Goal: Task Accomplishment & Management: Use online tool/utility

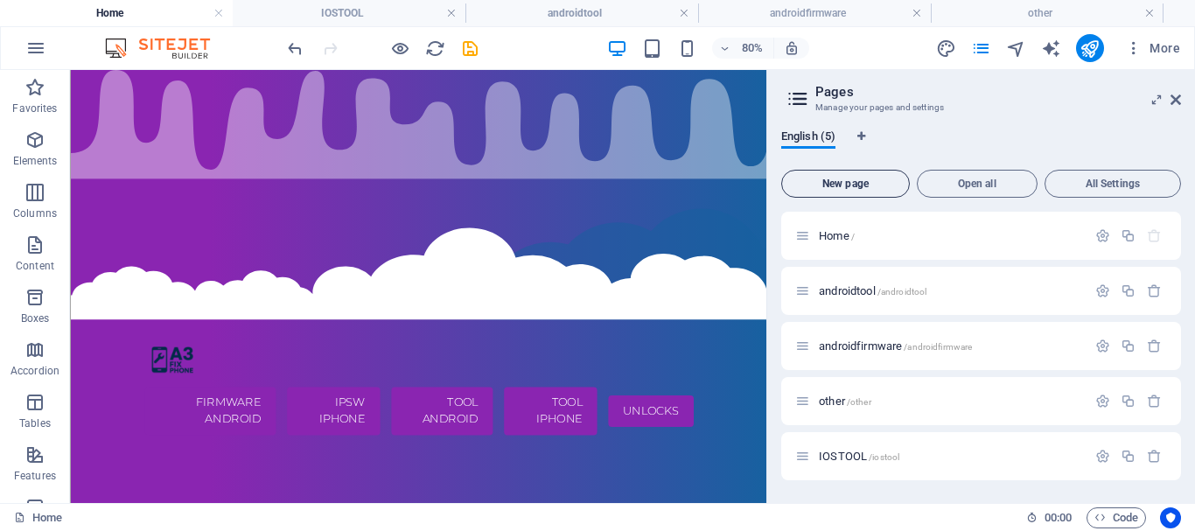
click at [859, 186] on span "New page" at bounding box center [845, 184] width 113 height 11
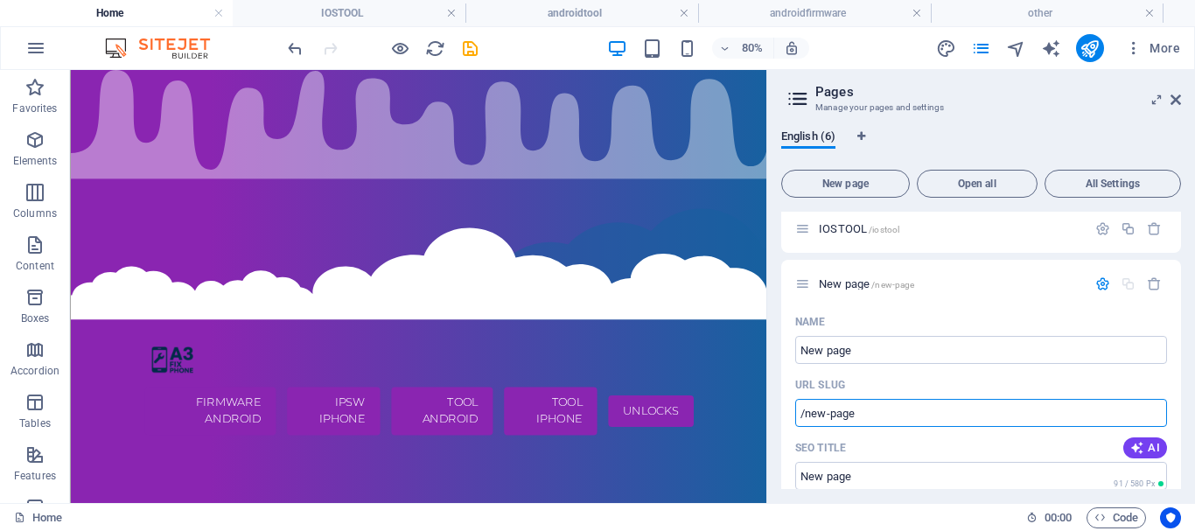
drag, startPoint x: 886, startPoint y: 412, endPoint x: 780, endPoint y: 397, distance: 107.8
click at [795, 417] on input "/new-page" at bounding box center [981, 413] width 372 height 28
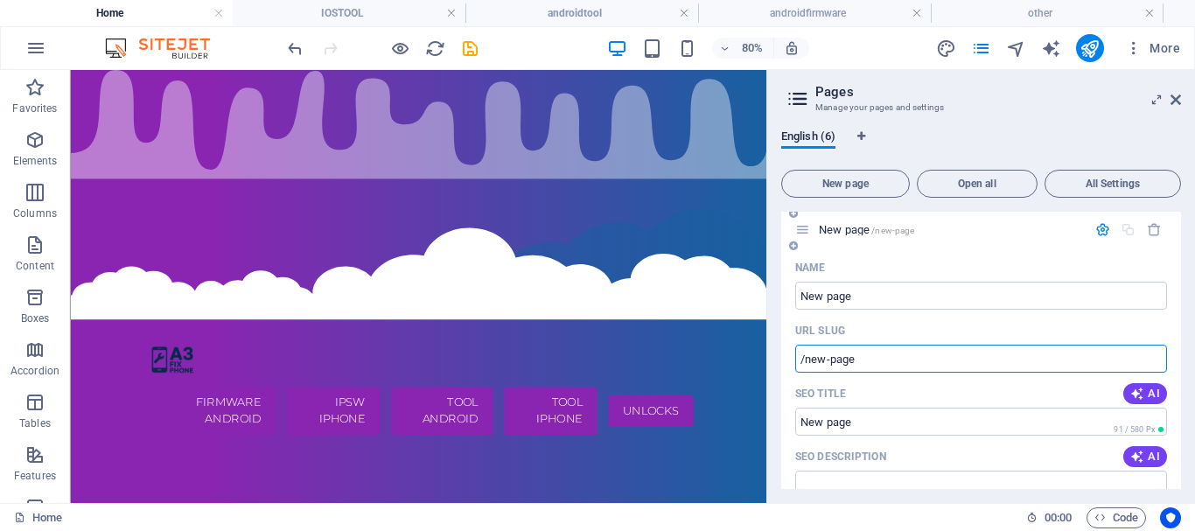
scroll to position [306, 0]
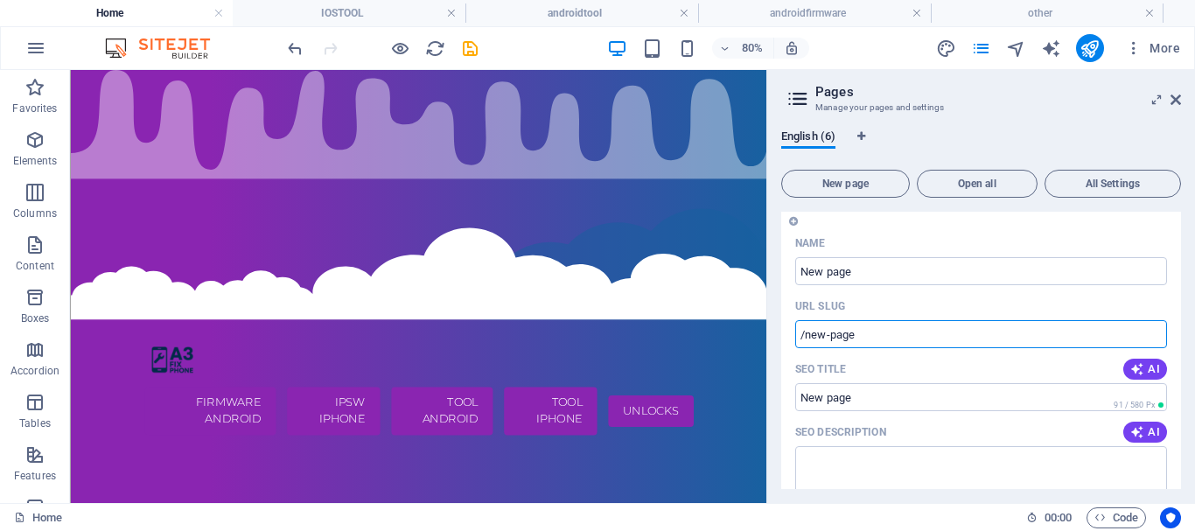
drag, startPoint x: 854, startPoint y: 333, endPoint x: 786, endPoint y: 327, distance: 68.5
click at [795, 327] on input "/new-page" at bounding box center [981, 334] width 372 height 28
paste input "text"
drag, startPoint x: 823, startPoint y: 340, endPoint x: 767, endPoint y: 333, distance: 57.3
click at [795, 339] on input "/new-page" at bounding box center [981, 334] width 372 height 28
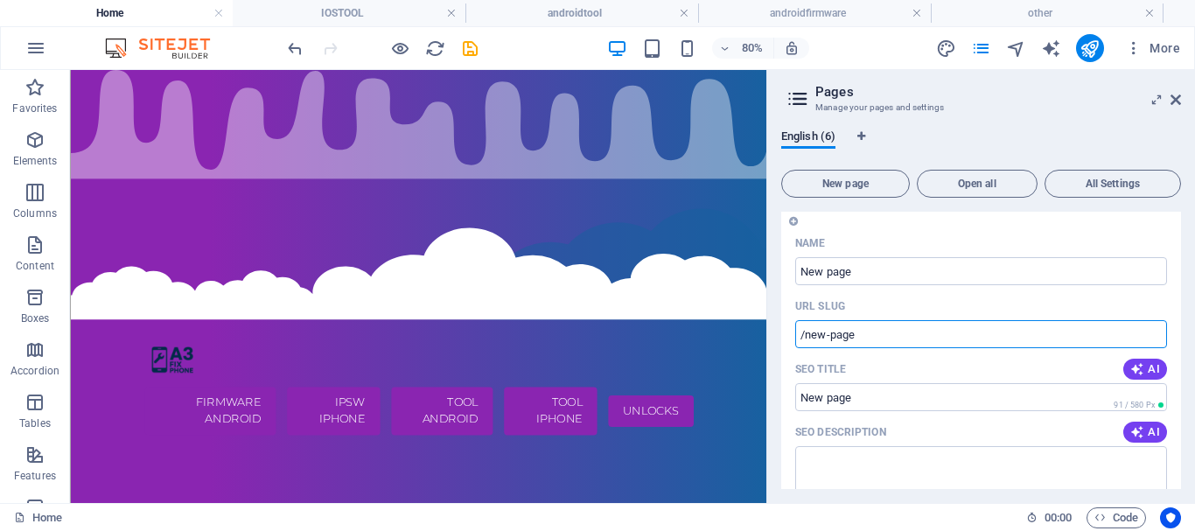
paste input "text"
type input "/new-page"
drag, startPoint x: 860, startPoint y: 341, endPoint x: 739, endPoint y: 343, distance: 121.6
click at [795, 343] on input "/new-page" at bounding box center [981, 334] width 372 height 28
paste input "text"
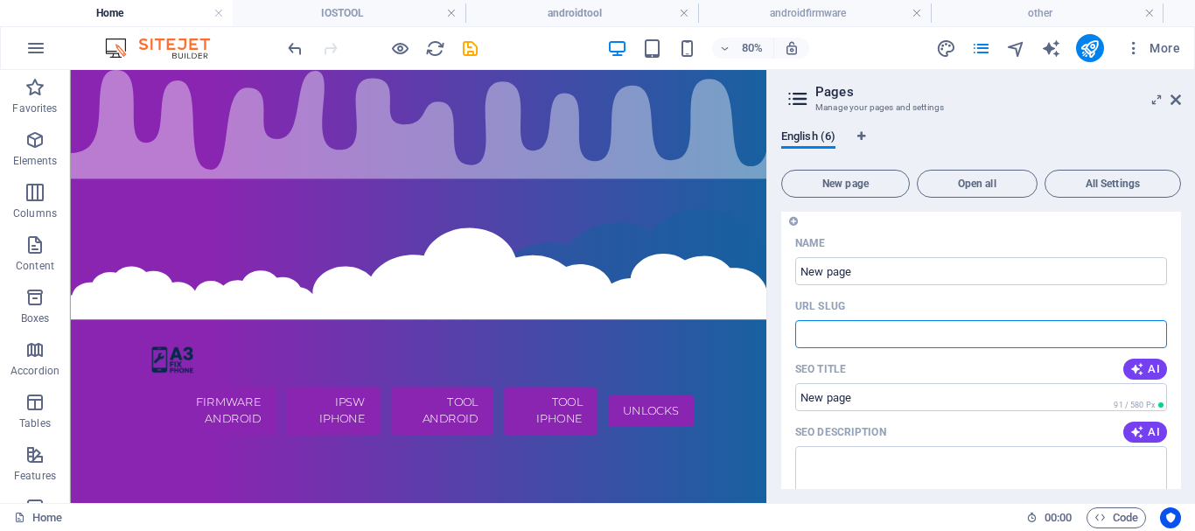
type input "s"
type input "a"
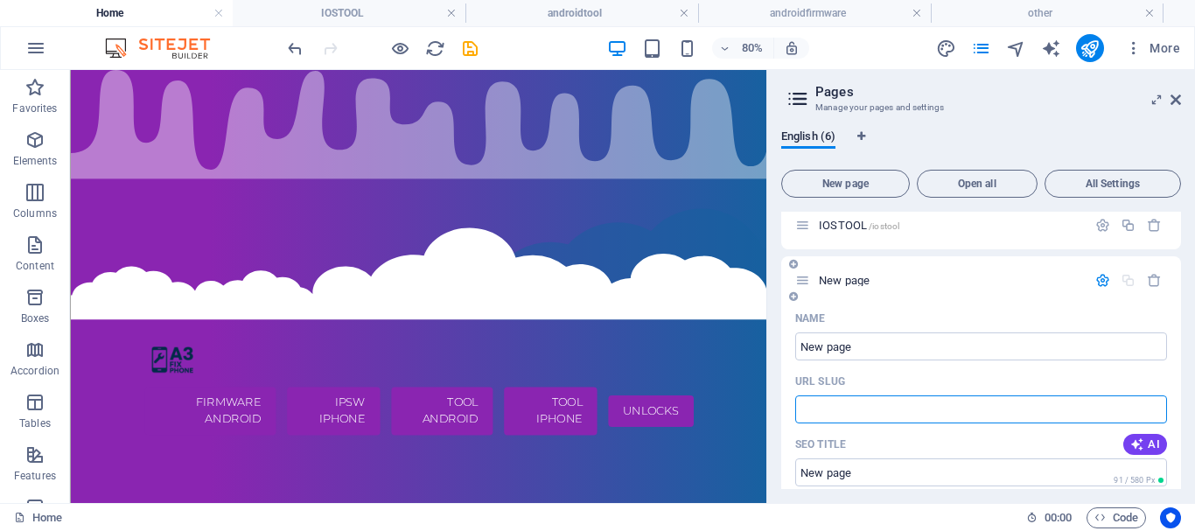
scroll to position [228, 0]
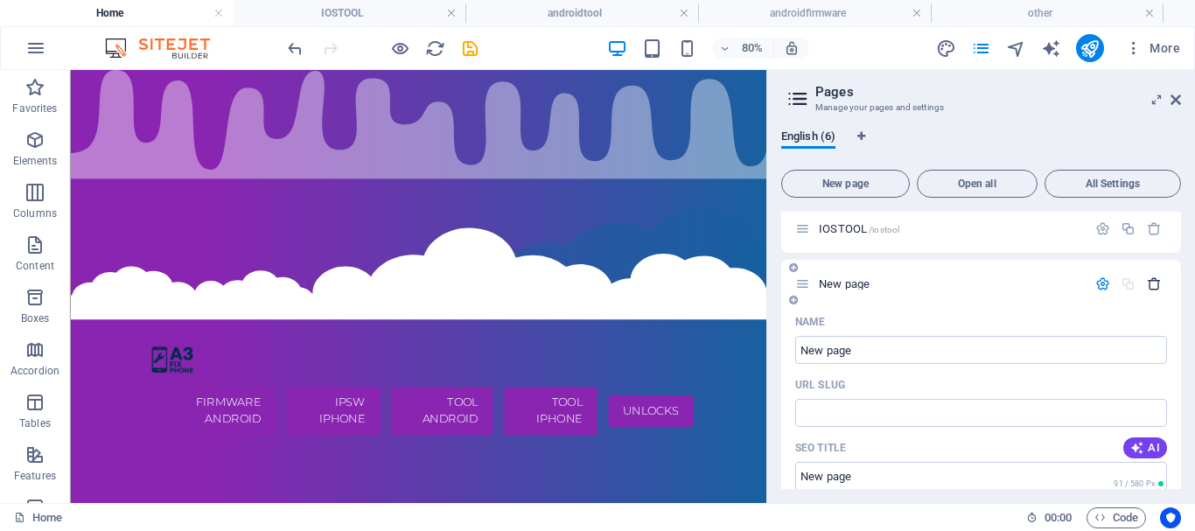
click at [1145, 287] on button "button" at bounding box center [1154, 284] width 25 height 15
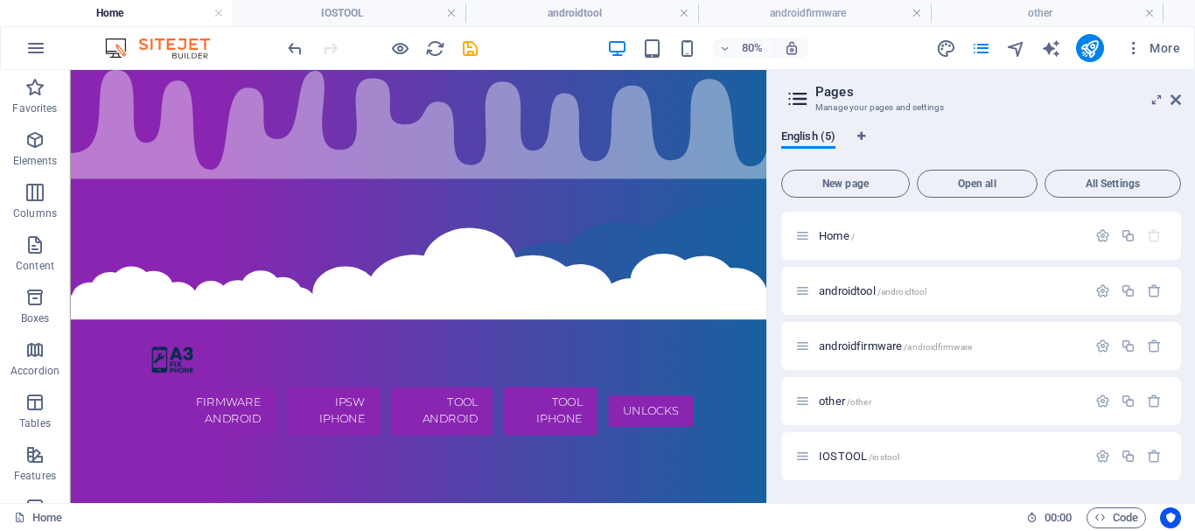
scroll to position [0, 0]
click at [1096, 237] on icon "button" at bounding box center [1103, 235] width 15 height 15
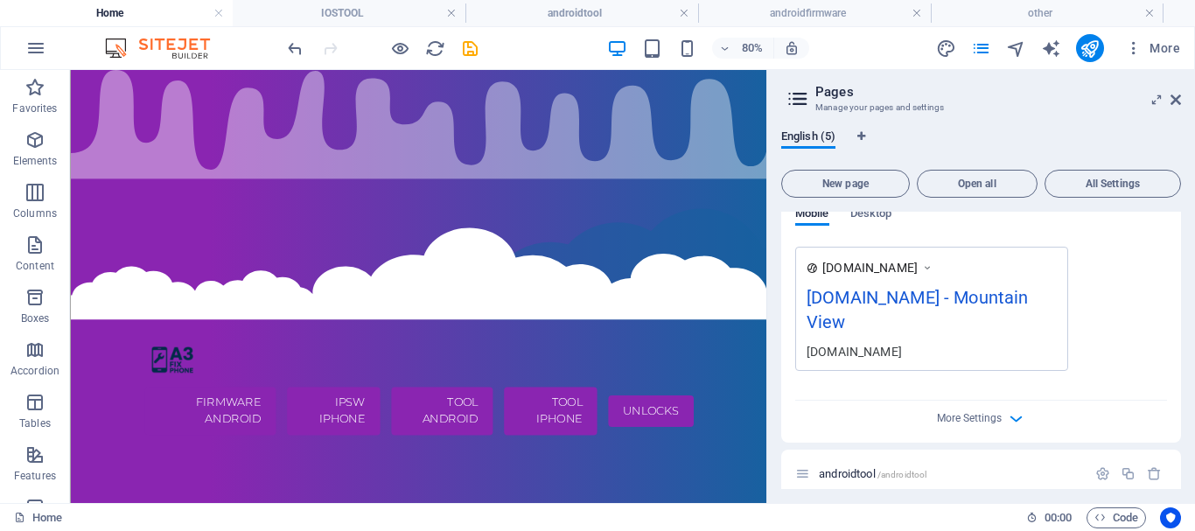
scroll to position [473, 0]
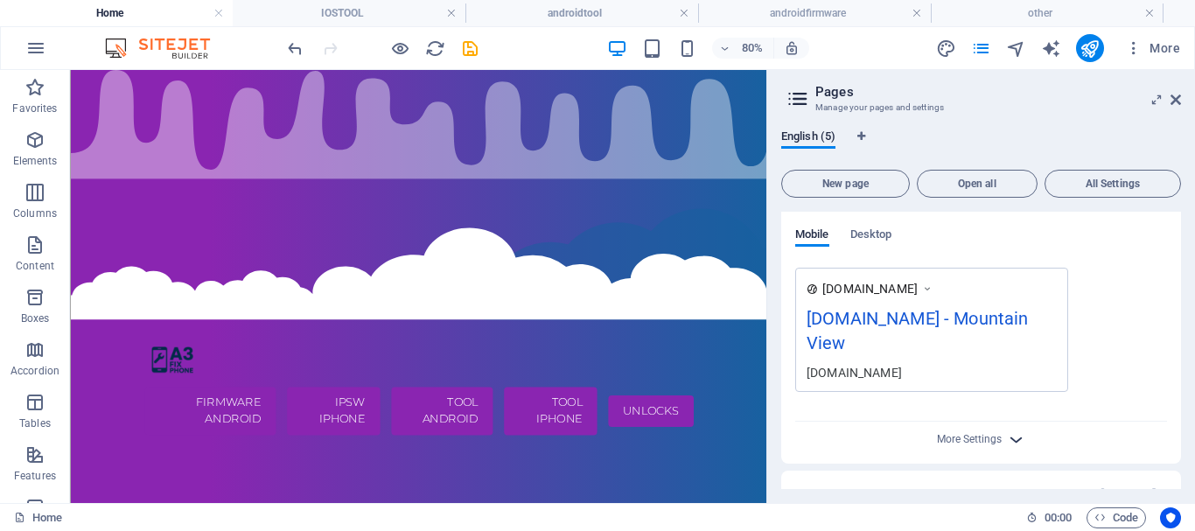
click at [1016, 431] on icon "button" at bounding box center [1016, 440] width 20 height 20
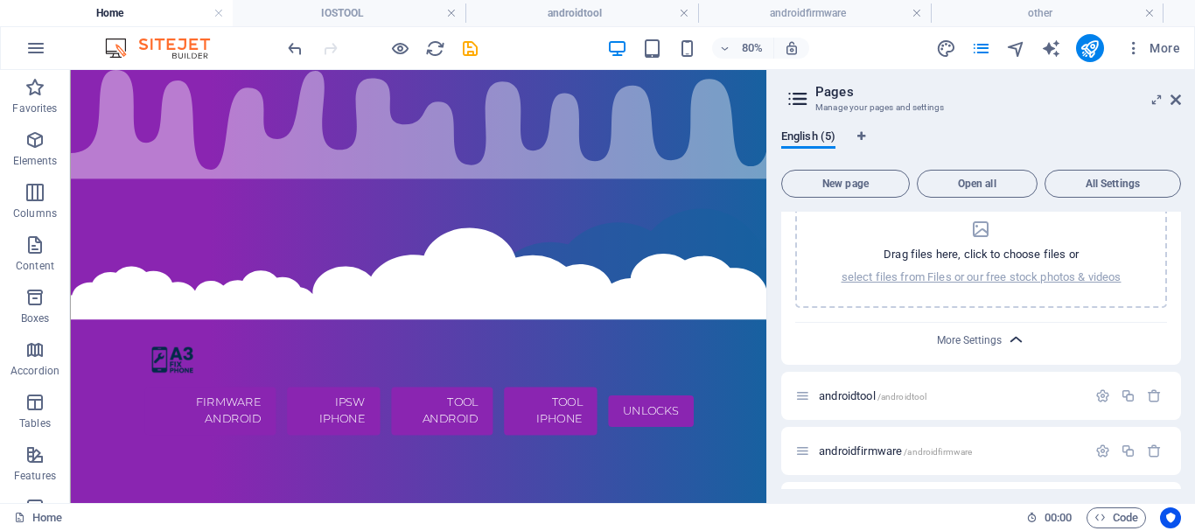
scroll to position [769, 0]
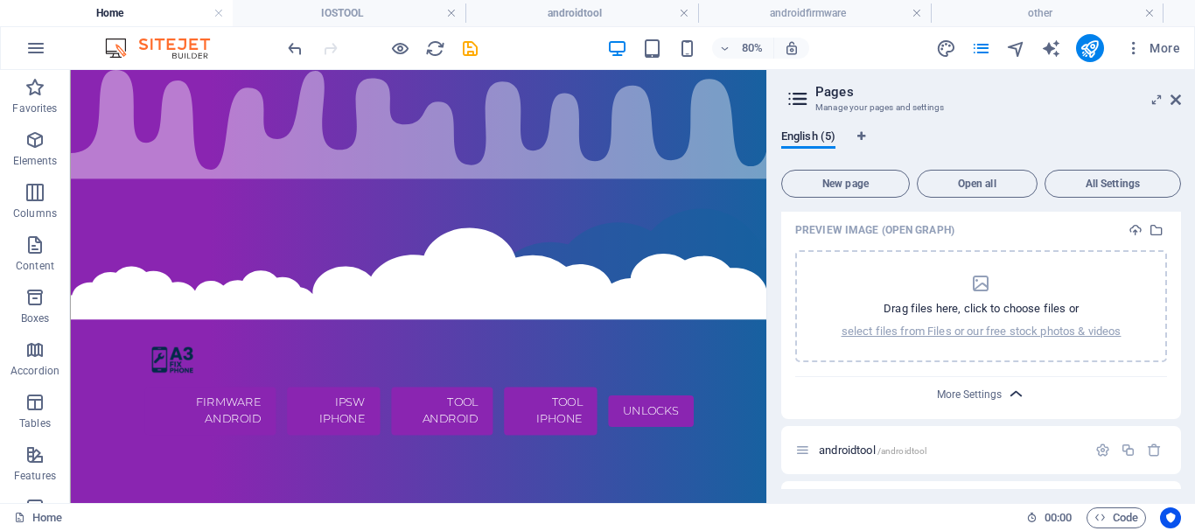
click at [1007, 400] on icon "button" at bounding box center [1016, 394] width 20 height 20
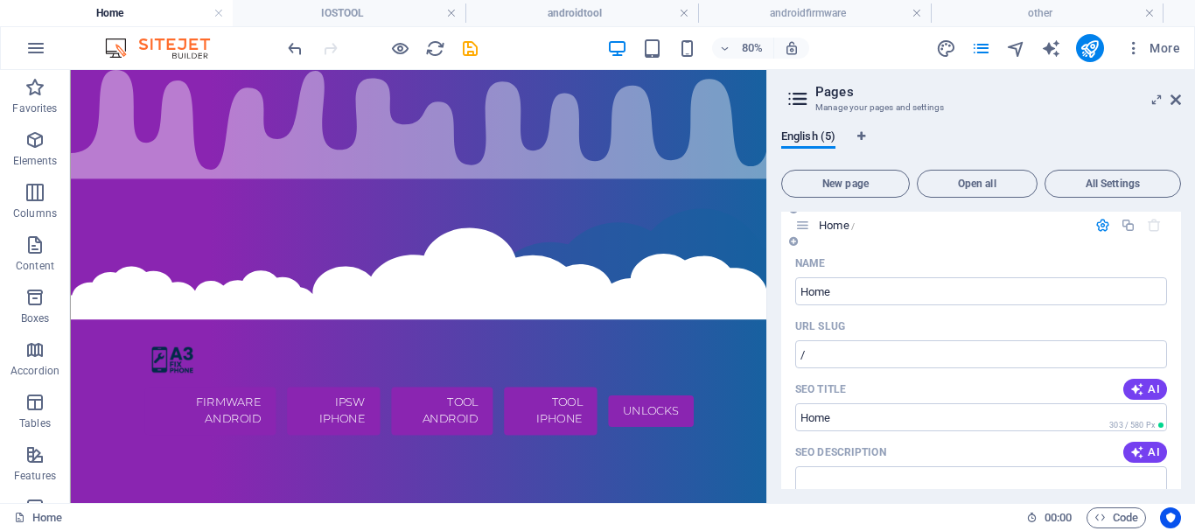
scroll to position [0, 0]
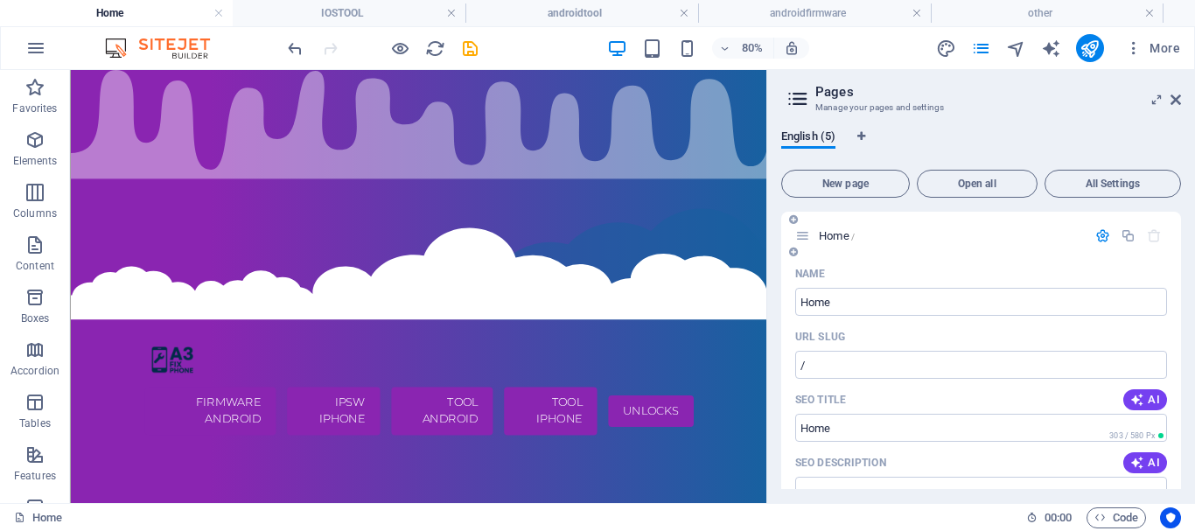
click at [1102, 248] on div "Home /" at bounding box center [981, 236] width 400 height 48
click at [1106, 237] on icon "button" at bounding box center [1103, 235] width 15 height 15
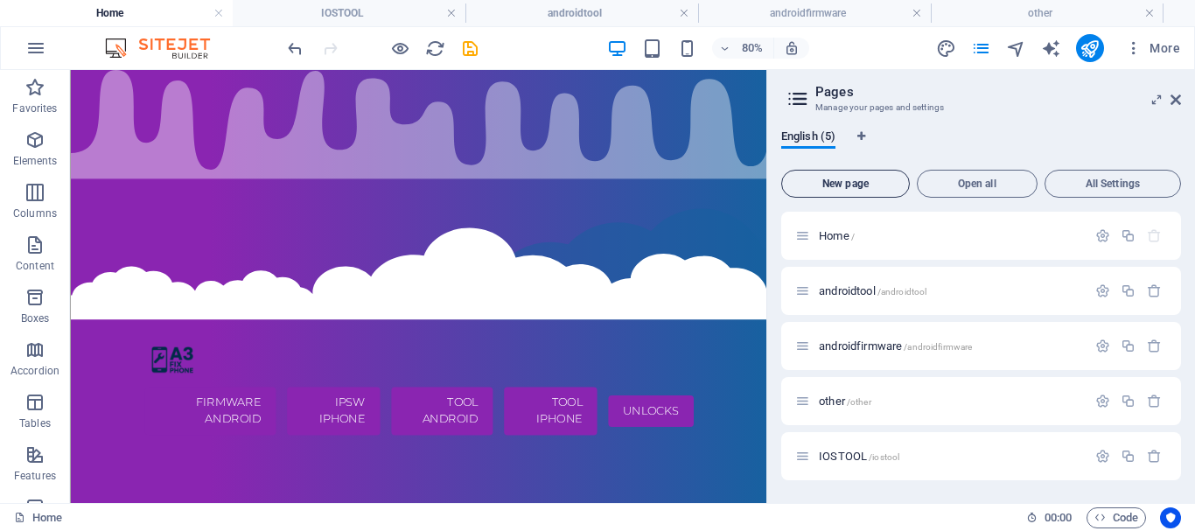
click at [883, 187] on span "New page" at bounding box center [845, 184] width 113 height 11
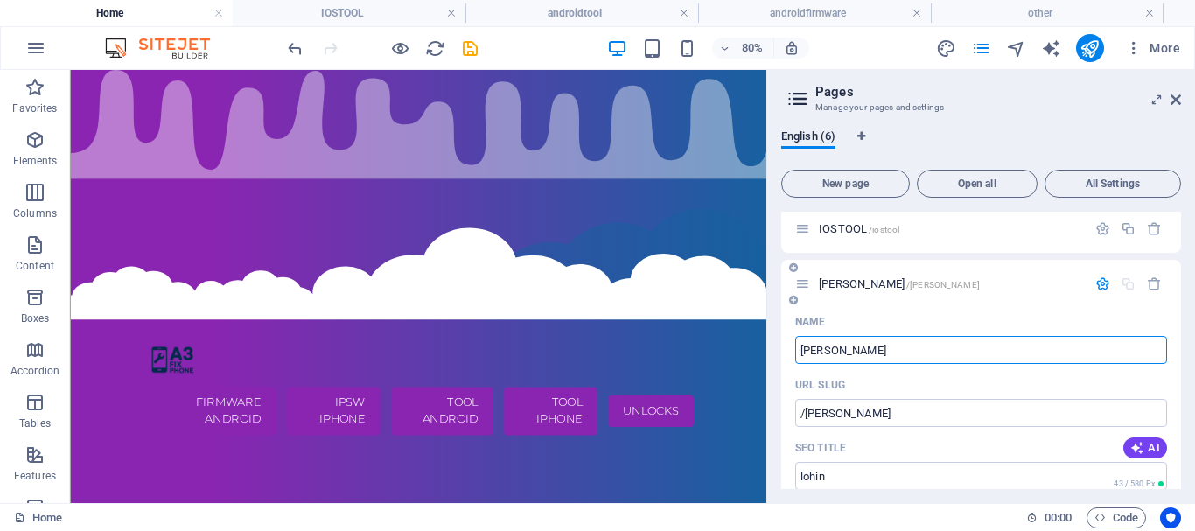
type input "[PERSON_NAME]"
type input "/[PERSON_NAME]"
type input "log"
type input "/lo"
type input "login"
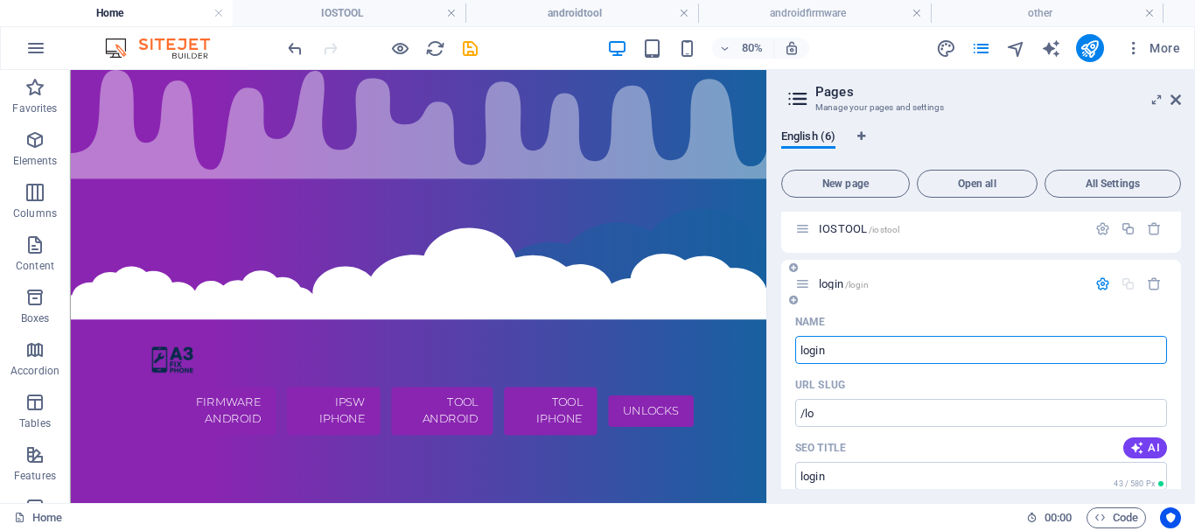
type input "/login"
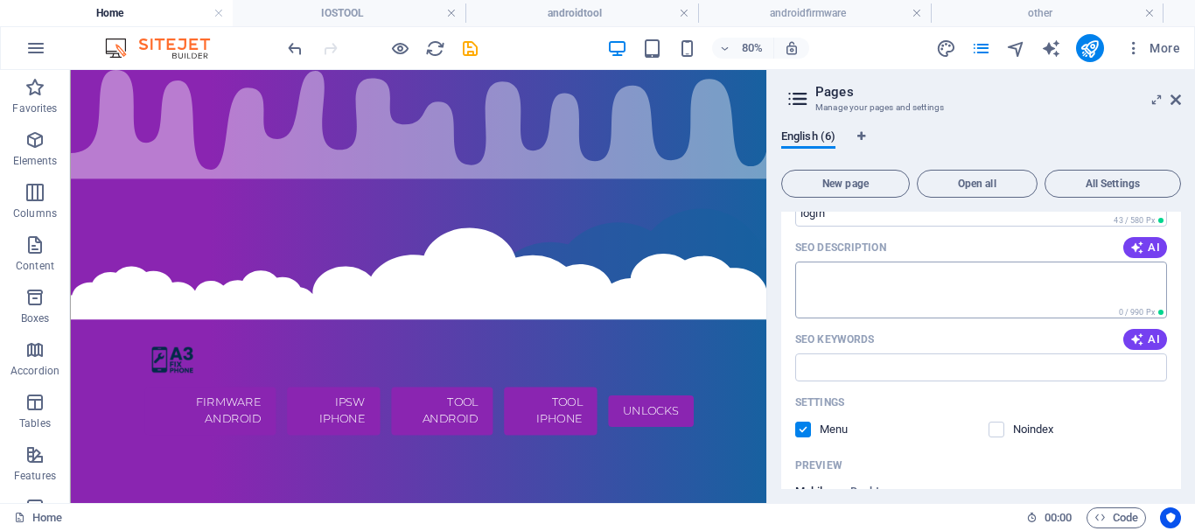
scroll to position [464, 0]
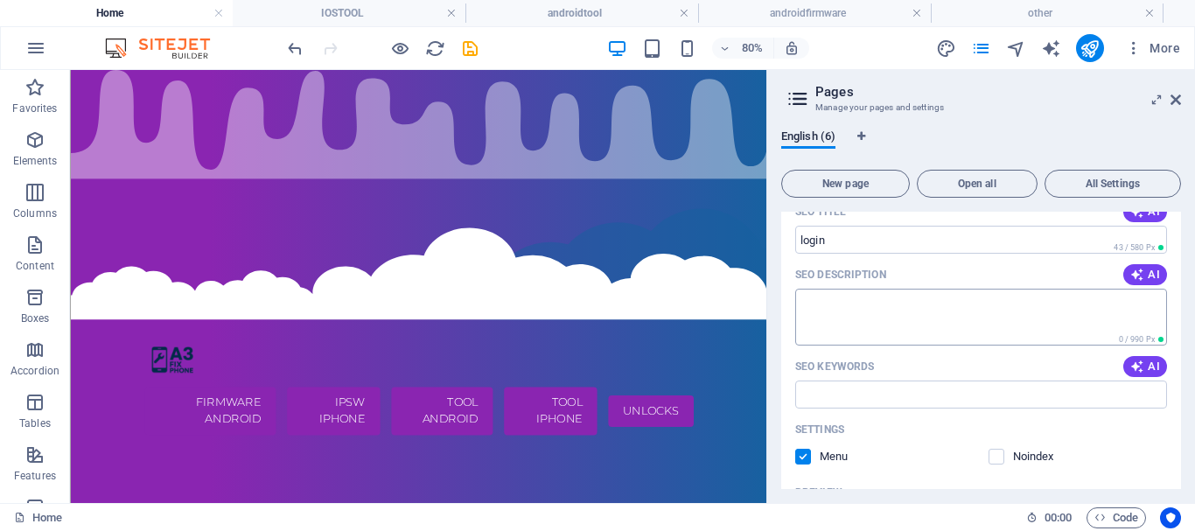
click at [966, 312] on textarea "SEO Description" at bounding box center [981, 317] width 372 height 57
type textarea "login"
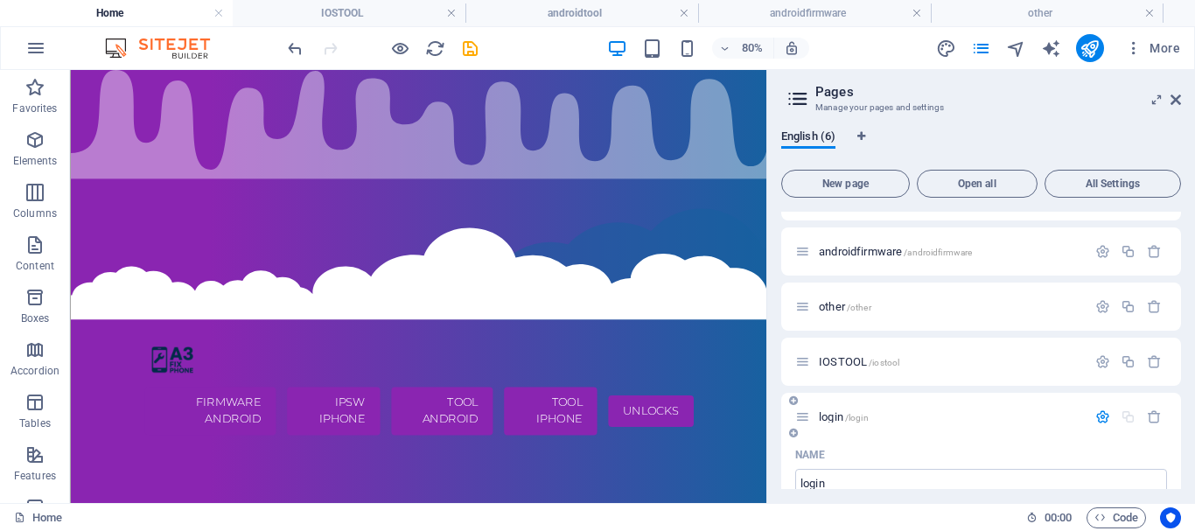
scroll to position [130, 0]
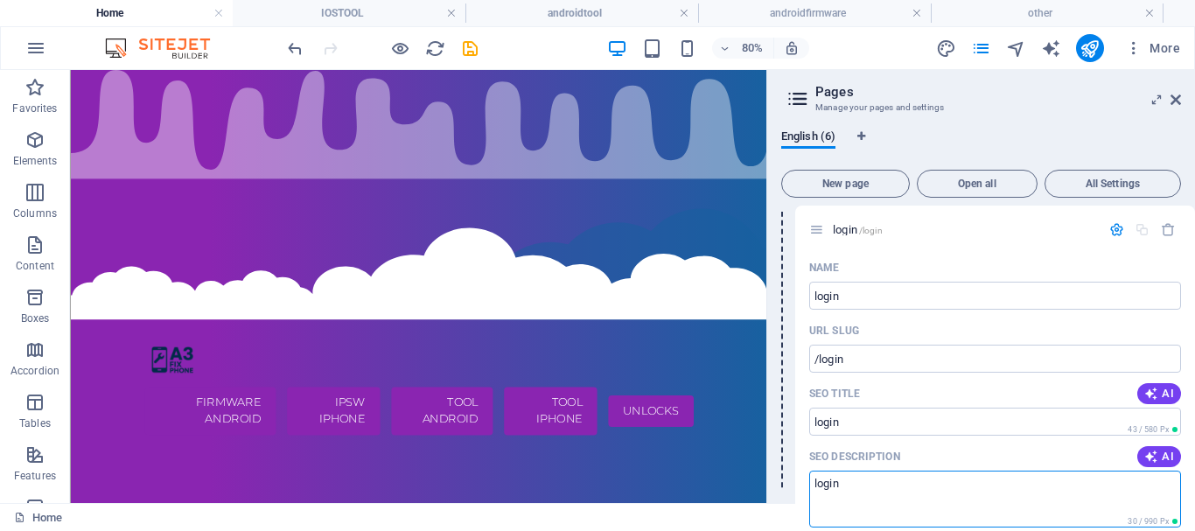
drag, startPoint x: 809, startPoint y: 386, endPoint x: 821, endPoint y: 231, distance: 155.4
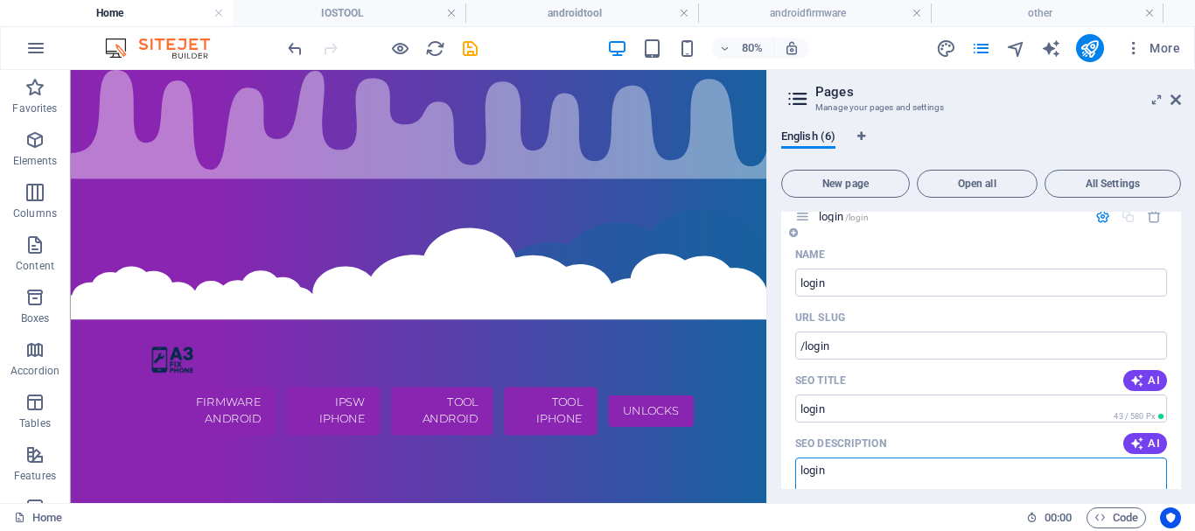
click at [806, 223] on icon at bounding box center [802, 216] width 15 height 15
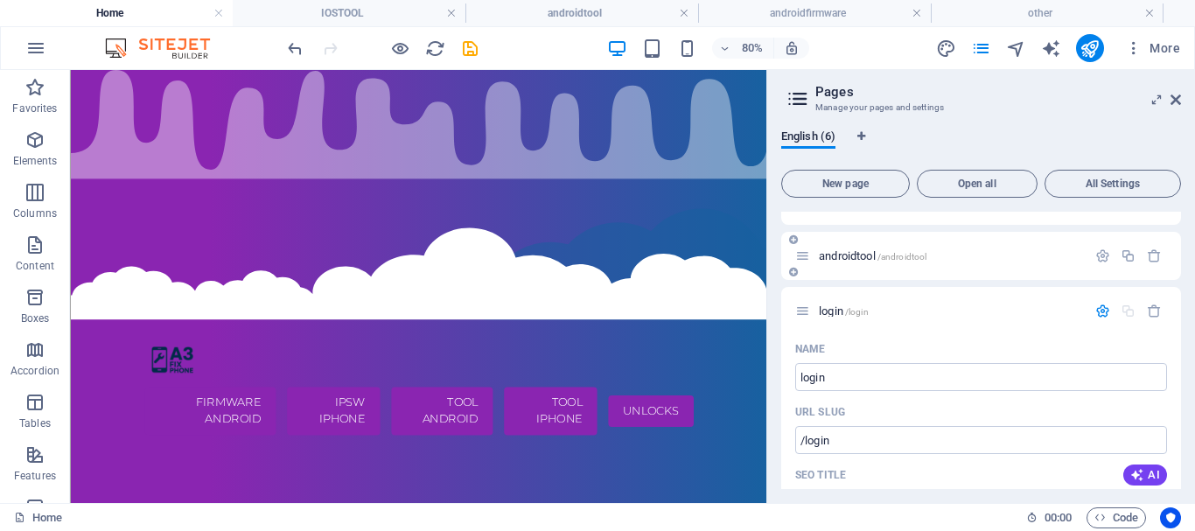
scroll to position [0, 0]
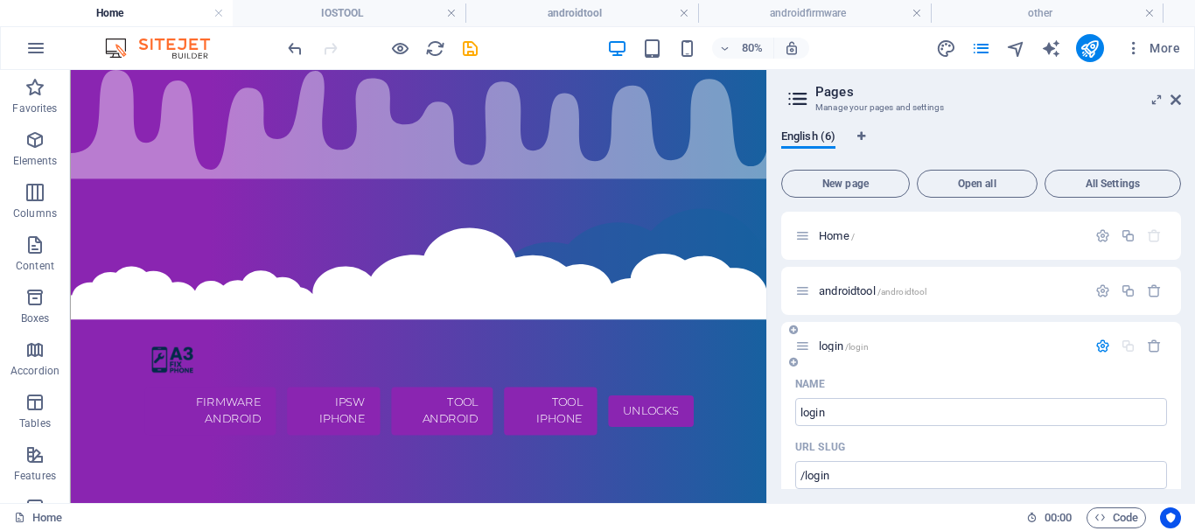
click at [1101, 343] on icon "button" at bounding box center [1103, 346] width 15 height 15
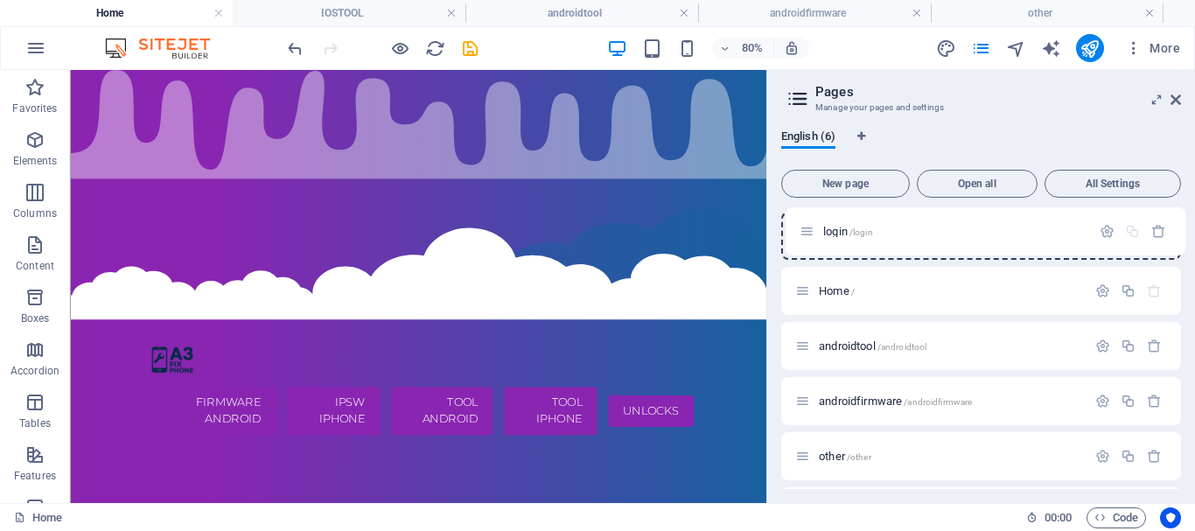
drag, startPoint x: 807, startPoint y: 346, endPoint x: 813, endPoint y: 223, distance: 122.7
click at [810, 221] on div "Home / androidtool /androidtool login /login androidfirmware /androidfirmware o…" at bounding box center [981, 374] width 400 height 324
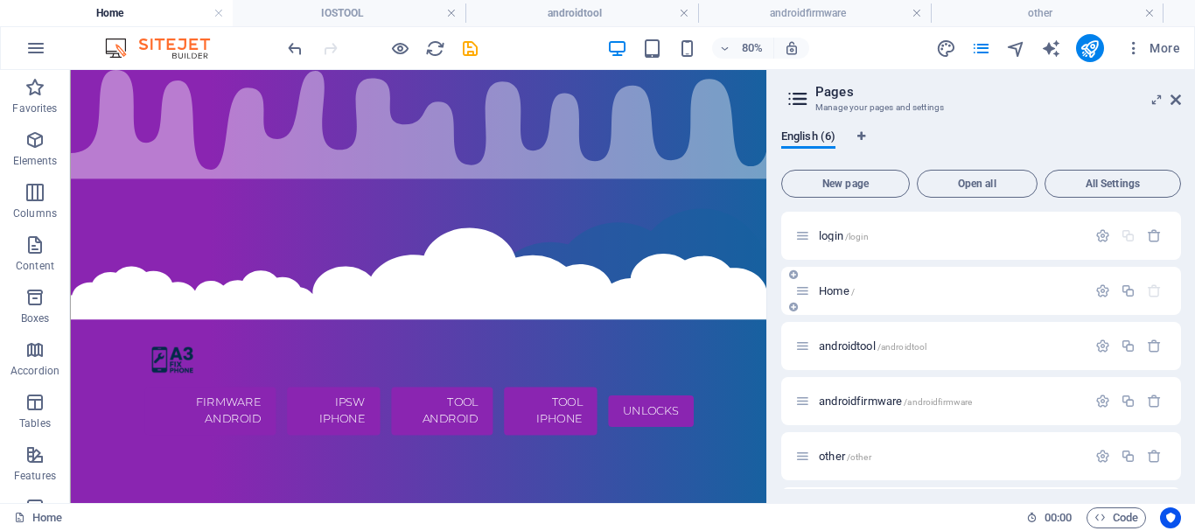
click at [843, 290] on span "Home /" at bounding box center [837, 290] width 36 height 13
click at [1104, 295] on icon "button" at bounding box center [1103, 291] width 15 height 15
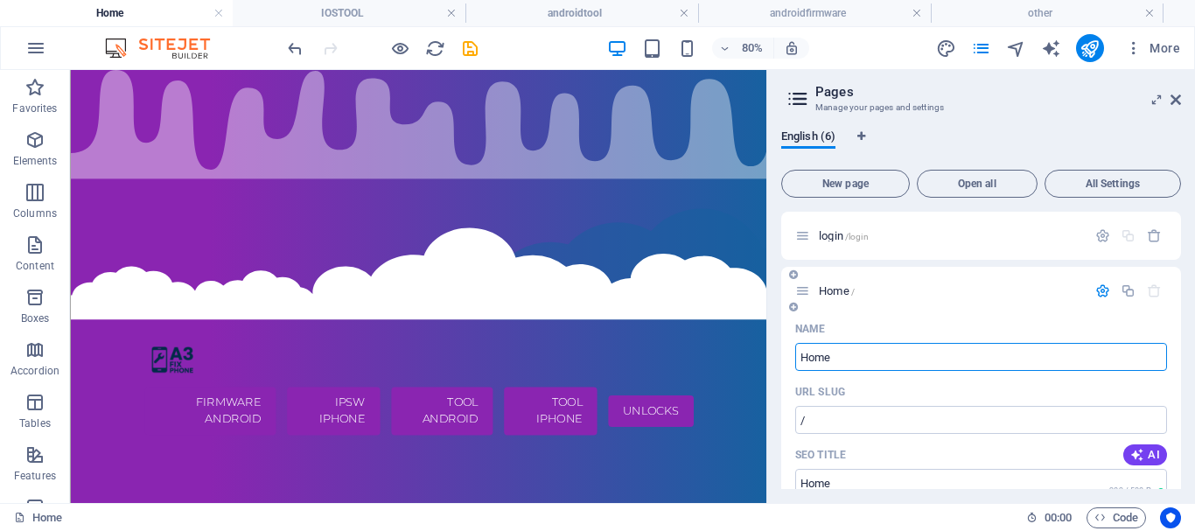
drag, startPoint x: 886, startPoint y: 354, endPoint x: 767, endPoint y: 354, distance: 119.0
click at [795, 354] on input "Home" at bounding box center [981, 357] width 372 height 28
type input "dasboard"
click at [831, 417] on input "/" at bounding box center [981, 420] width 372 height 28
click at [1103, 235] on icon "button" at bounding box center [1103, 235] width 15 height 15
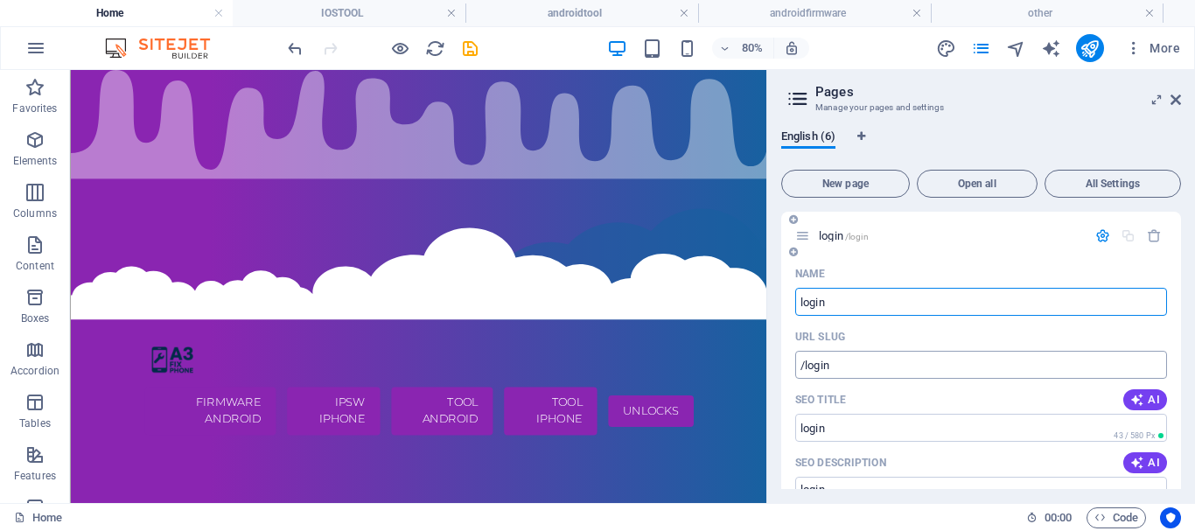
click at [850, 361] on input "/login" at bounding box center [981, 365] width 372 height 28
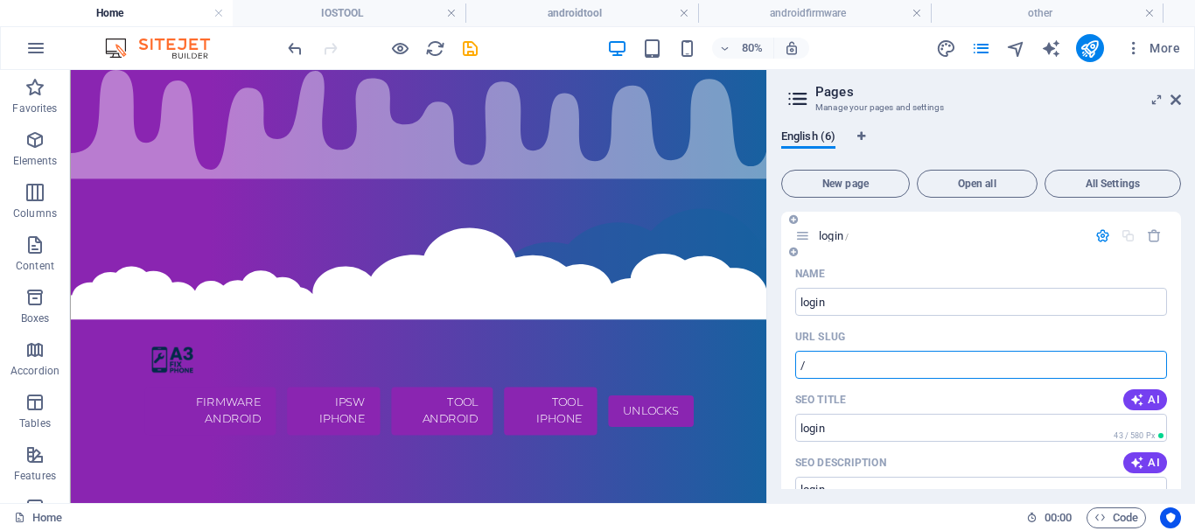
type input "/"
click at [1100, 242] on icon "button" at bounding box center [1103, 235] width 15 height 15
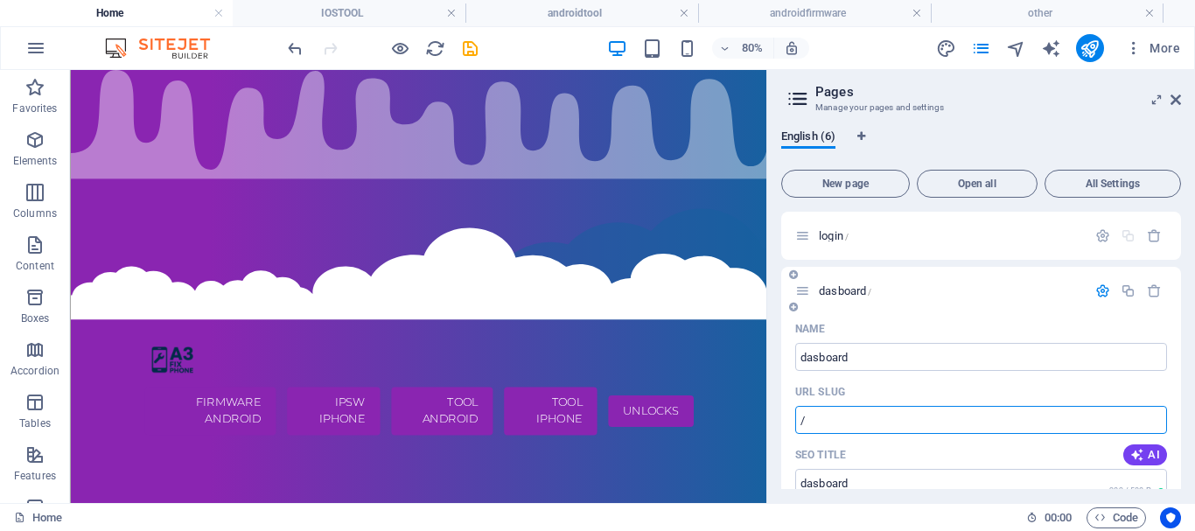
click at [870, 425] on input "/" at bounding box center [981, 420] width 372 height 28
type input "/dashboard"
click at [1099, 292] on icon "button" at bounding box center [1103, 291] width 15 height 15
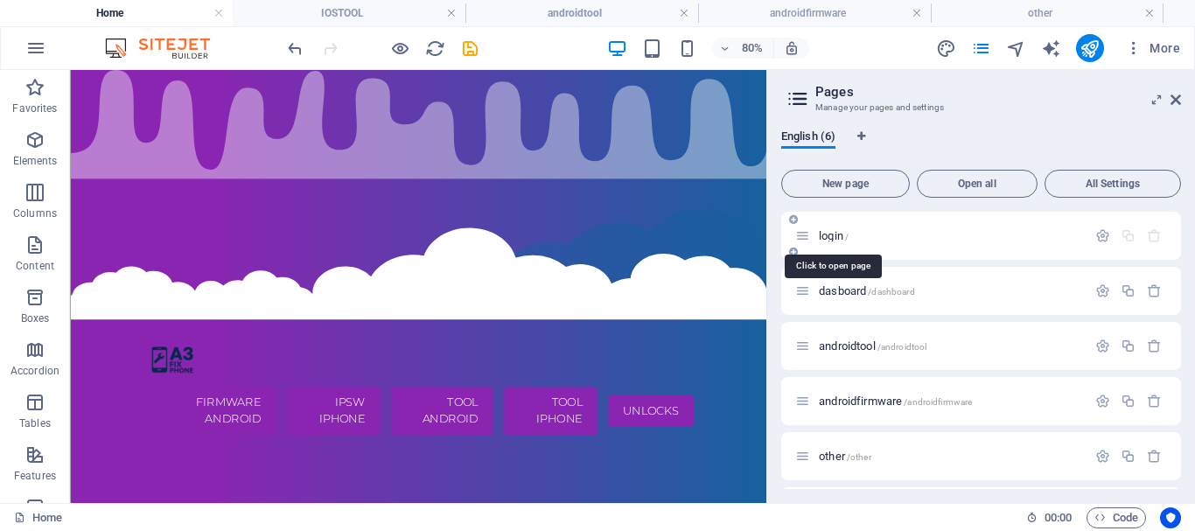
click at [845, 231] on span "login /" at bounding box center [834, 235] width 30 height 13
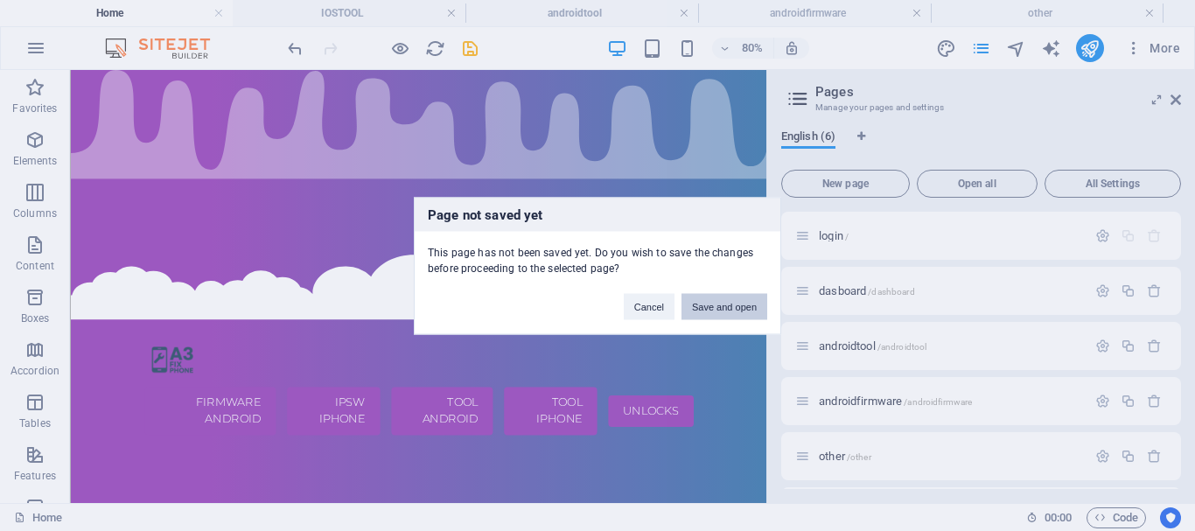
click at [728, 305] on button "Save and open" at bounding box center [725, 306] width 86 height 26
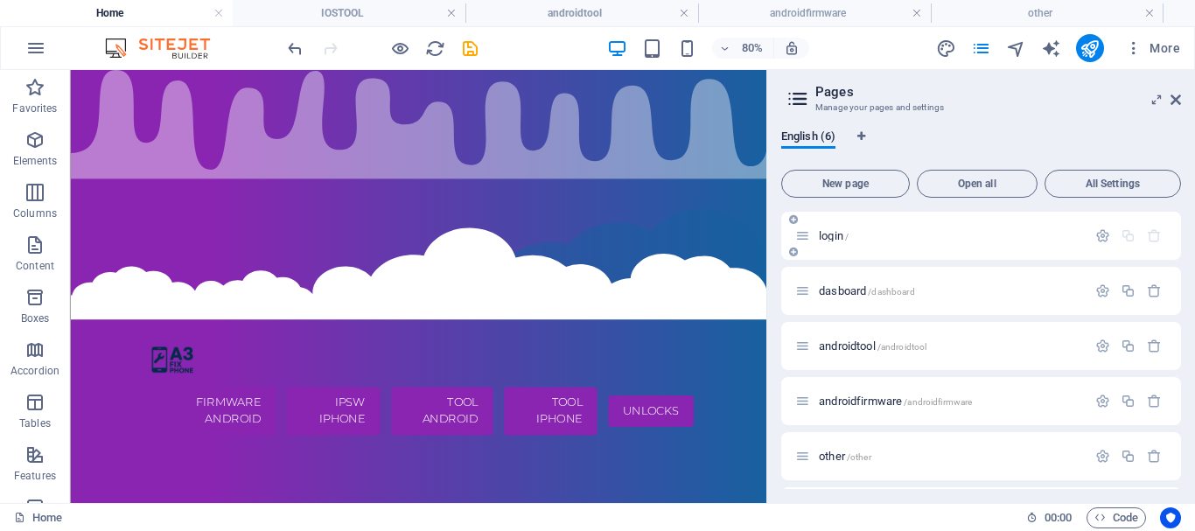
click at [836, 267] on div "dasboard /dashboard" at bounding box center [981, 291] width 400 height 48
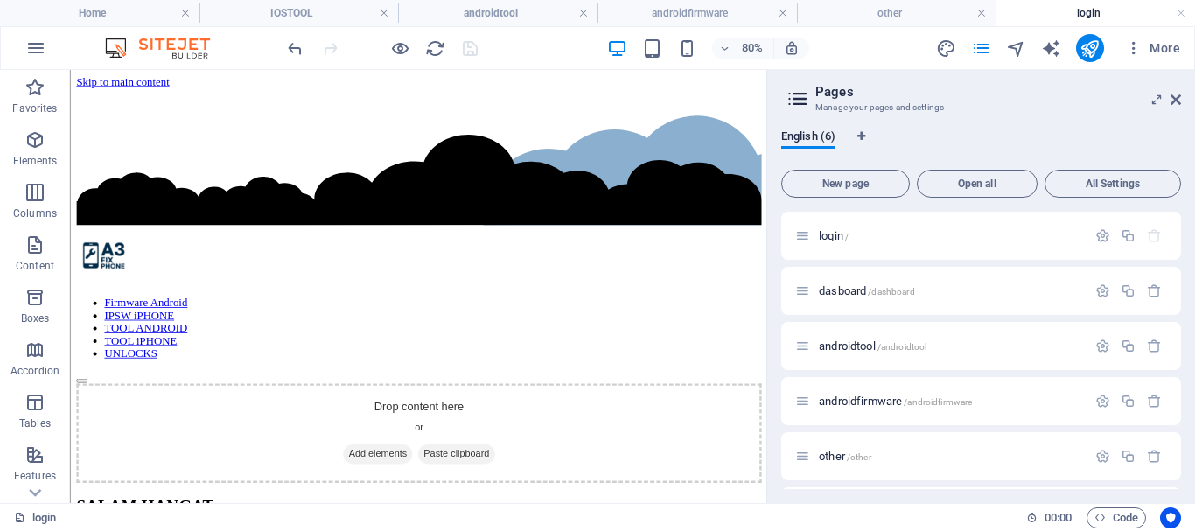
drag, startPoint x: 1172, startPoint y: 102, endPoint x: 1104, endPoint y: 67, distance: 75.9
click at [1173, 102] on icon at bounding box center [1176, 100] width 11 height 14
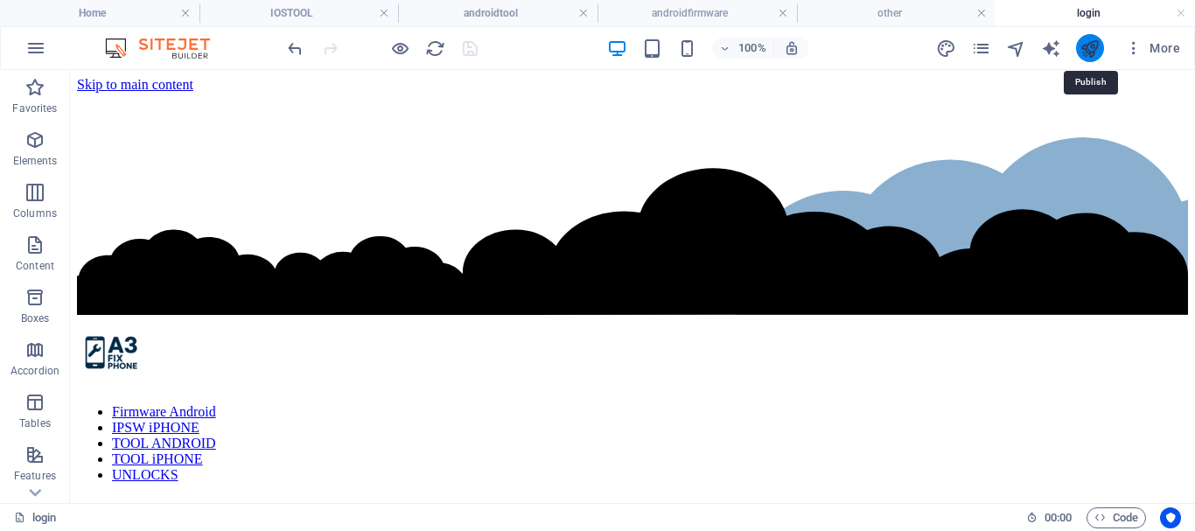
click at [1096, 57] on icon "publish" at bounding box center [1090, 49] width 20 height 20
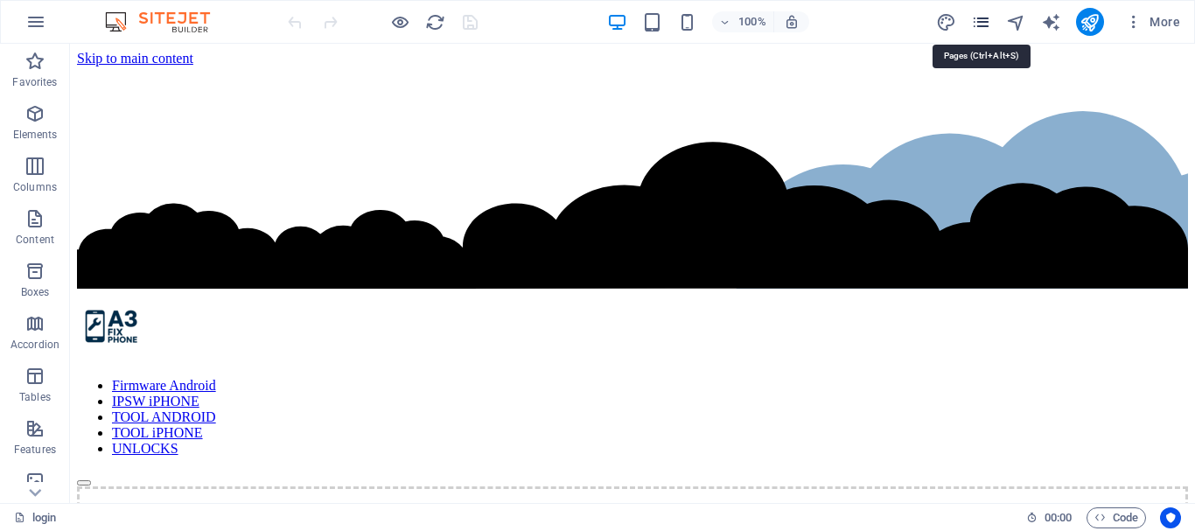
click at [974, 21] on icon "pages" at bounding box center [981, 22] width 20 height 20
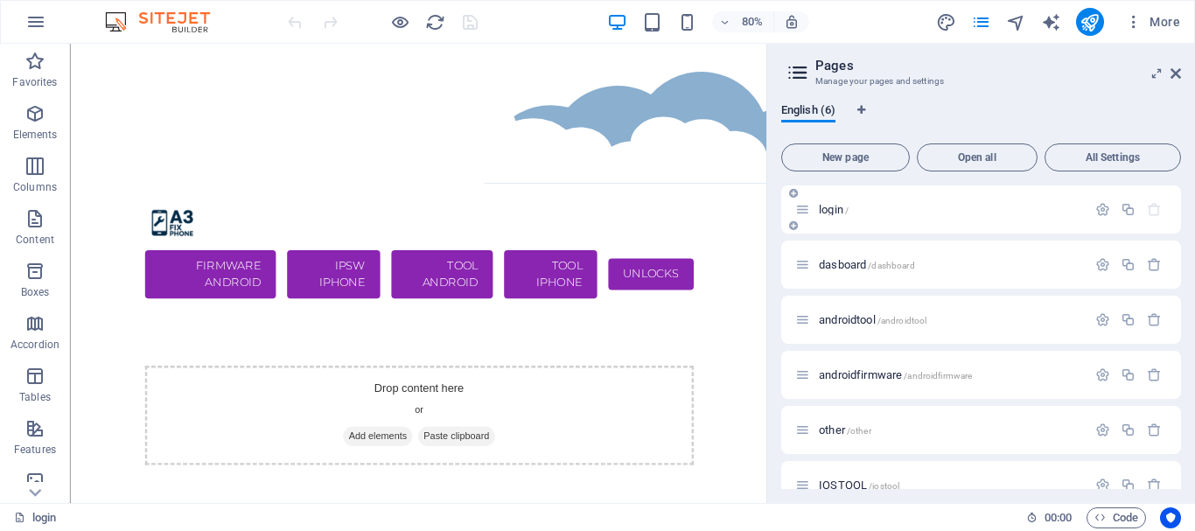
click at [836, 207] on span "login /" at bounding box center [834, 209] width 30 height 13
click at [1107, 207] on icon "button" at bounding box center [1103, 209] width 15 height 15
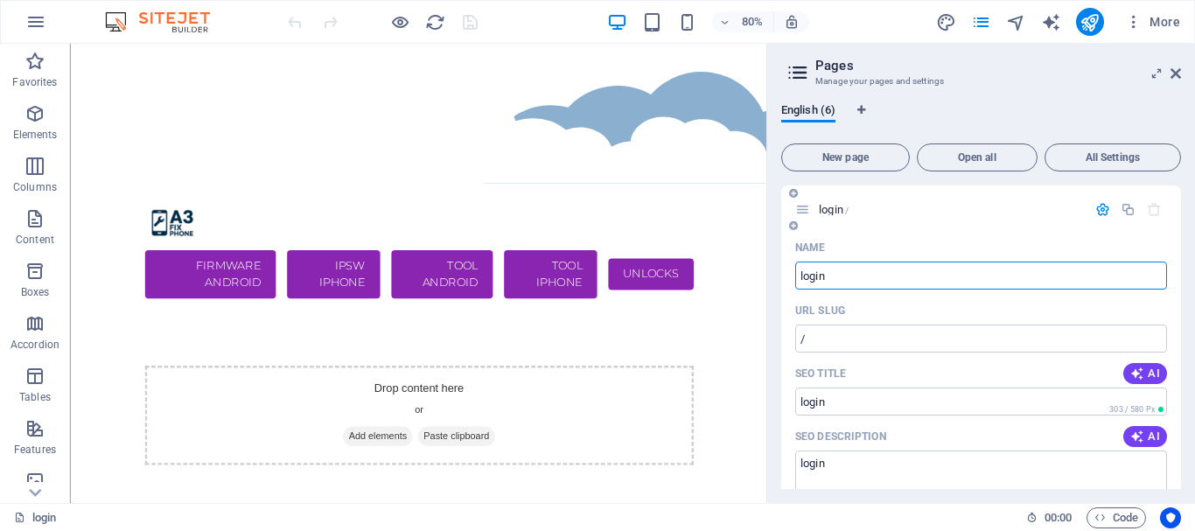
click at [844, 205] on span "login /" at bounding box center [834, 209] width 30 height 13
click at [1100, 206] on icon "button" at bounding box center [1103, 209] width 15 height 15
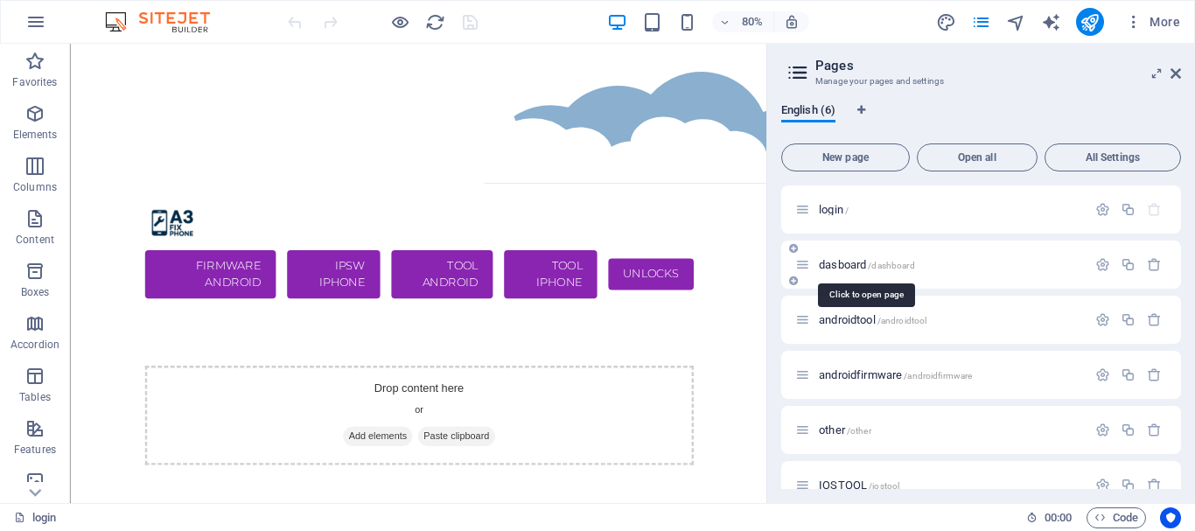
click at [881, 268] on span "/dashboard" at bounding box center [891, 266] width 46 height 10
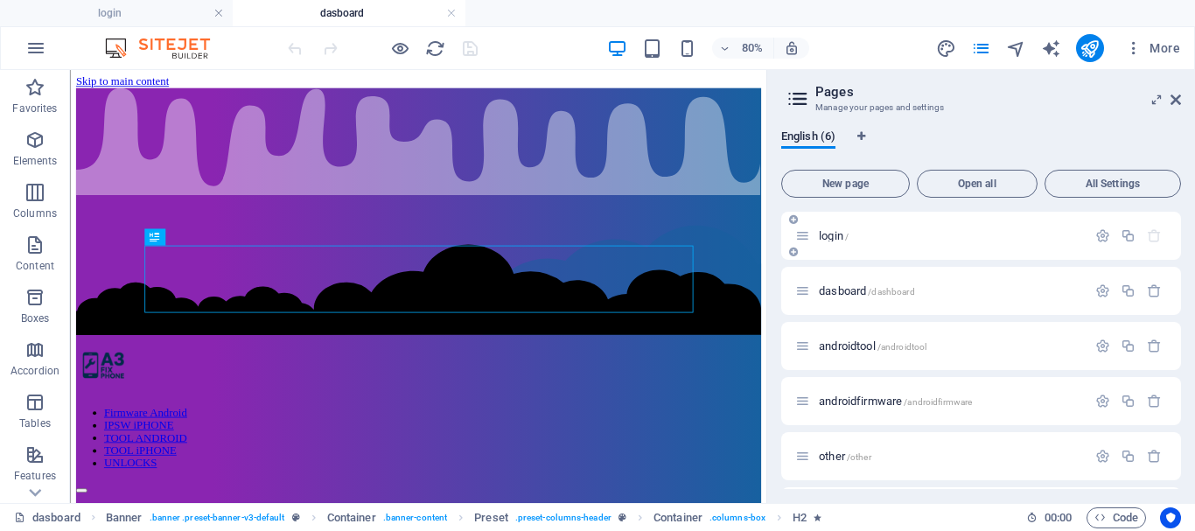
click at [848, 237] on span "/" at bounding box center [847, 237] width 4 height 10
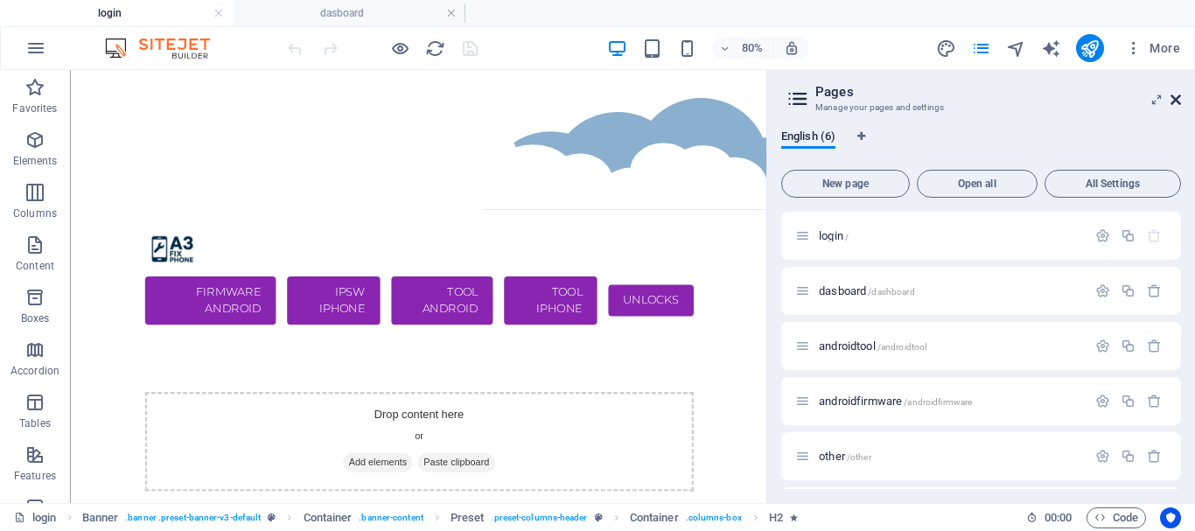
click at [1176, 95] on icon at bounding box center [1176, 100] width 11 height 14
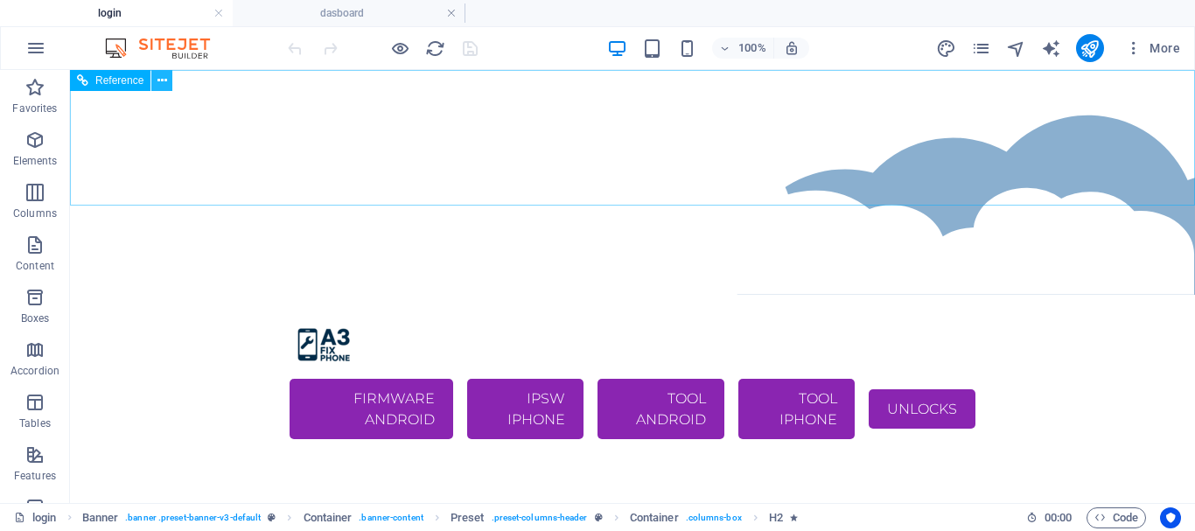
click at [153, 88] on button at bounding box center [161, 80] width 21 height 21
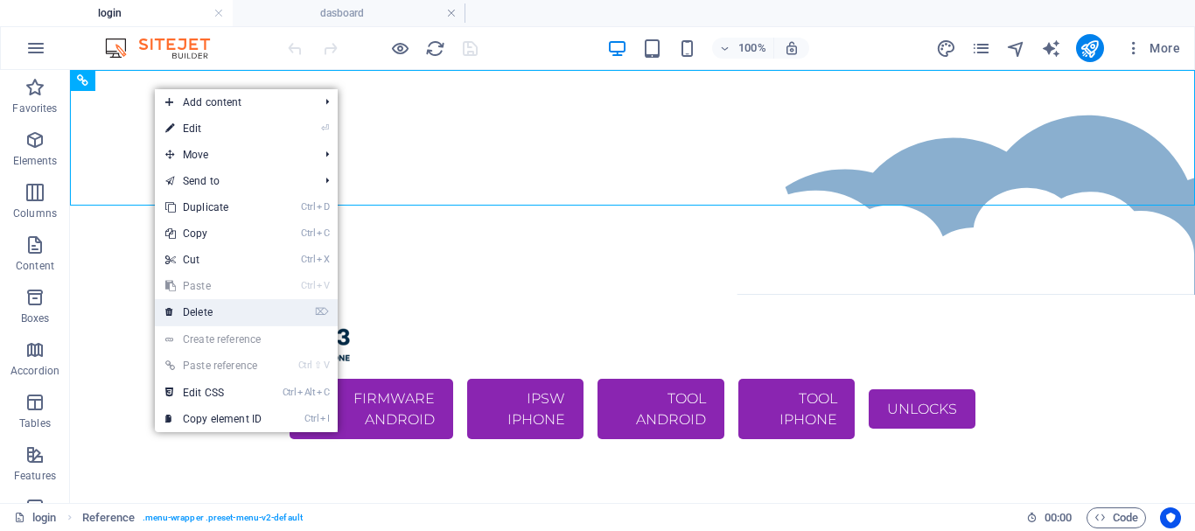
click at [205, 307] on link "⌦ Delete" at bounding box center [213, 312] width 117 height 26
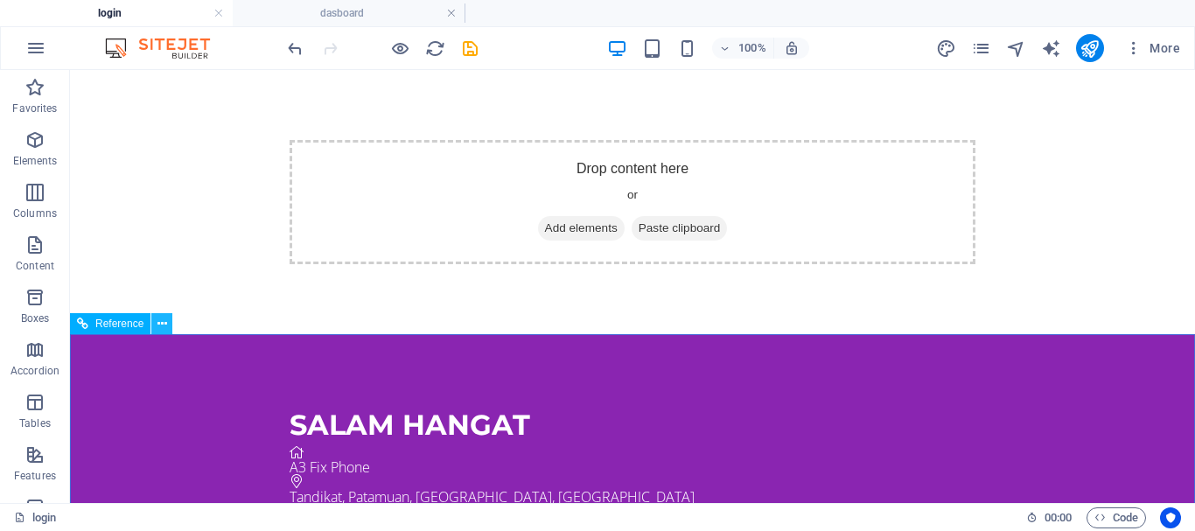
click at [166, 322] on icon at bounding box center [163, 324] width 10 height 18
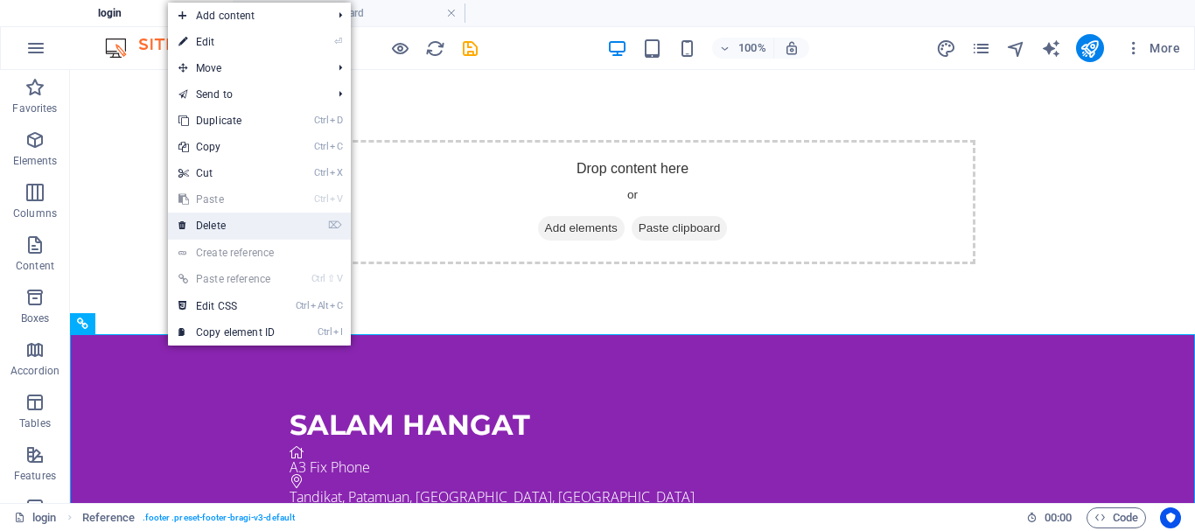
click at [259, 235] on link "⌦ Delete" at bounding box center [226, 226] width 117 height 26
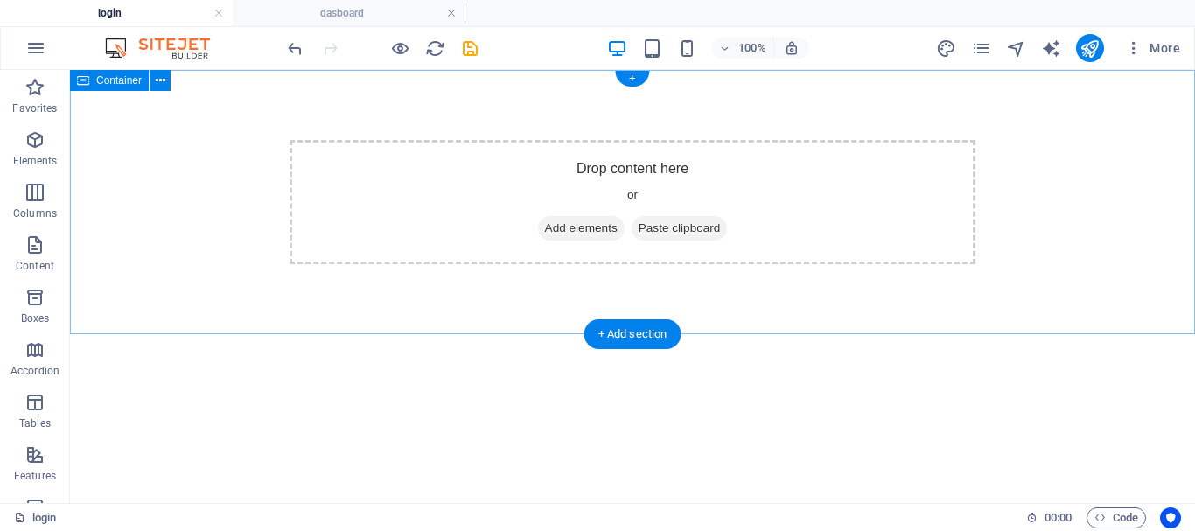
click at [602, 226] on span "Add elements" at bounding box center [581, 228] width 87 height 25
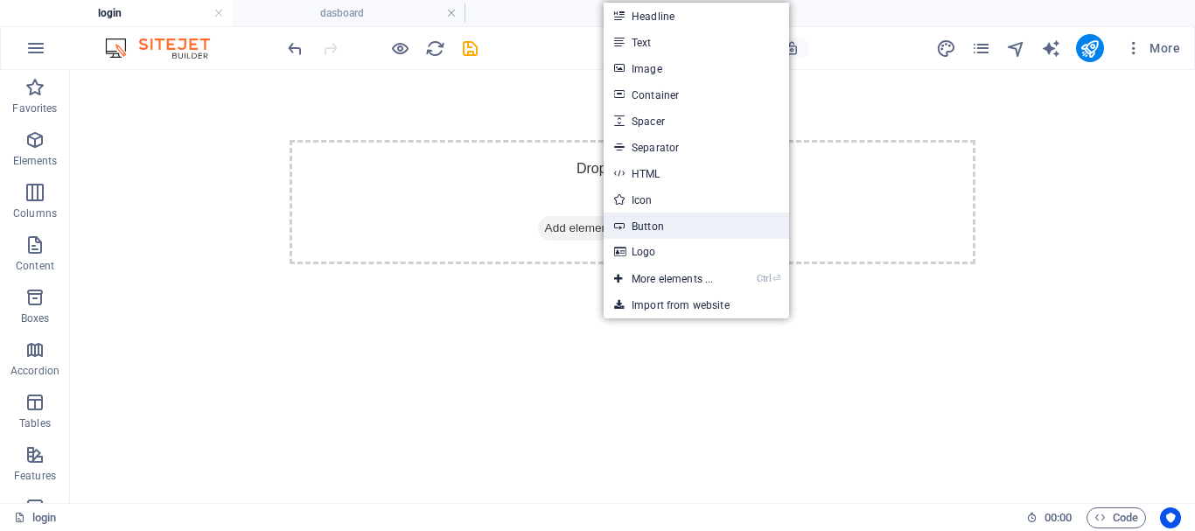
click at [672, 221] on link "Button" at bounding box center [697, 226] width 186 height 26
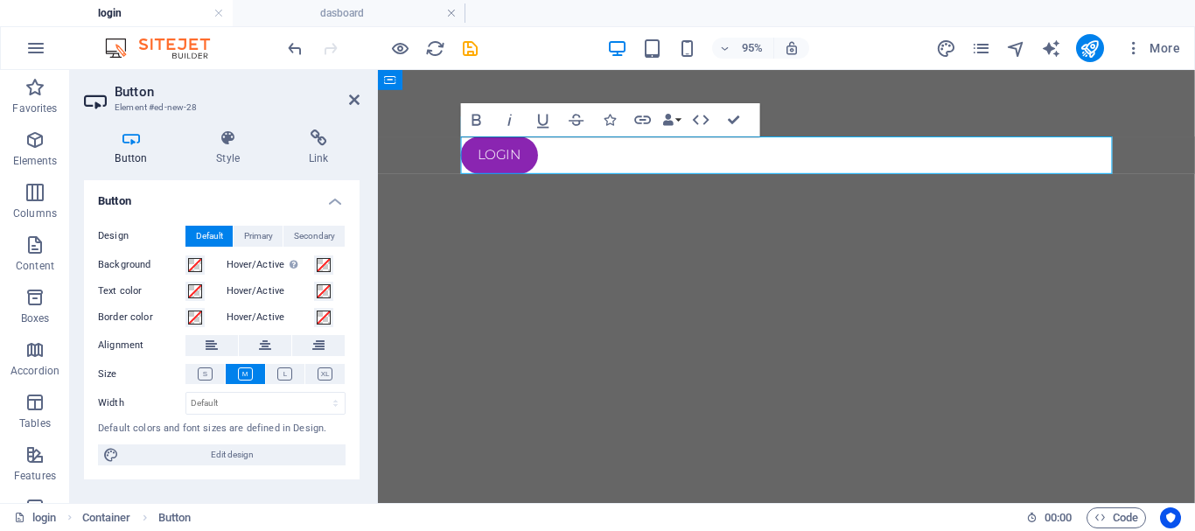
click at [517, 249] on html "Skip to main content login" at bounding box center [808, 159] width 860 height 179
click at [351, 100] on icon at bounding box center [354, 100] width 11 height 14
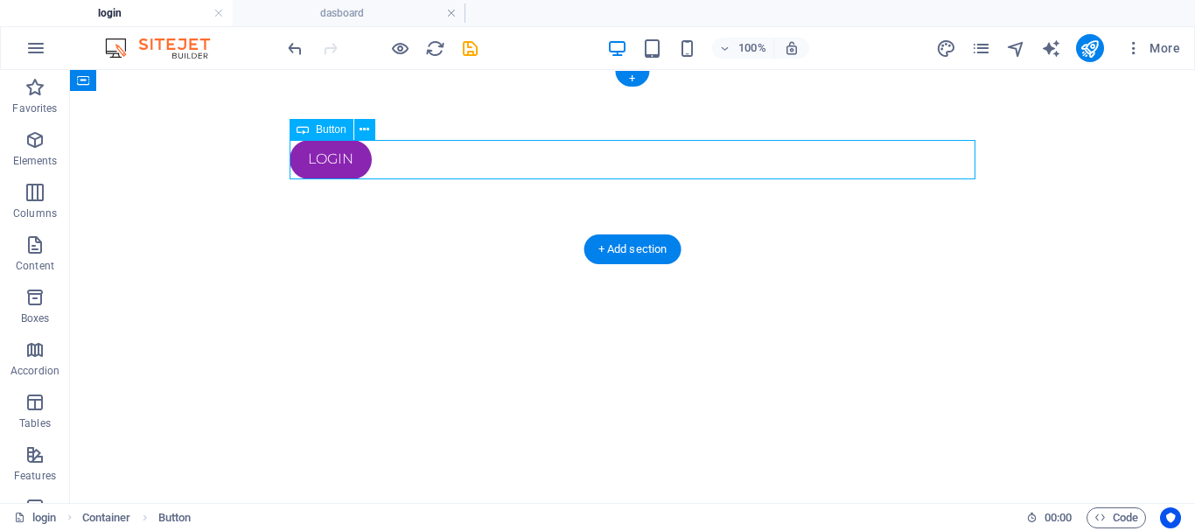
drag, startPoint x: 334, startPoint y: 164, endPoint x: 587, endPoint y: 159, distance: 252.9
click at [587, 159] on div "login" at bounding box center [633, 159] width 686 height 39
click at [531, 249] on html "Skip to main content login" at bounding box center [632, 159] width 1125 height 179
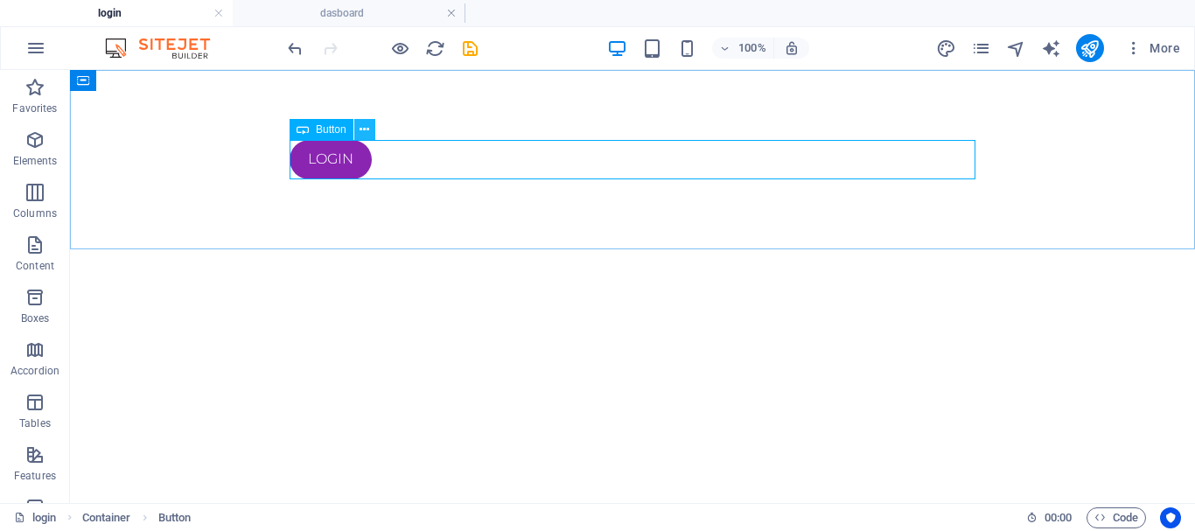
click at [364, 129] on icon at bounding box center [365, 130] width 10 height 18
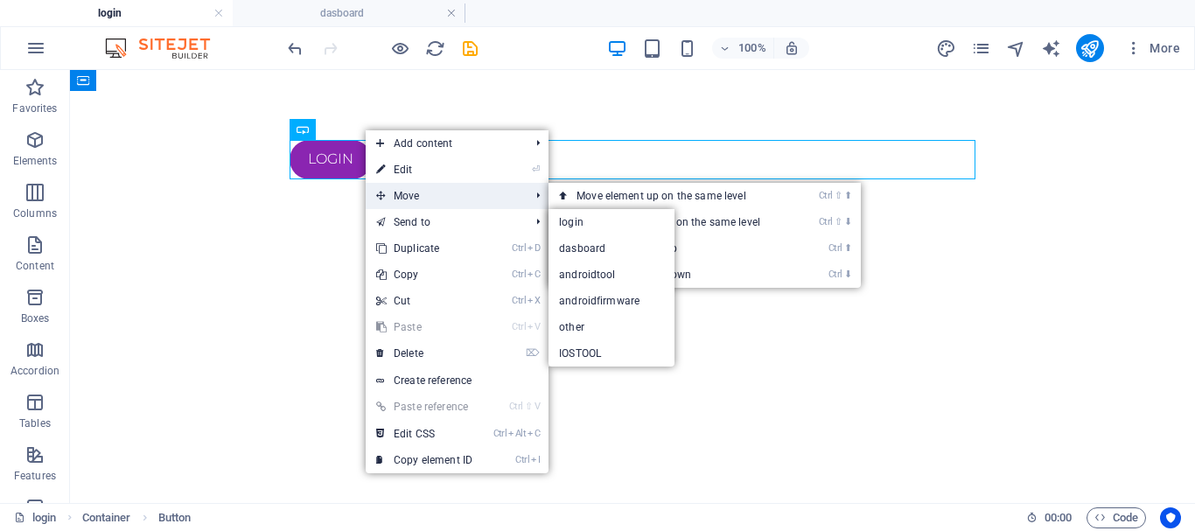
click at [417, 196] on span "Move" at bounding box center [444, 196] width 157 height 26
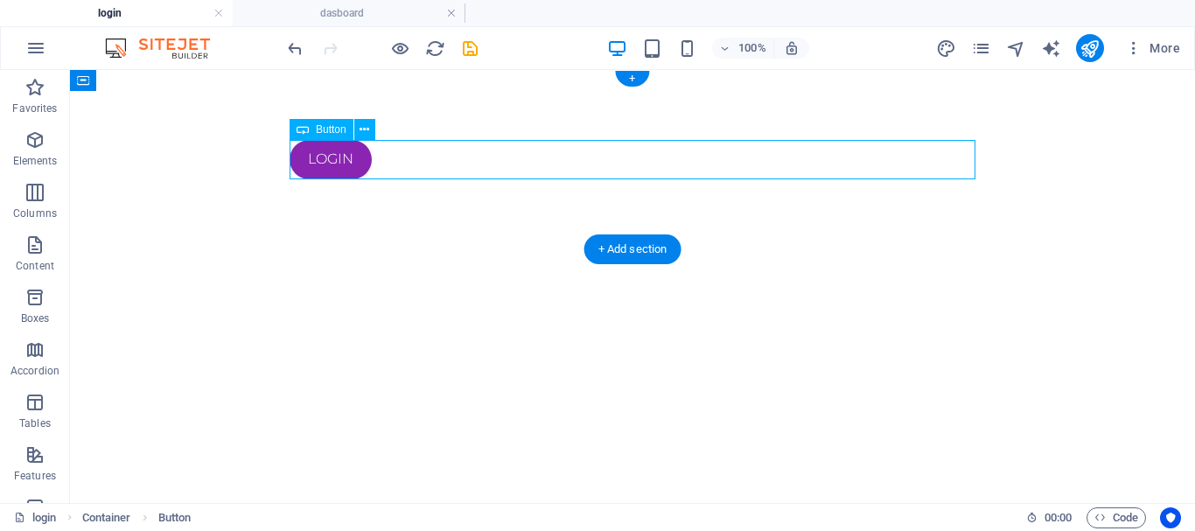
drag, startPoint x: 333, startPoint y: 155, endPoint x: 467, endPoint y: 146, distance: 135.0
click at [466, 145] on div "login" at bounding box center [633, 159] width 686 height 39
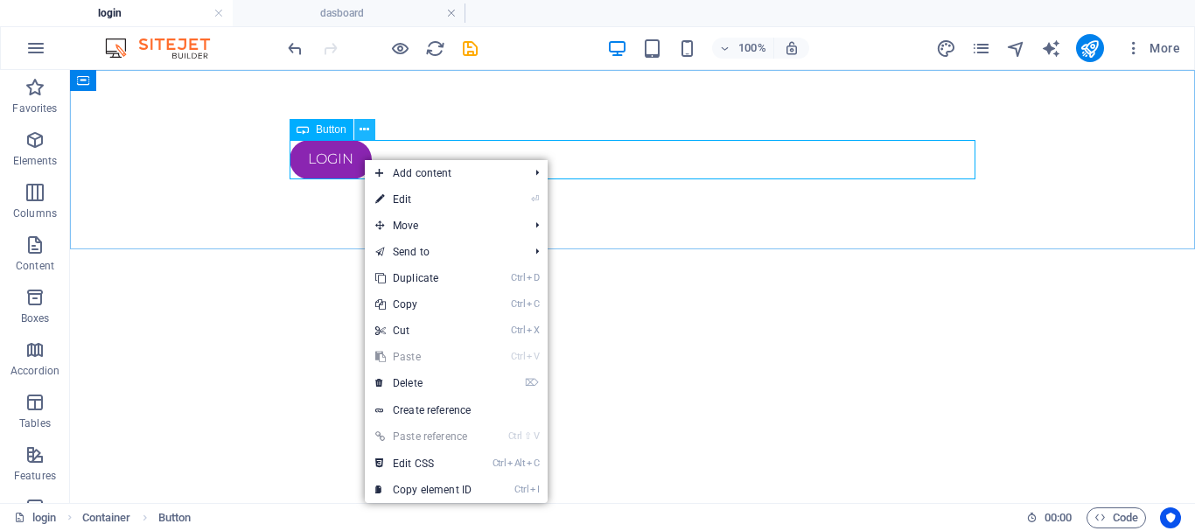
click at [366, 126] on icon at bounding box center [365, 130] width 10 height 18
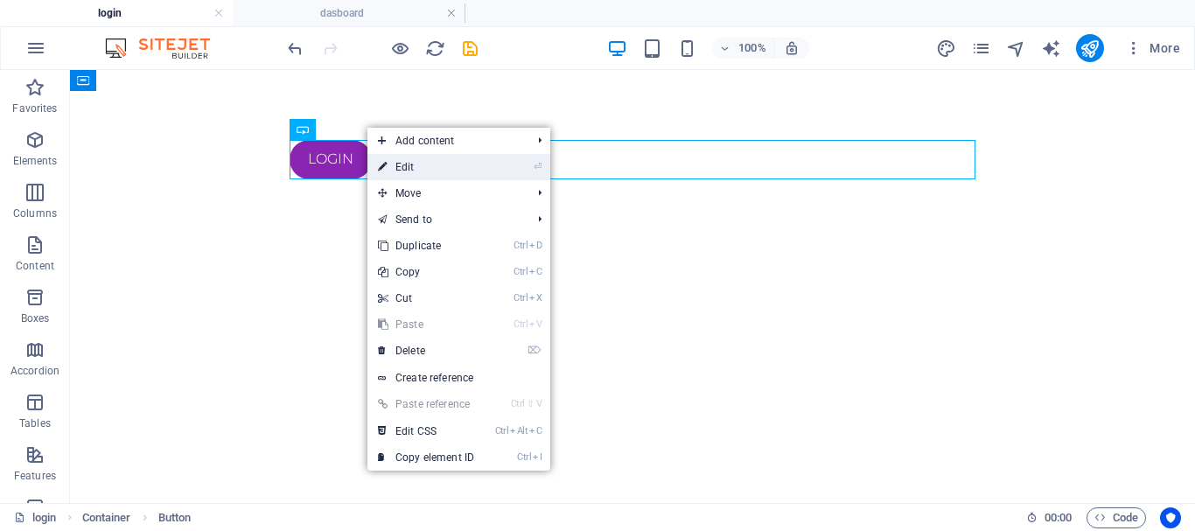
click at [410, 162] on link "⏎ Edit" at bounding box center [426, 167] width 117 height 26
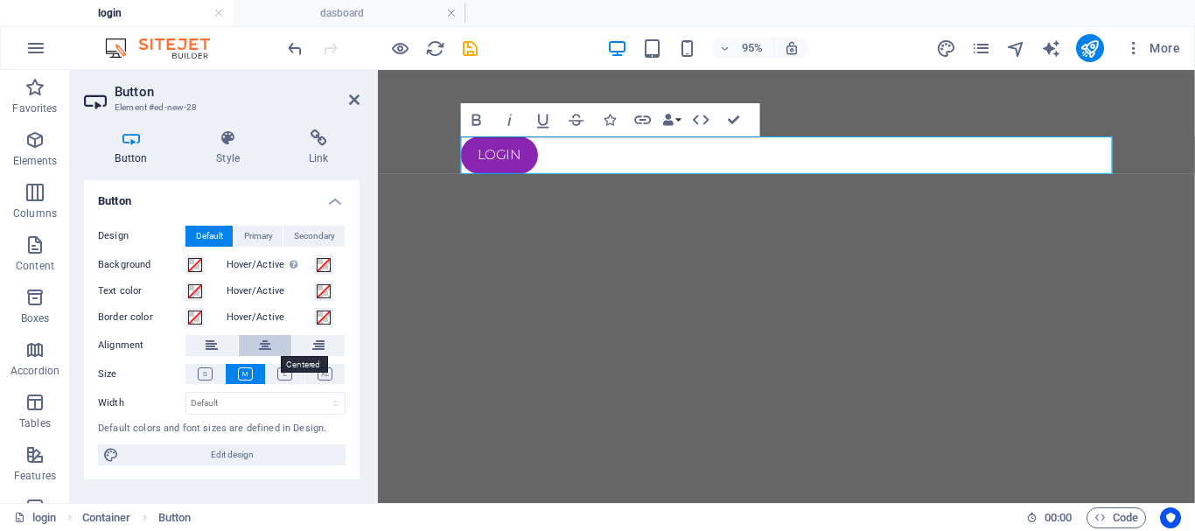
click at [266, 343] on icon at bounding box center [265, 345] width 12 height 21
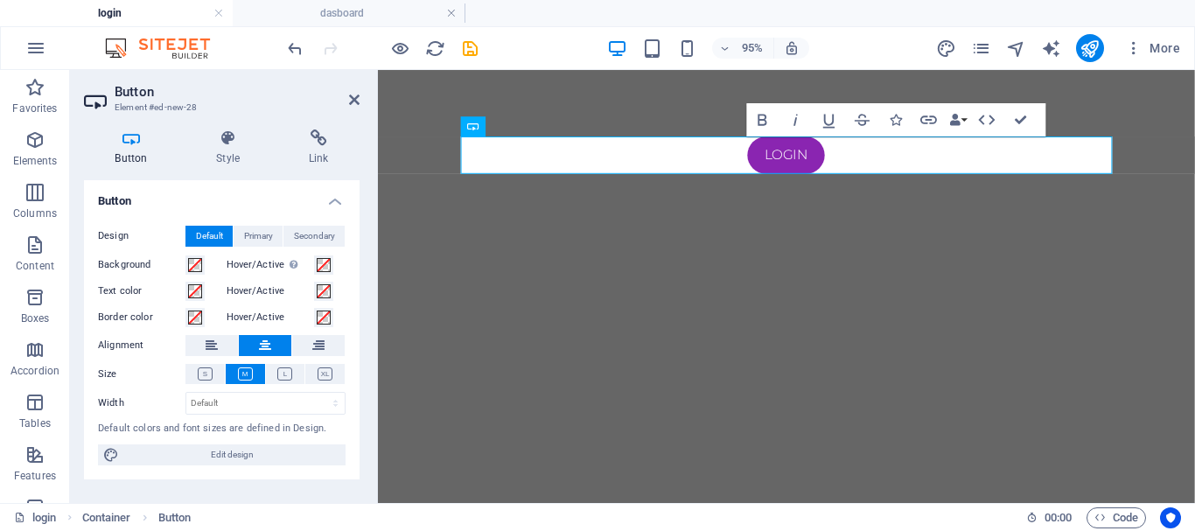
click at [525, 249] on html "Skip to main content login" at bounding box center [808, 159] width 860 height 179
click at [291, 370] on icon at bounding box center [284, 374] width 15 height 13
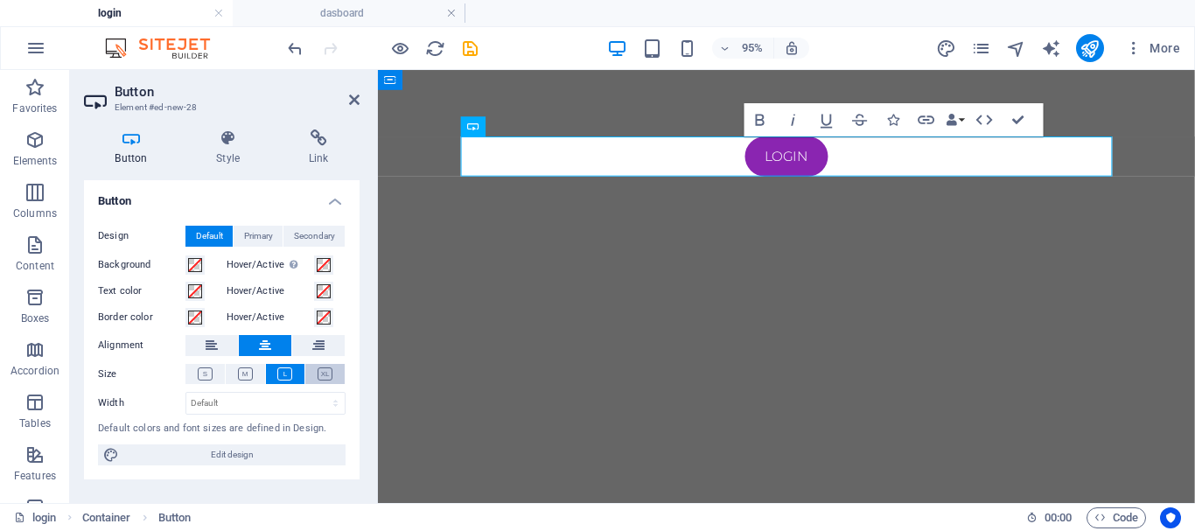
click at [321, 371] on icon at bounding box center [325, 374] width 15 height 13
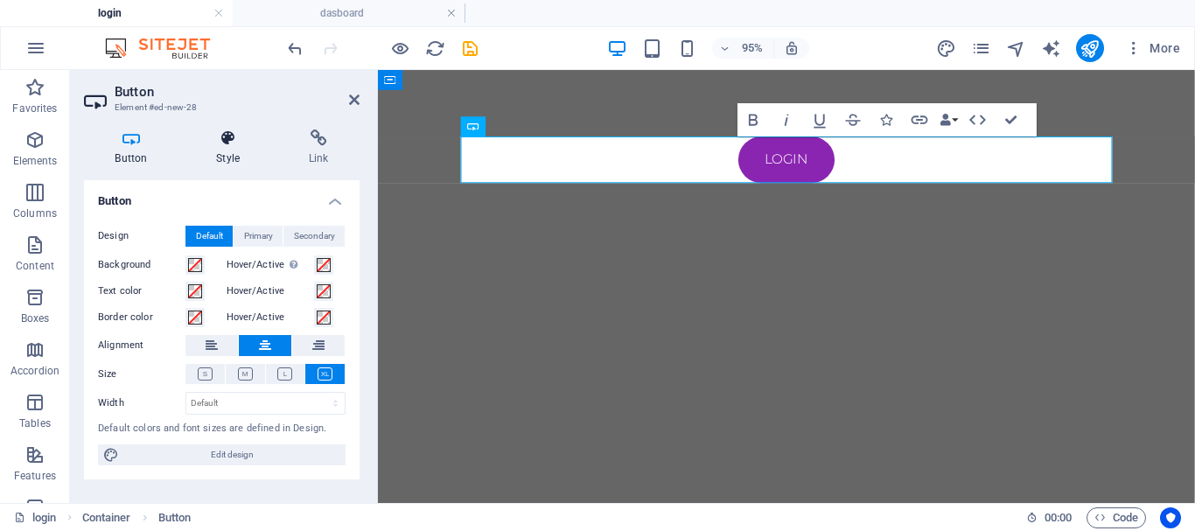
click at [238, 151] on h4 "Style" at bounding box center [232, 148] width 93 height 37
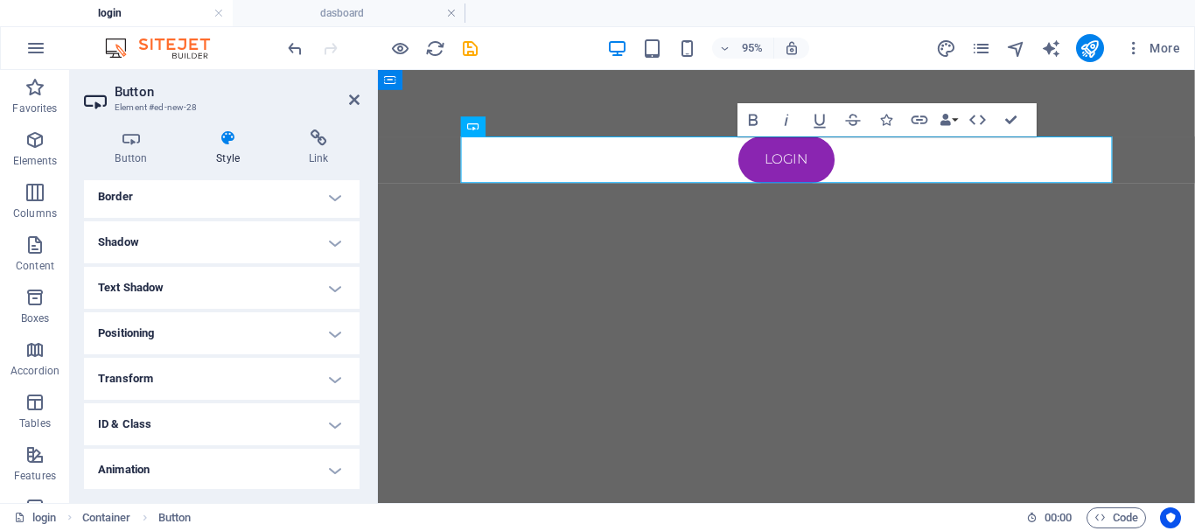
scroll to position [431, 0]
click at [329, 415] on h4 "Animation" at bounding box center [222, 423] width 276 height 42
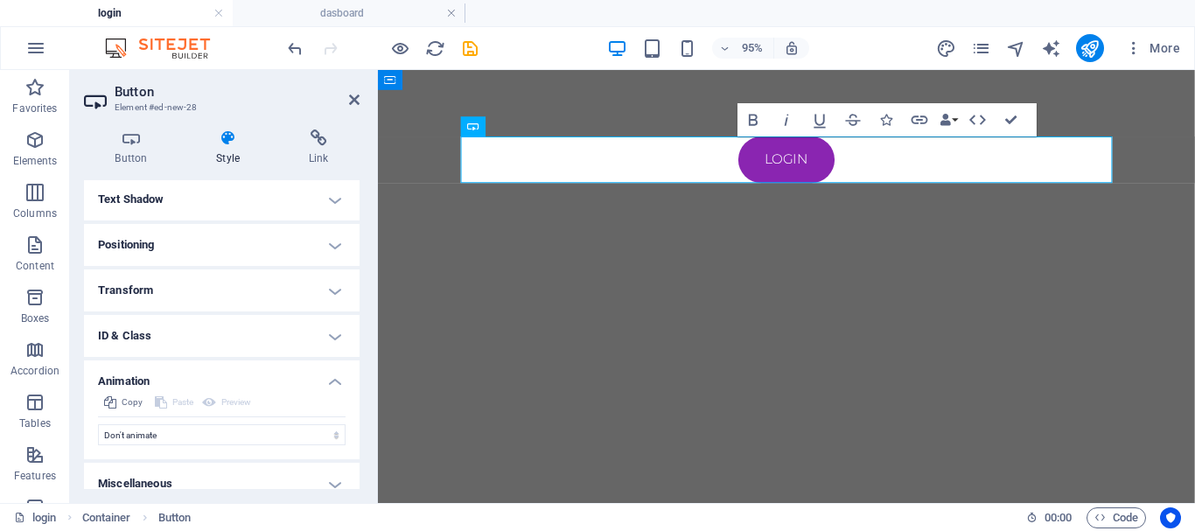
scroll to position [487, 0]
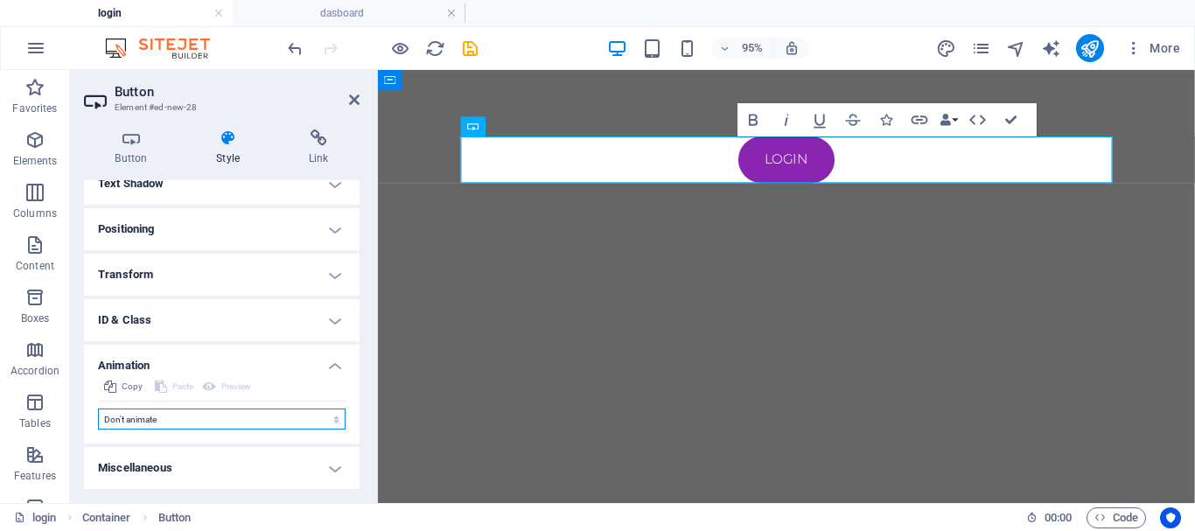
select select "pulse"
click option "Pulse" at bounding box center [0, 0] width 0 height 0
type input ".5"
select select "scroll"
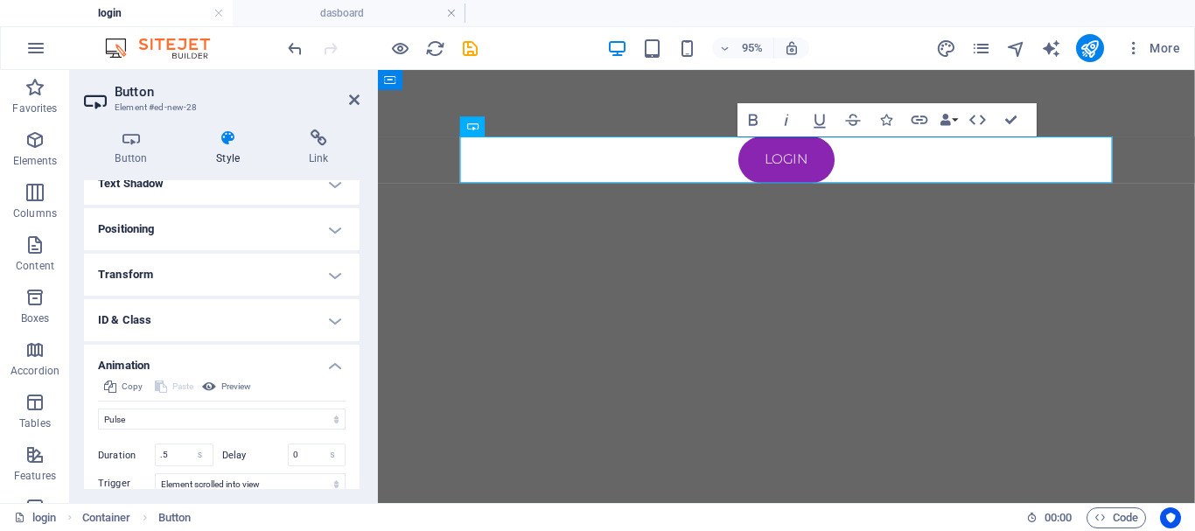
click at [360, 94] on aside "Button Element #ed-new-28 Button Style Link Button Design Default Primary Secon…" at bounding box center [224, 286] width 308 height 433
click at [355, 100] on icon at bounding box center [354, 100] width 11 height 14
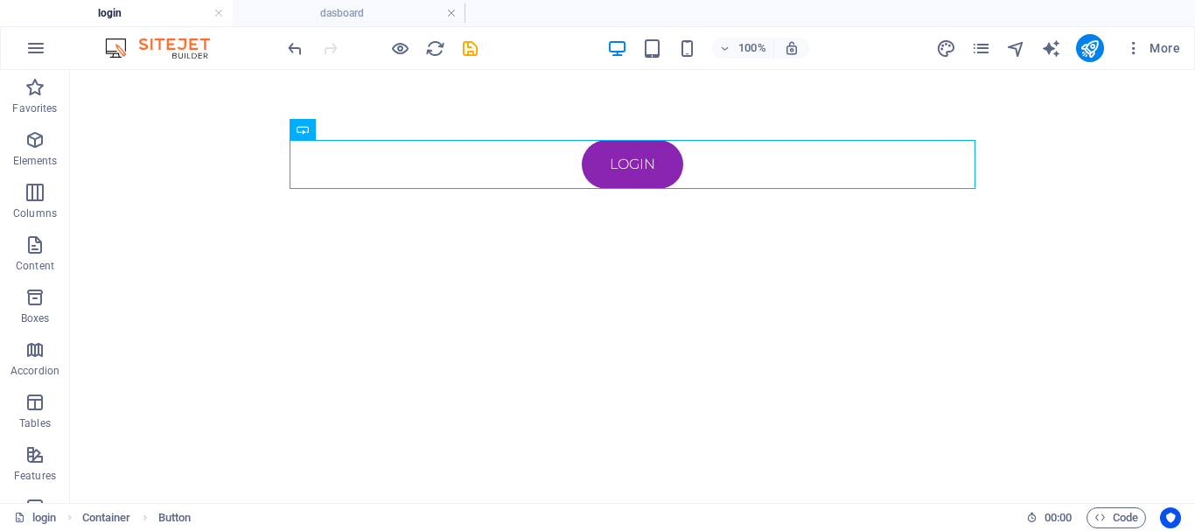
click at [651, 259] on html "Skip to main content login" at bounding box center [632, 164] width 1125 height 189
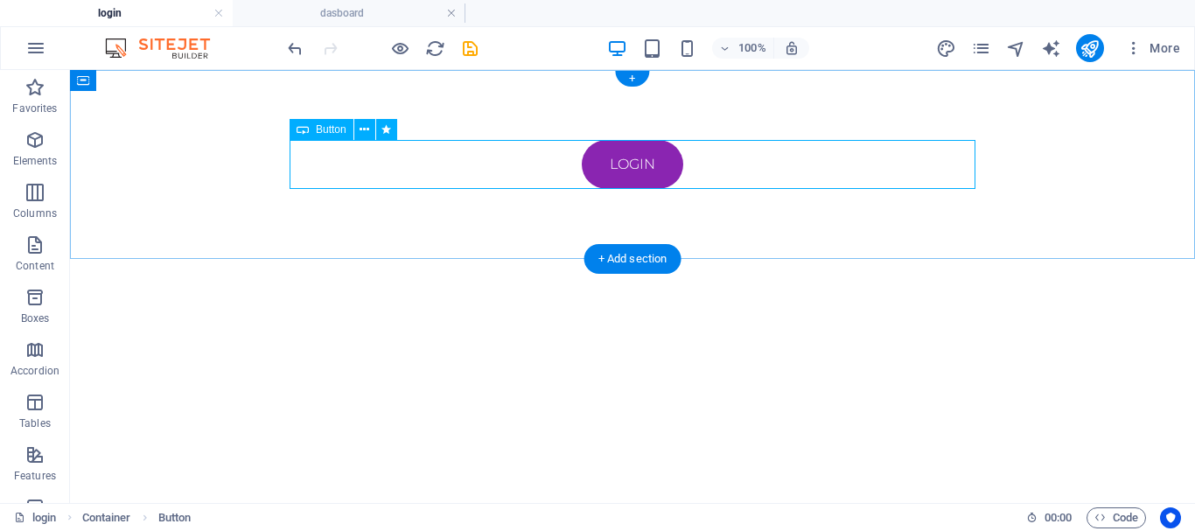
click at [637, 166] on div "login" at bounding box center [633, 164] width 686 height 49
select select "pulse"
select select "s"
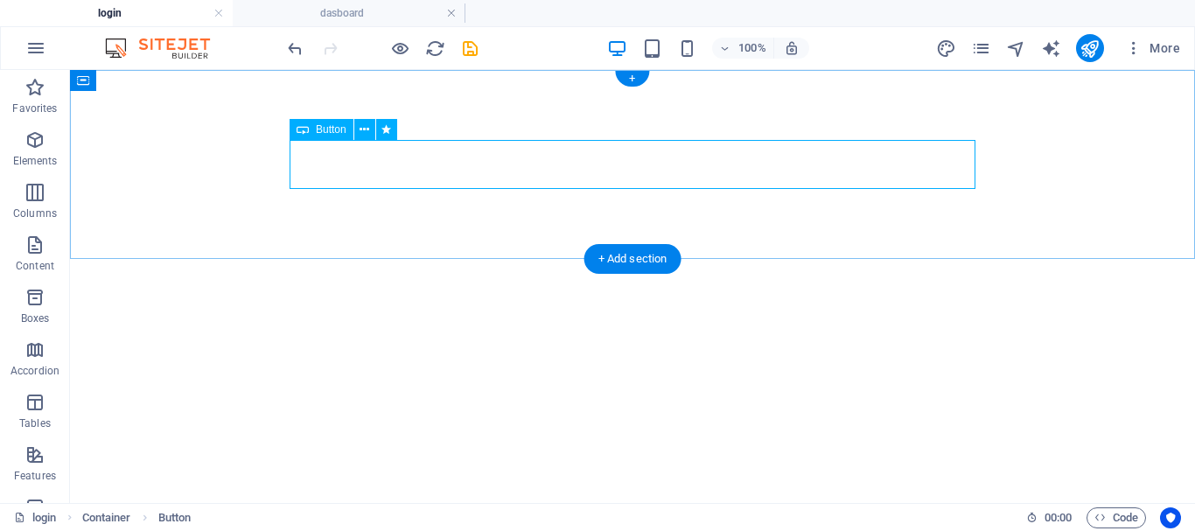
select select "scroll"
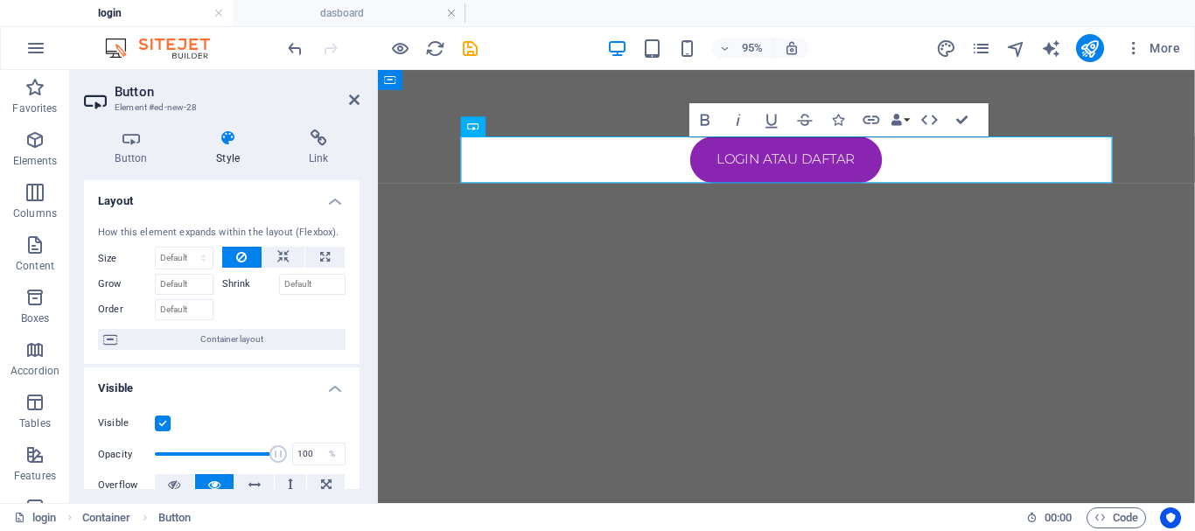
click at [849, 259] on html "Skip to main content login atau daftar" at bounding box center [808, 164] width 860 height 189
click at [354, 95] on icon at bounding box center [354, 100] width 11 height 14
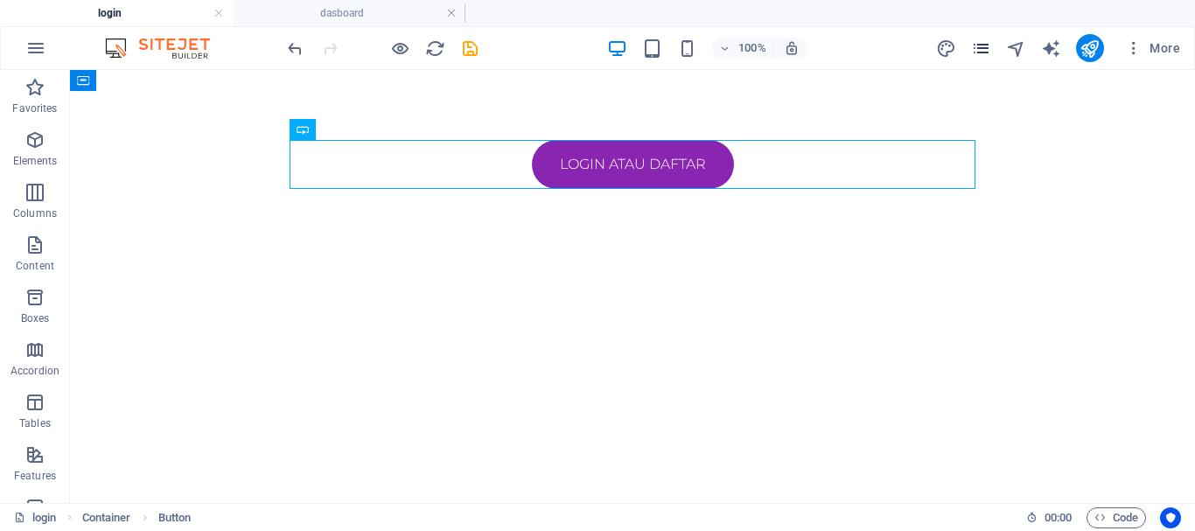
click at [972, 53] on icon "pages" at bounding box center [981, 49] width 20 height 20
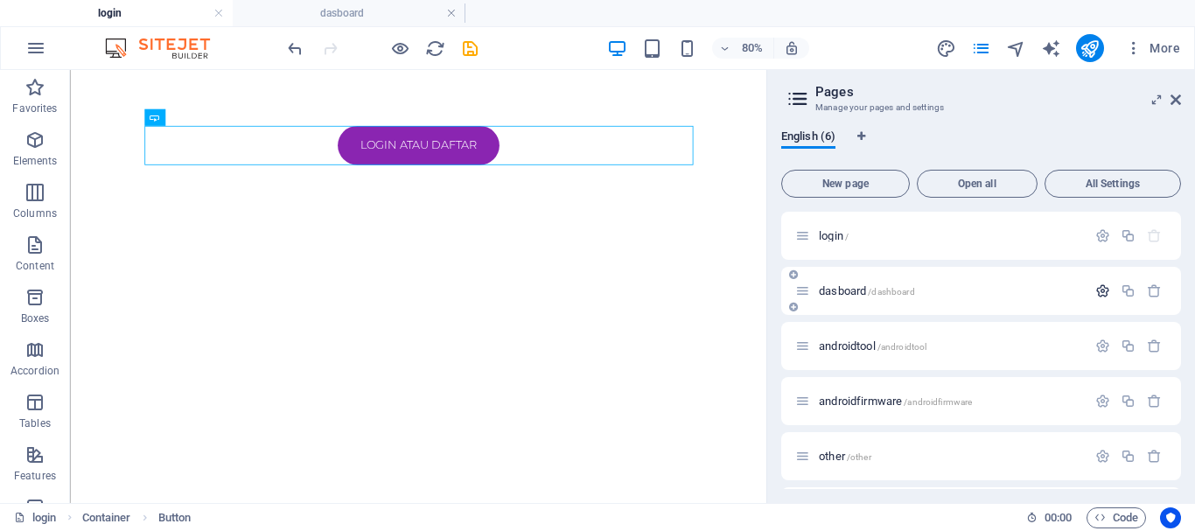
click at [1108, 292] on icon "button" at bounding box center [1103, 291] width 15 height 15
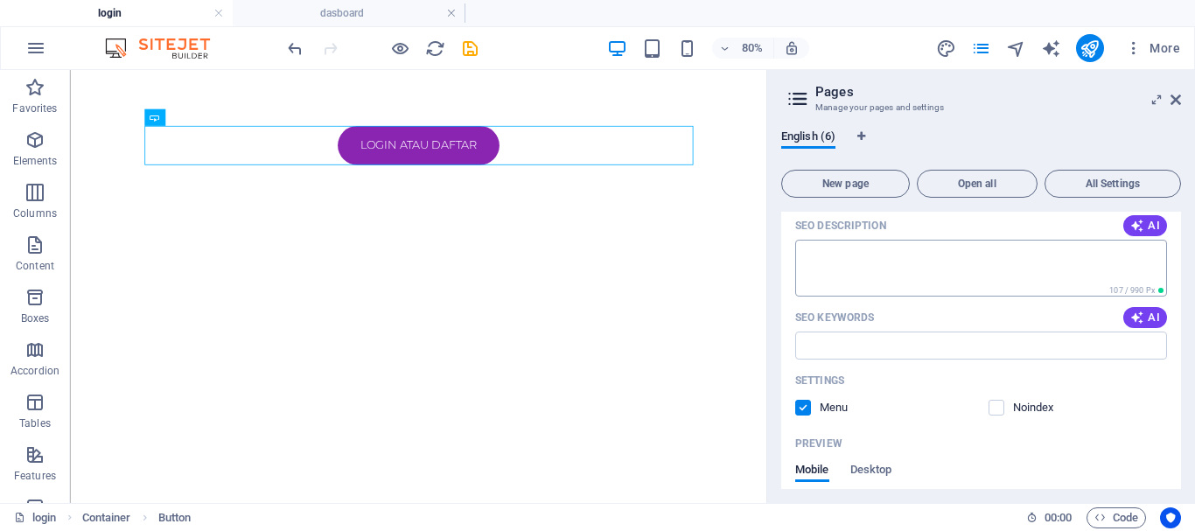
scroll to position [315, 0]
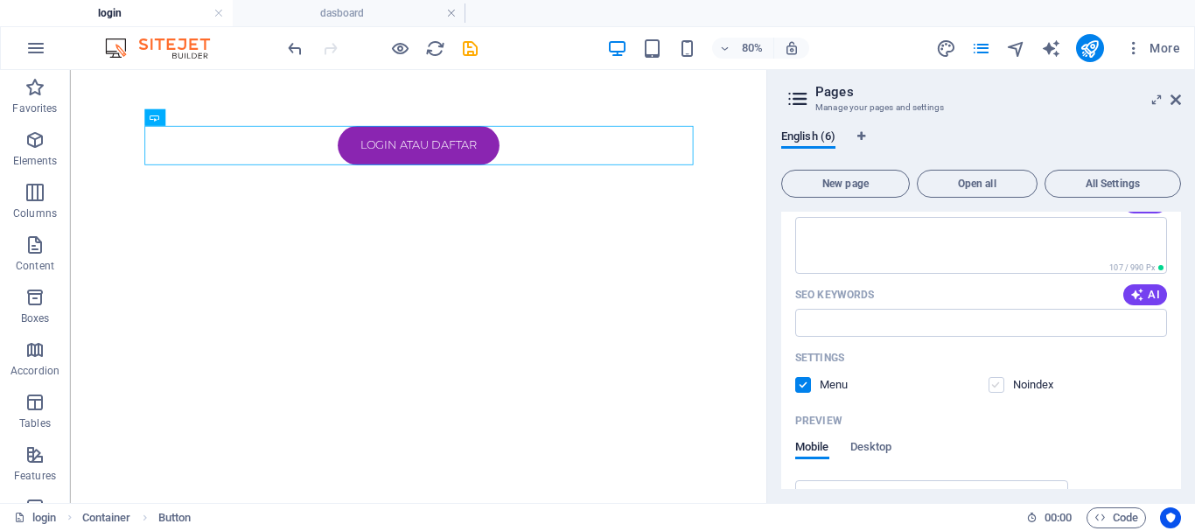
click at [1002, 386] on label at bounding box center [997, 385] width 16 height 16
click at [0, 0] on input "checkbox" at bounding box center [0, 0] width 0 height 0
click at [1002, 386] on label at bounding box center [997, 385] width 16 height 16
click at [0, 0] on input "checkbox" at bounding box center [0, 0] width 0 height 0
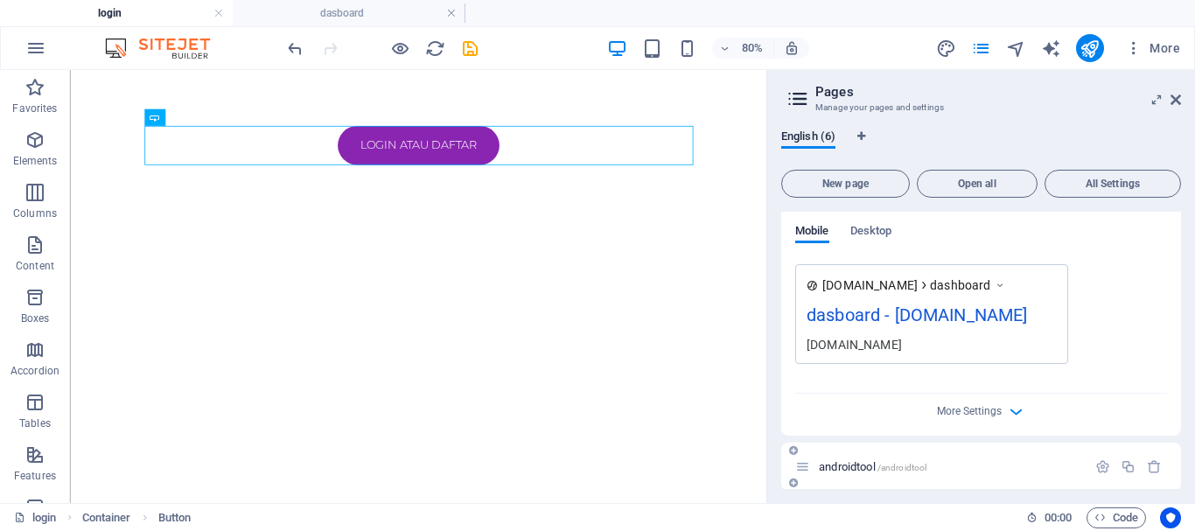
scroll to position [551, 0]
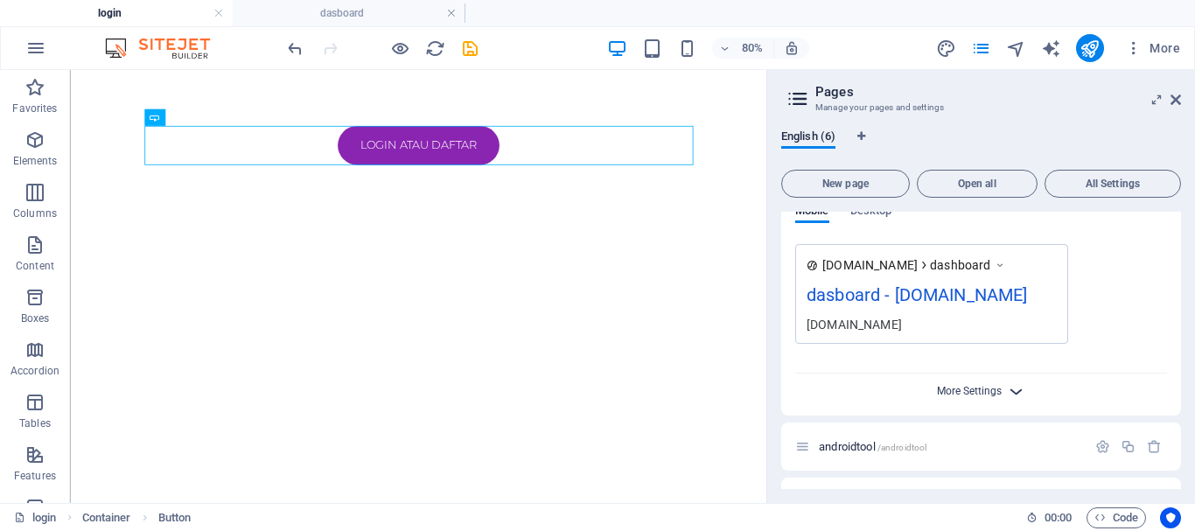
click at [955, 387] on span "More Settings" at bounding box center [969, 391] width 65 height 12
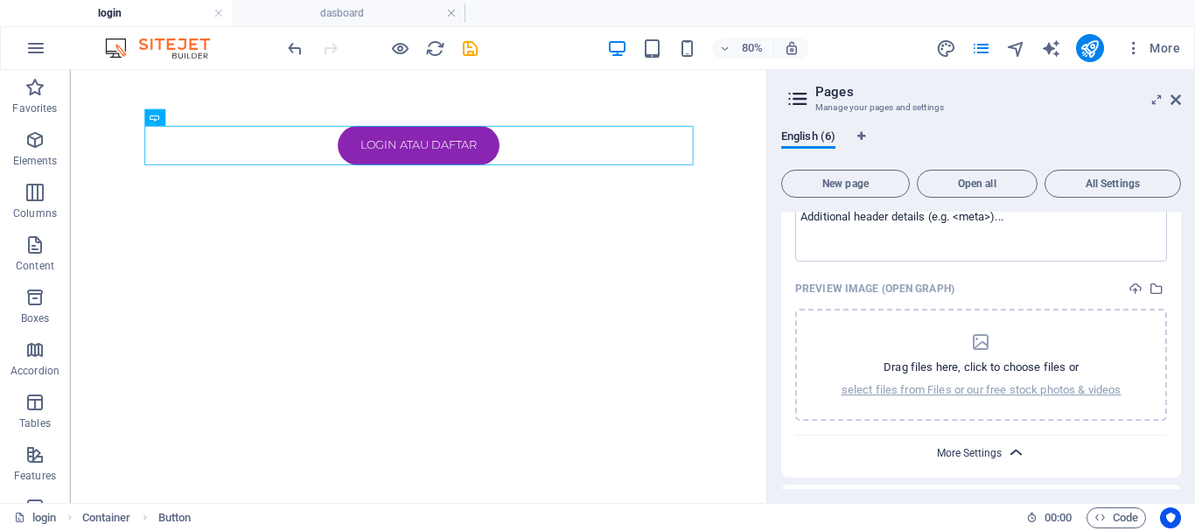
scroll to position [788, 0]
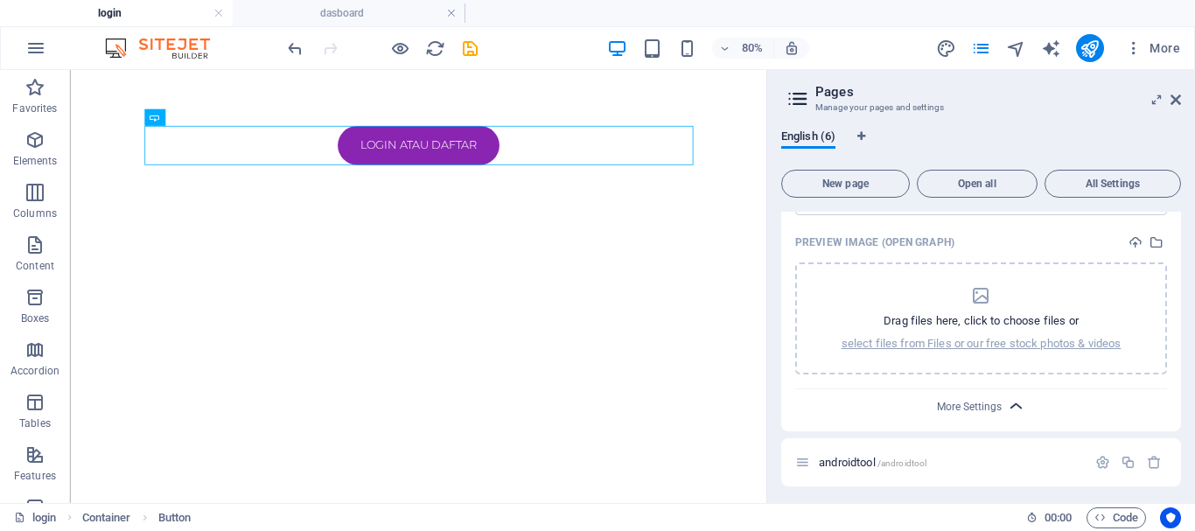
click at [979, 413] on span "More Settings" at bounding box center [981, 406] width 21 height 20
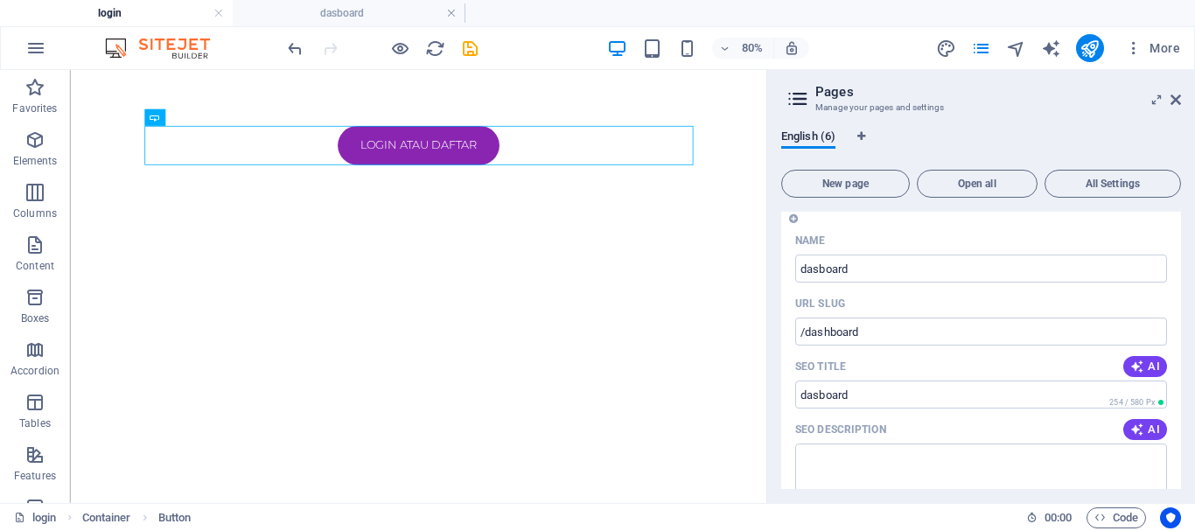
scroll to position [0, 0]
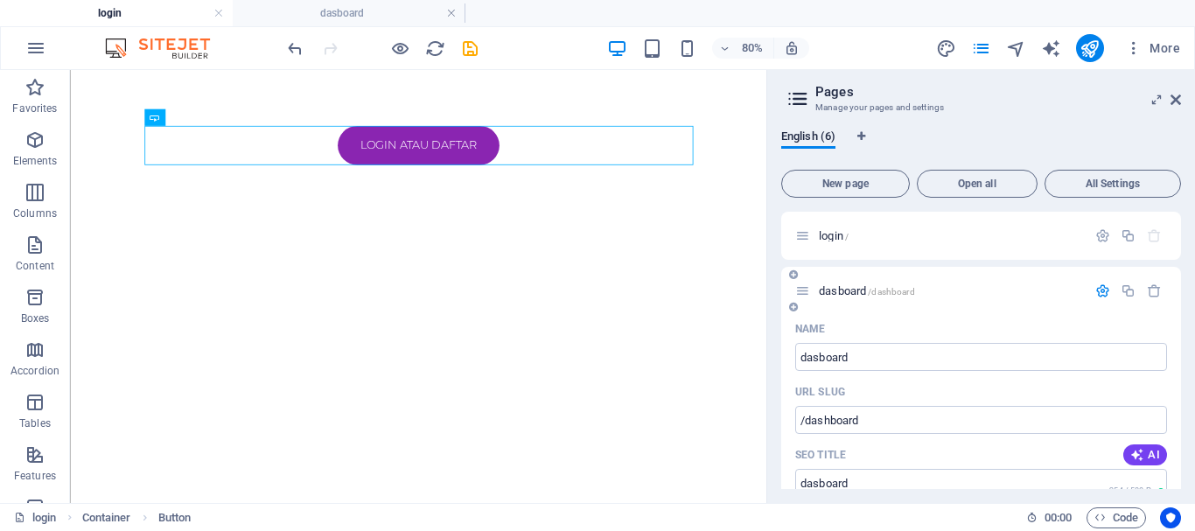
click at [1101, 297] on icon "button" at bounding box center [1103, 291] width 15 height 15
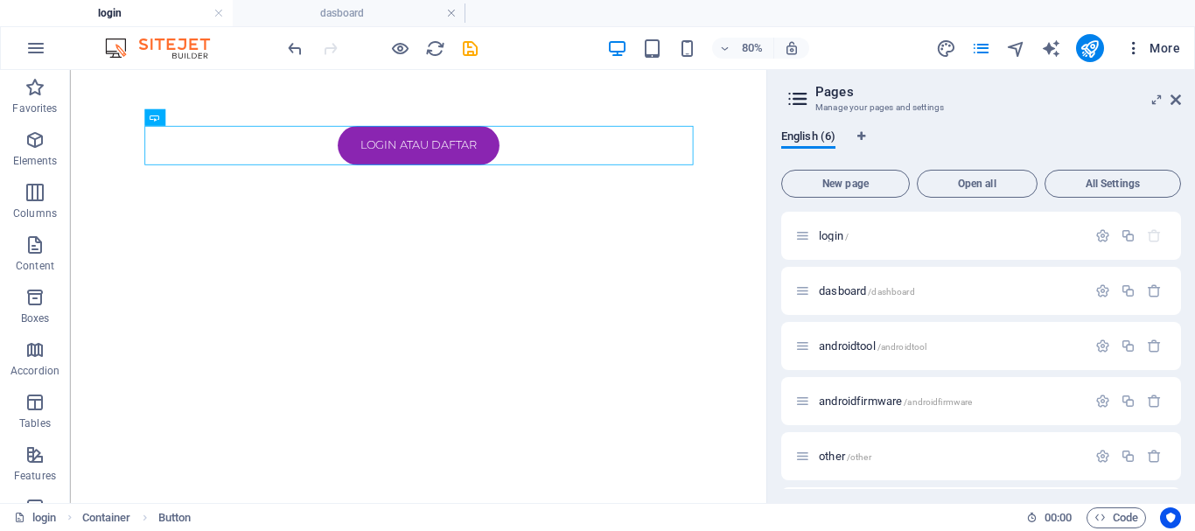
click at [1134, 48] on icon "button" at bounding box center [1134, 48] width 18 height 18
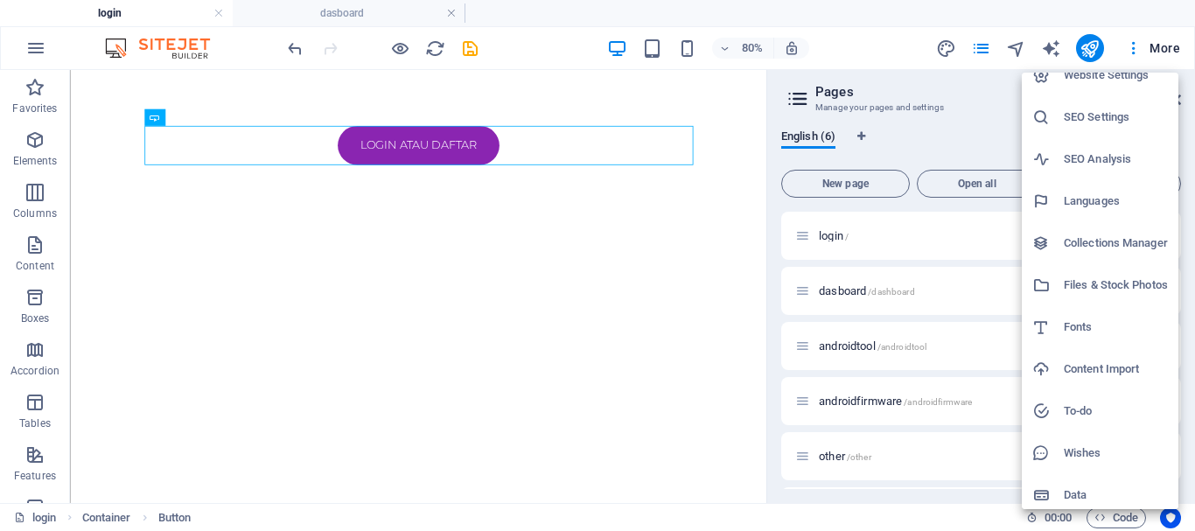
scroll to position [25, 0]
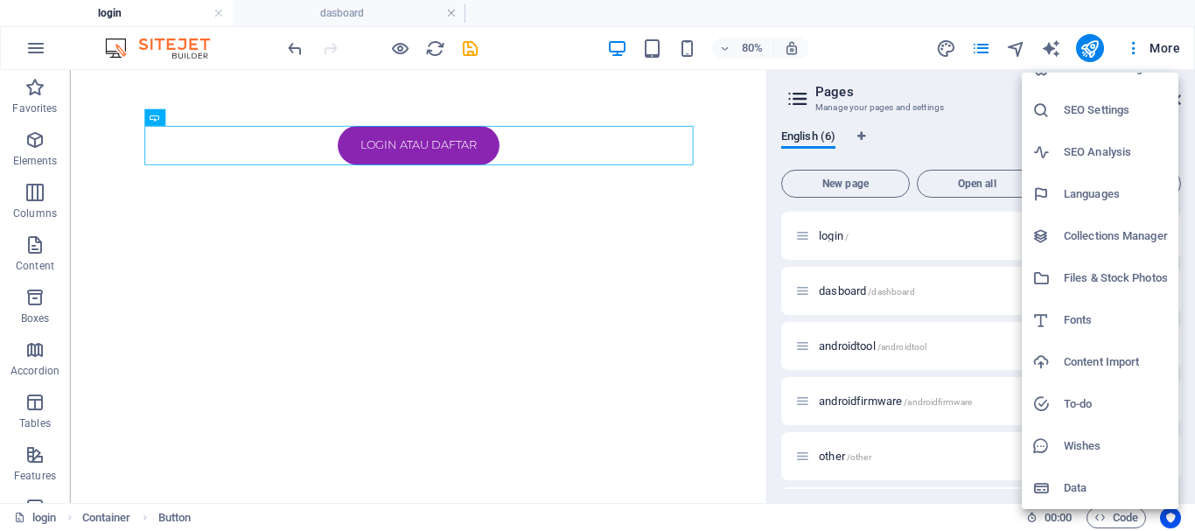
click at [1105, 358] on h6 "Content Import" at bounding box center [1116, 362] width 104 height 21
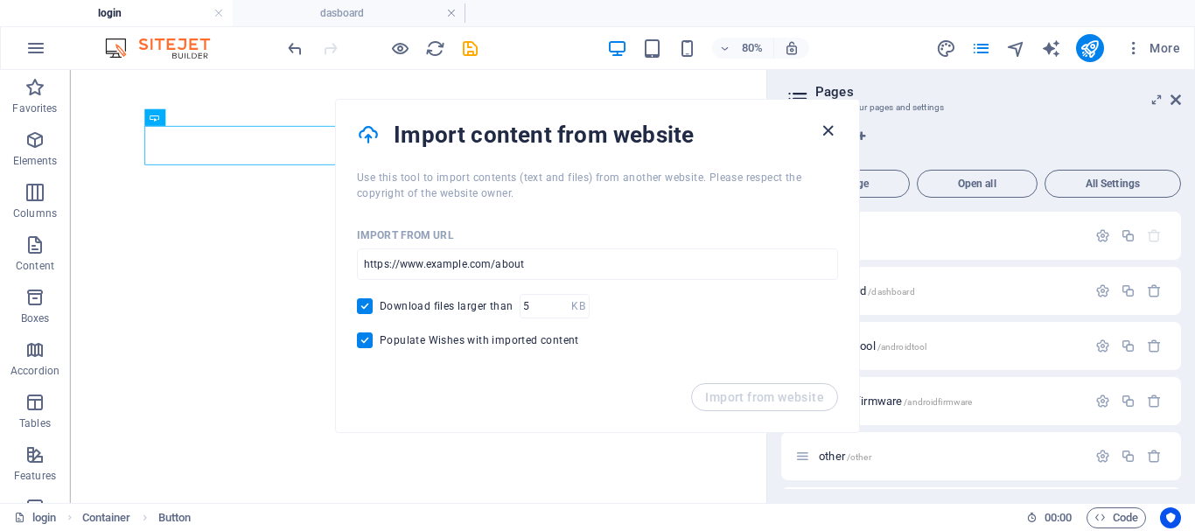
click at [823, 131] on icon "button" at bounding box center [828, 131] width 20 height 20
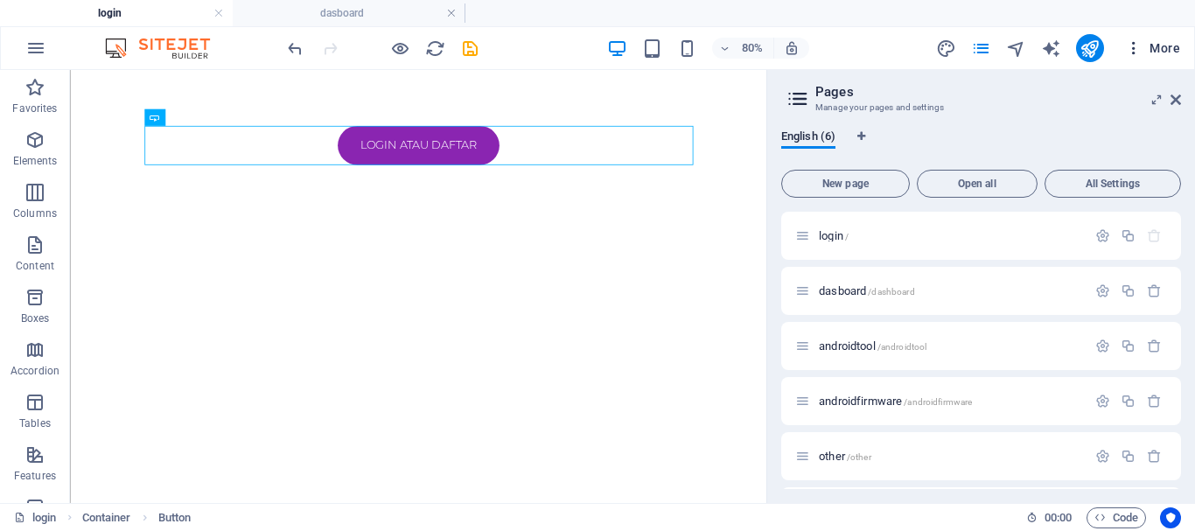
click at [1130, 52] on icon "button" at bounding box center [1134, 48] width 18 height 18
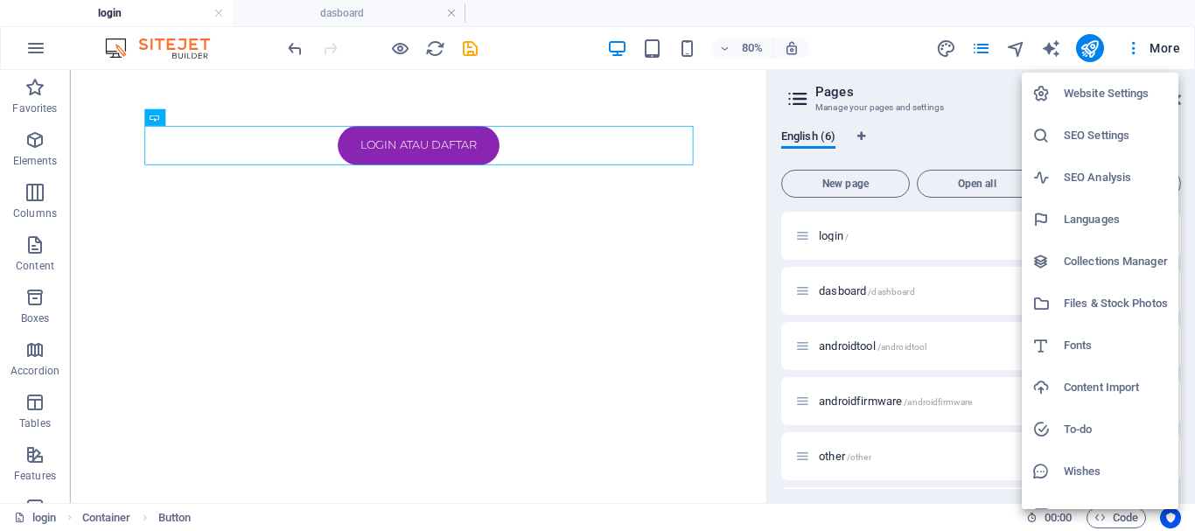
click at [1142, 91] on h6 "Website Settings" at bounding box center [1116, 93] width 104 height 21
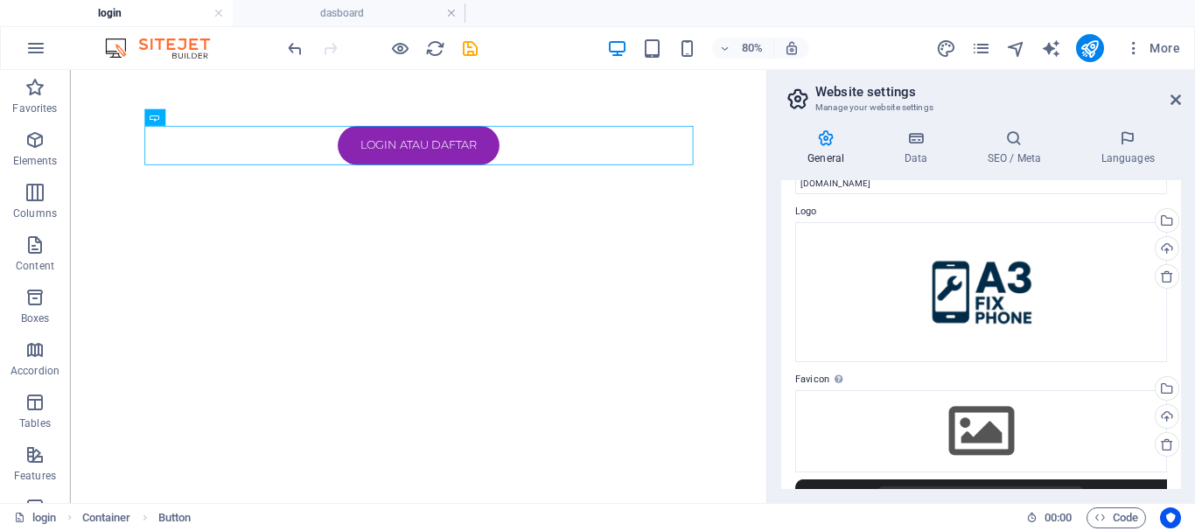
scroll to position [0, 0]
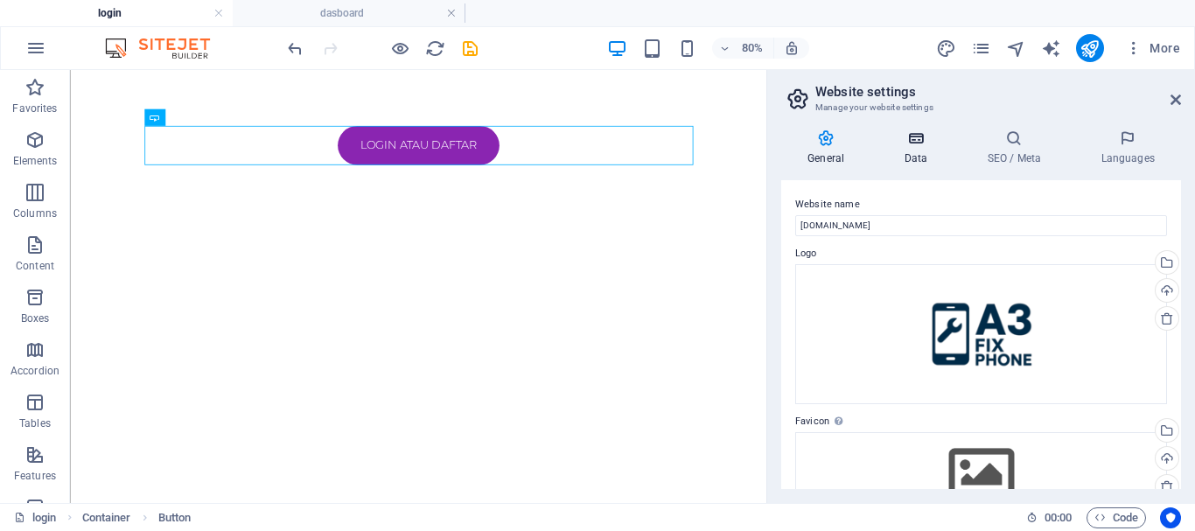
click at [916, 148] on h4 "Data" at bounding box center [919, 148] width 83 height 37
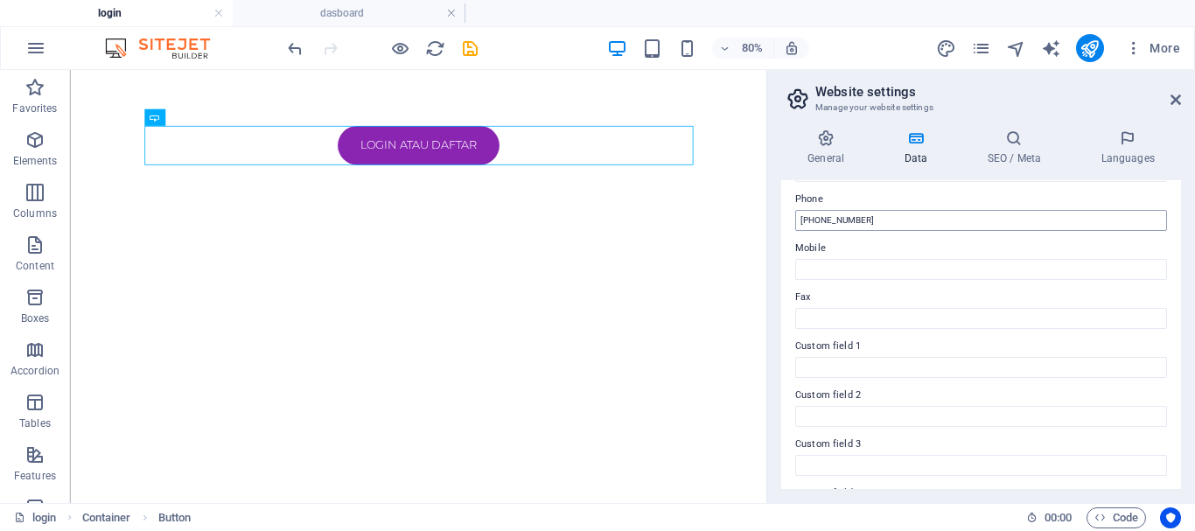
scroll to position [394, 0]
click at [1026, 158] on h4 "SEO / Meta" at bounding box center [1018, 148] width 114 height 37
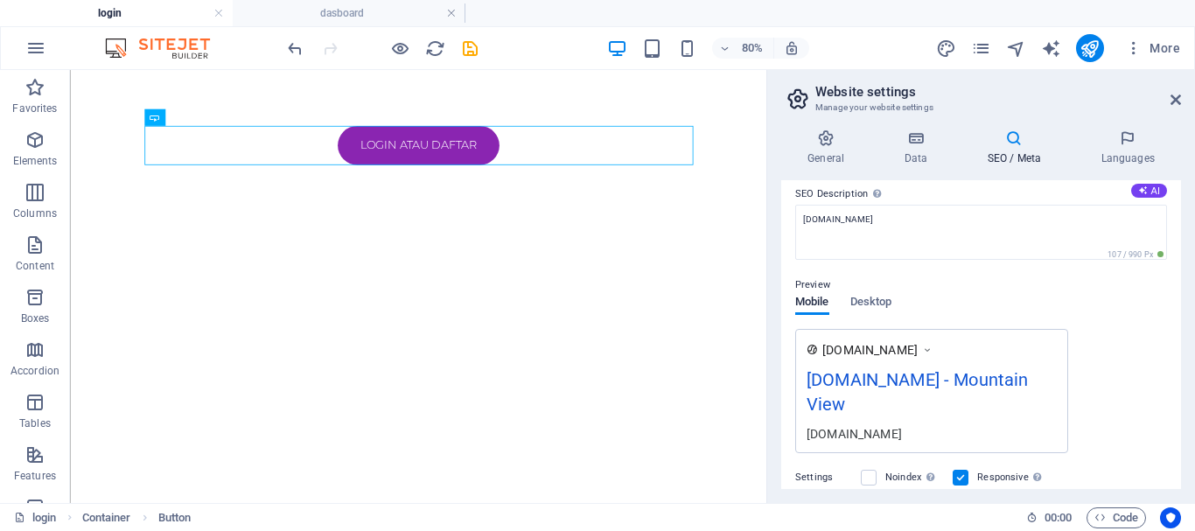
scroll to position [0, 0]
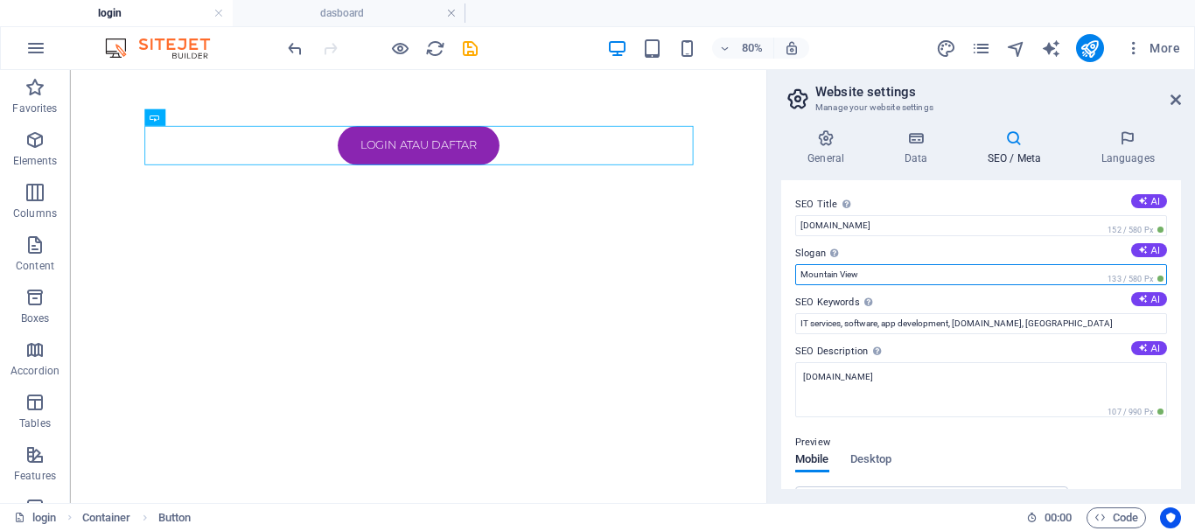
drag, startPoint x: 956, startPoint y: 276, endPoint x: 553, endPoint y: 268, distance: 402.6
click at [795, 268] on input "Mountain View" at bounding box center [981, 274] width 372 height 21
click at [851, 280] on input "smartphone dolution" at bounding box center [981, 274] width 372 height 21
click at [853, 280] on input "smartphone dolution" at bounding box center [981, 274] width 372 height 21
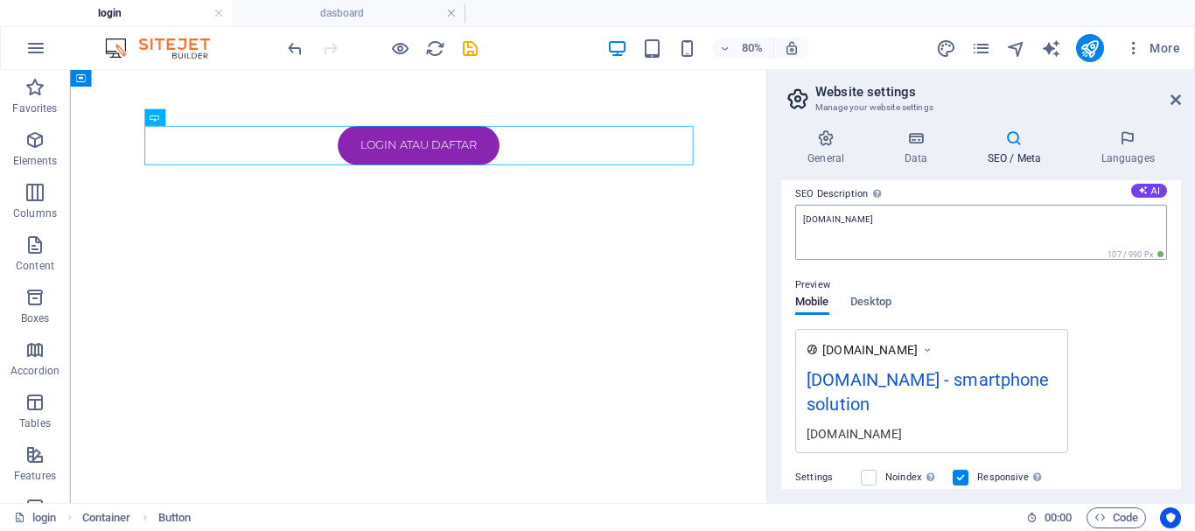
scroll to position [79, 0]
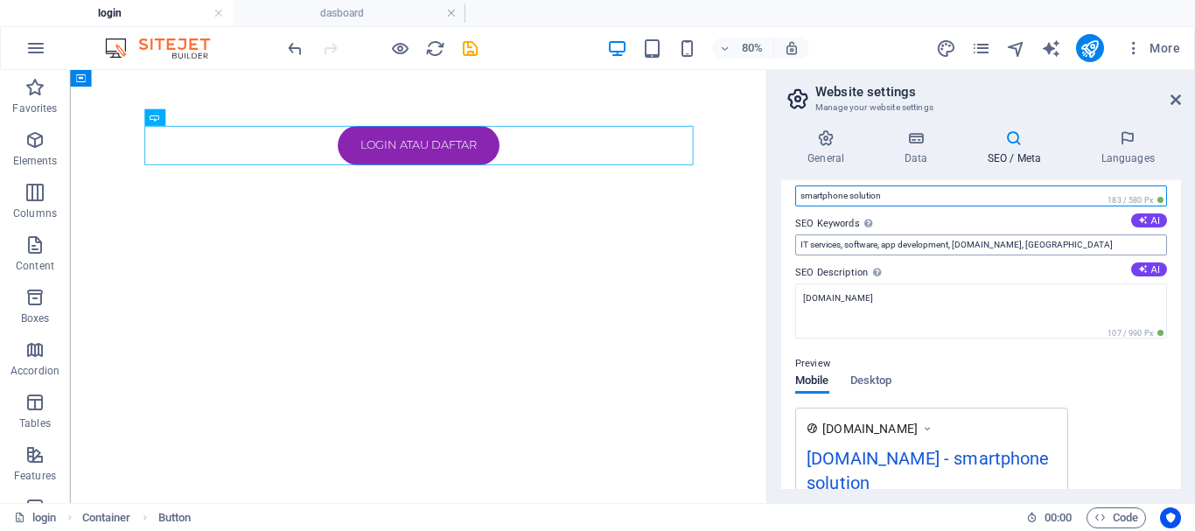
type input "smartphone solution"
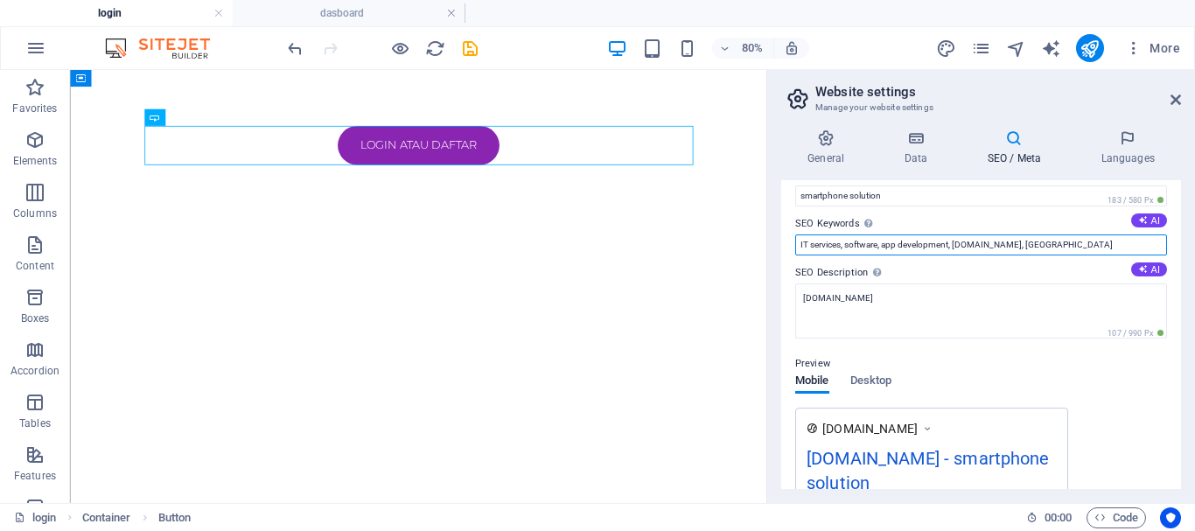
drag, startPoint x: 1114, startPoint y: 240, endPoint x: 1019, endPoint y: 250, distance: 95.1
click at [1019, 250] on input "IT services, software, app development, a3fixphone.my.id, Mountain View" at bounding box center [981, 245] width 372 height 21
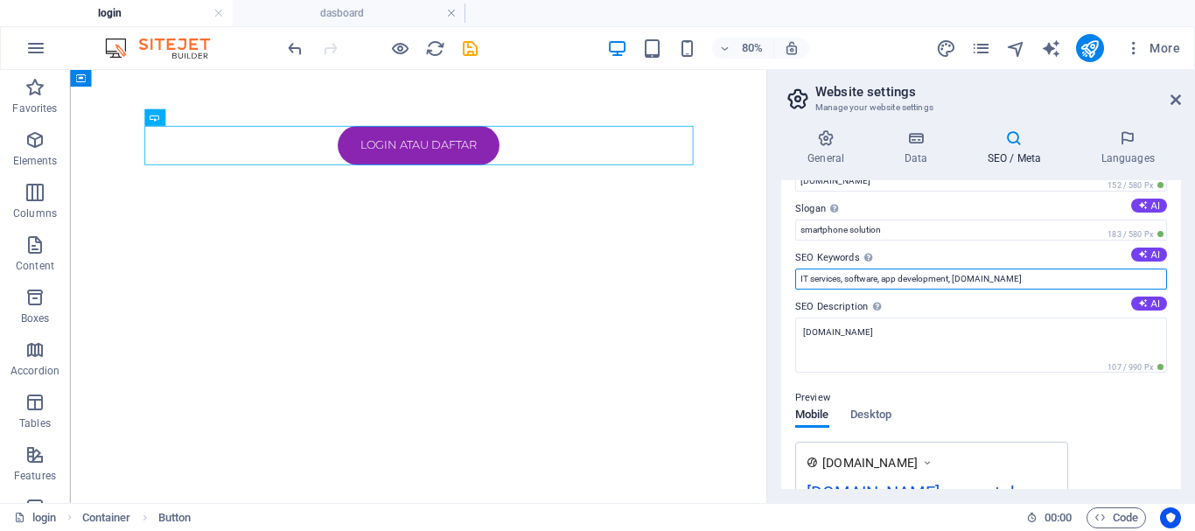
scroll to position [0, 0]
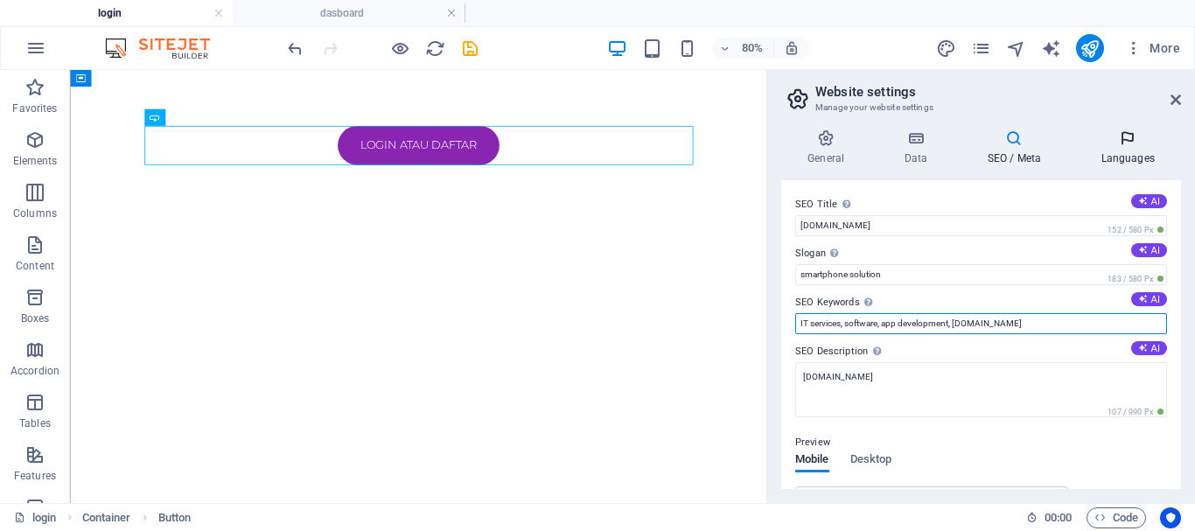
type input "IT services, software, app development, a3fixphone.my.id"
click at [1151, 144] on icon at bounding box center [1128, 139] width 107 height 18
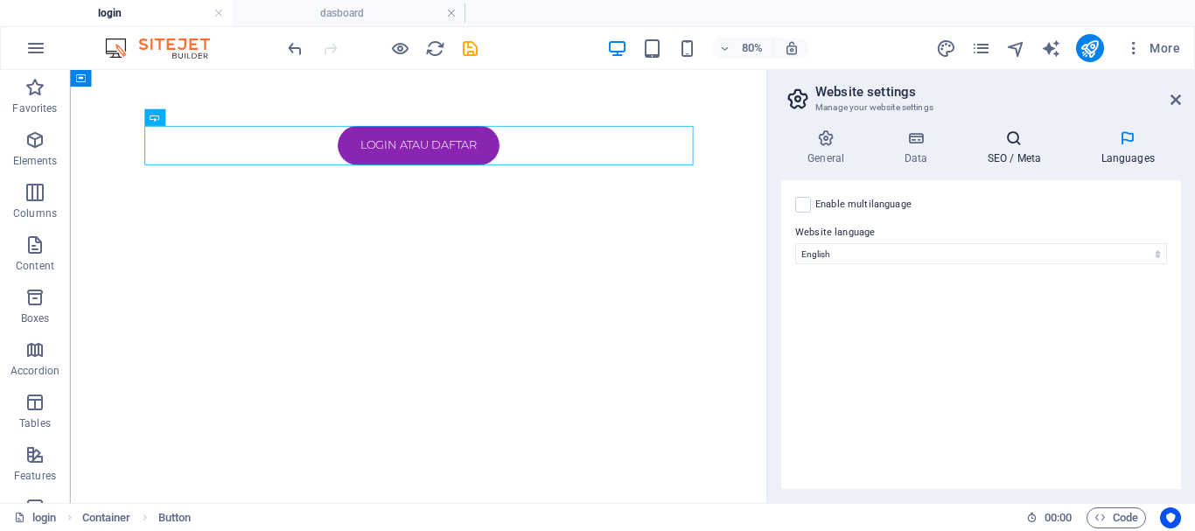
click at [1028, 150] on h4 "SEO / Meta" at bounding box center [1018, 148] width 114 height 37
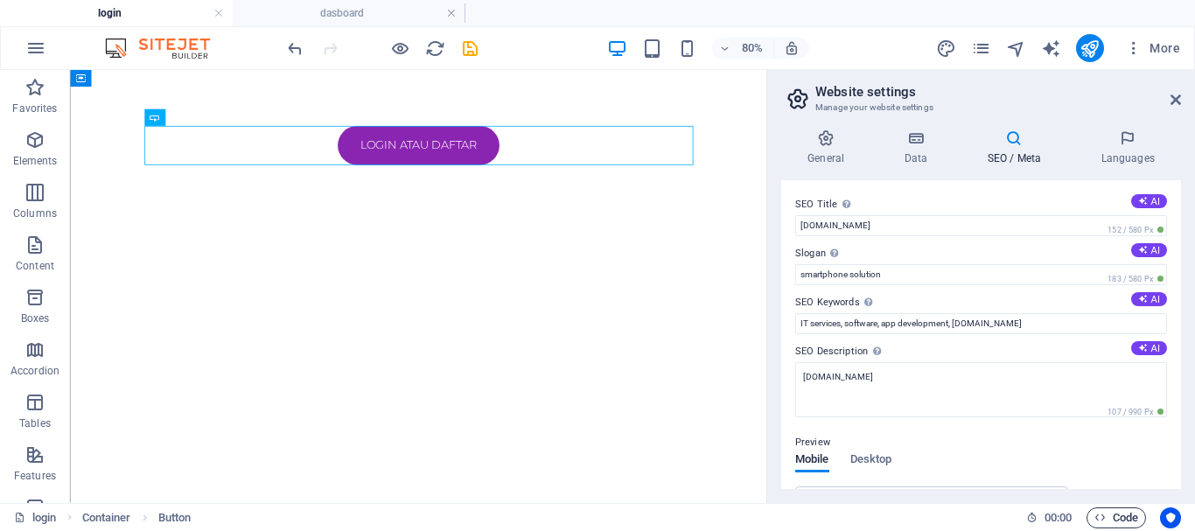
click at [1116, 516] on span "Code" at bounding box center [1117, 518] width 44 height 21
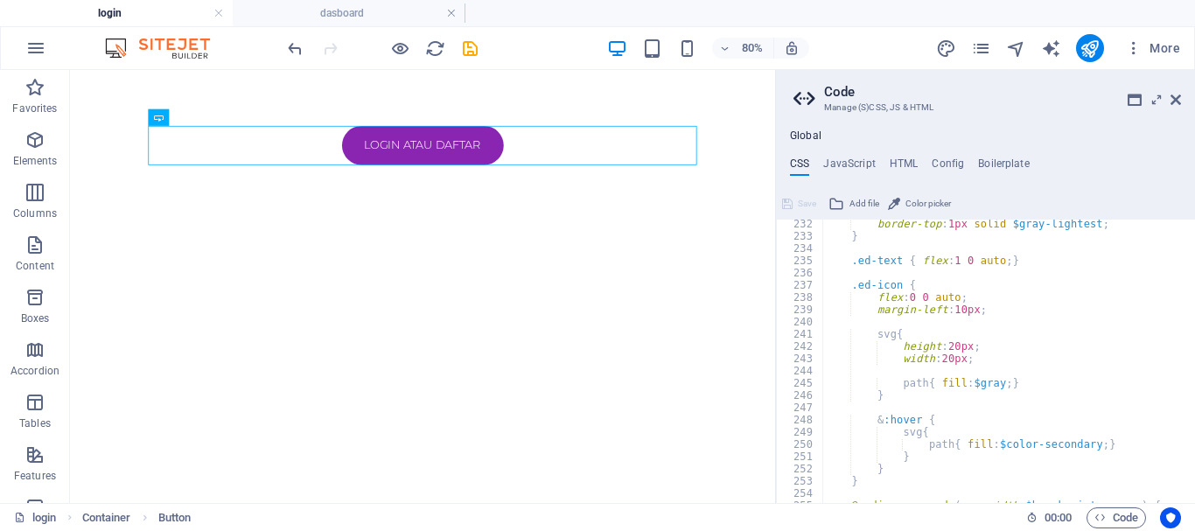
scroll to position [1050, 0]
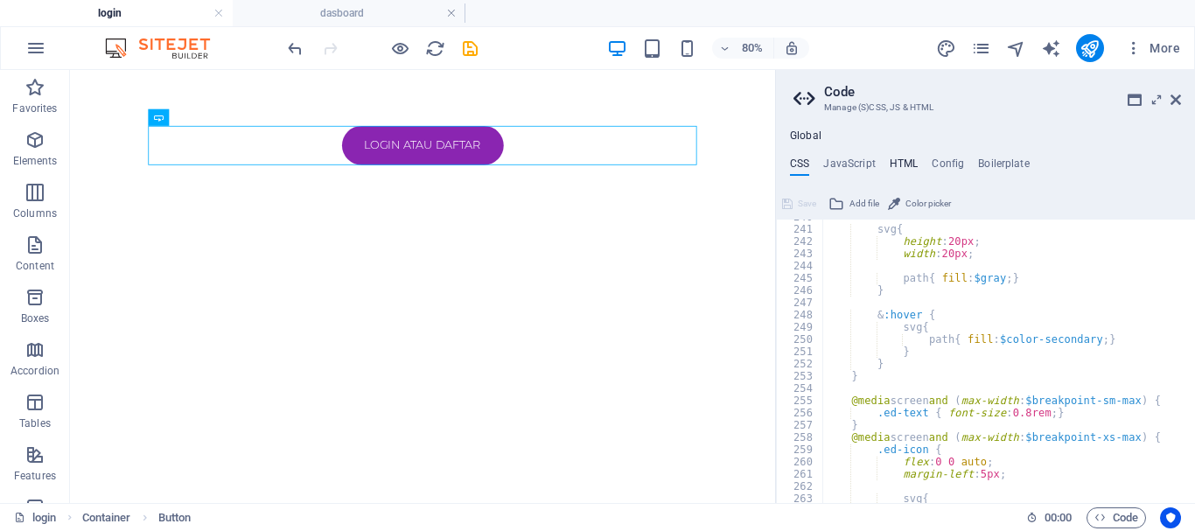
click at [907, 158] on h4 "HTML" at bounding box center [904, 167] width 29 height 19
type textarea "<a href="#main-content" class="wv-link-content button">Skip to main content</a>"
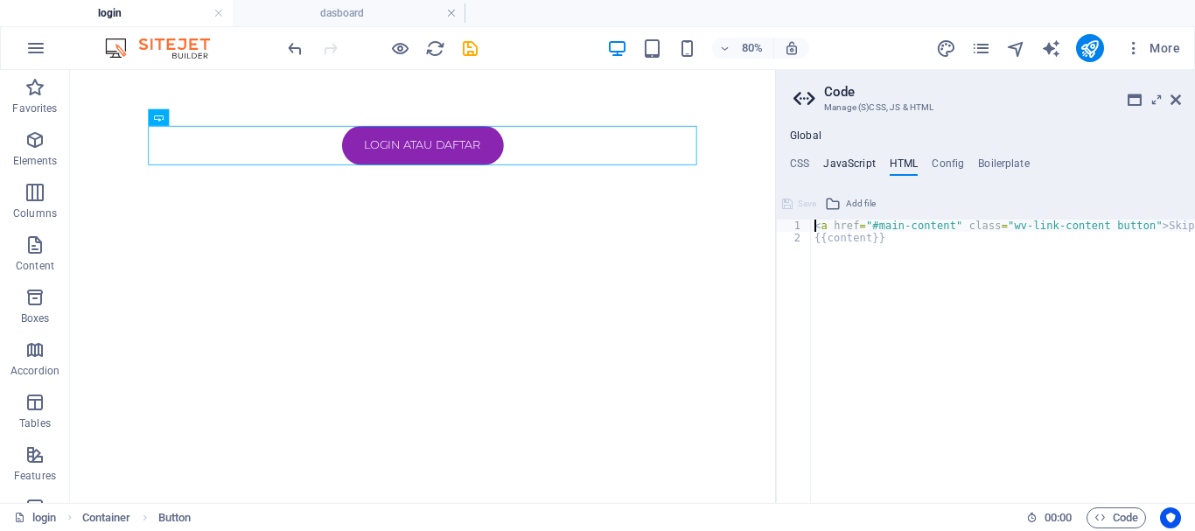
click at [874, 165] on h4 "JavaScript" at bounding box center [849, 167] width 52 height 19
type textarea "/* JS for preset "Menu V2" */"
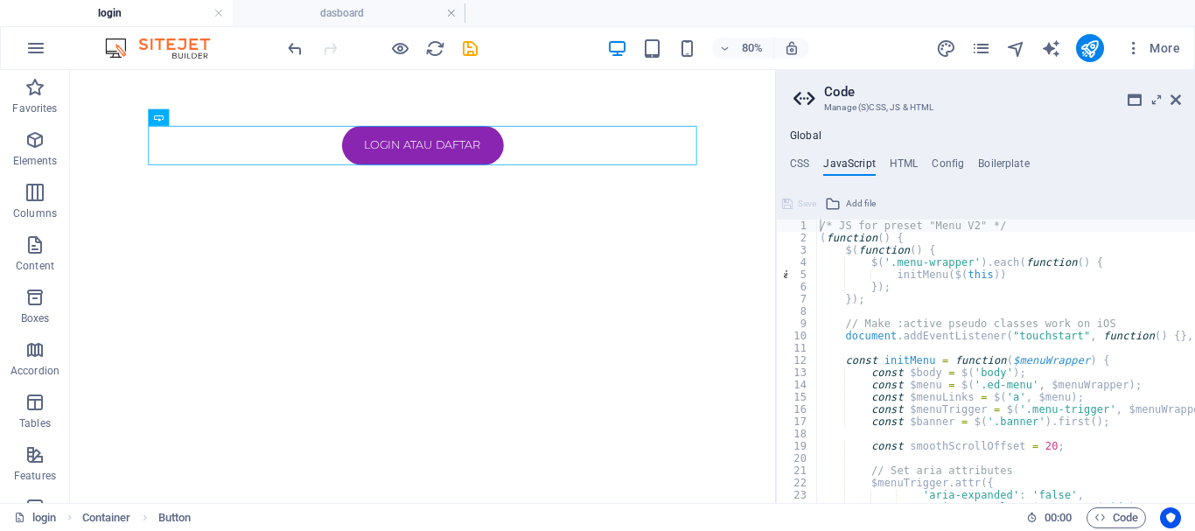
click at [905, 155] on div "Global CSS JavaScript HTML Config Boilerplate /*-------------------------------…" at bounding box center [985, 317] width 419 height 374
click at [909, 166] on h4 "HTML" at bounding box center [904, 167] width 29 height 19
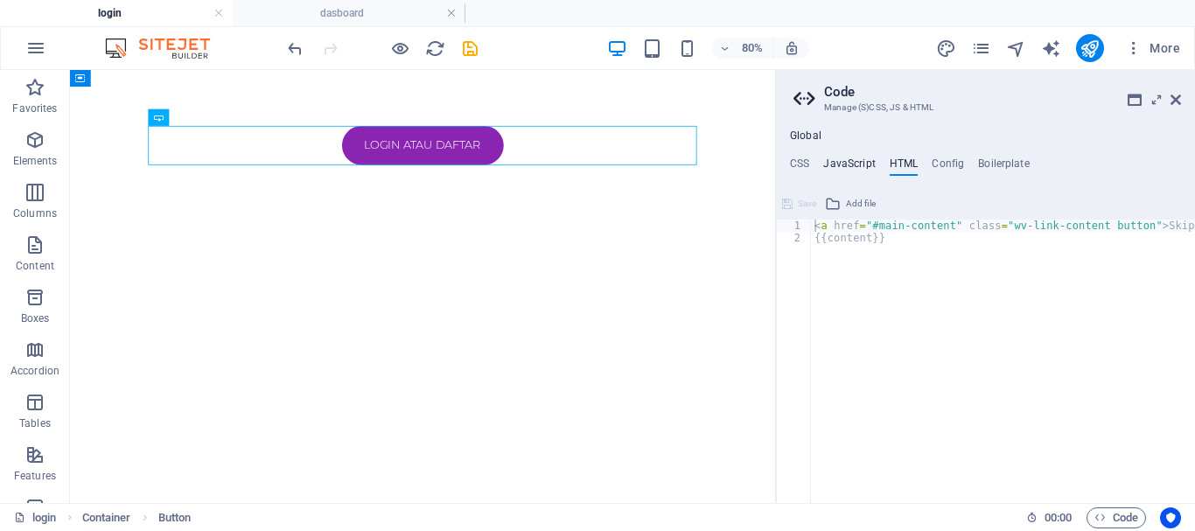
click at [845, 158] on h4 "JavaScript" at bounding box center [849, 167] width 52 height 19
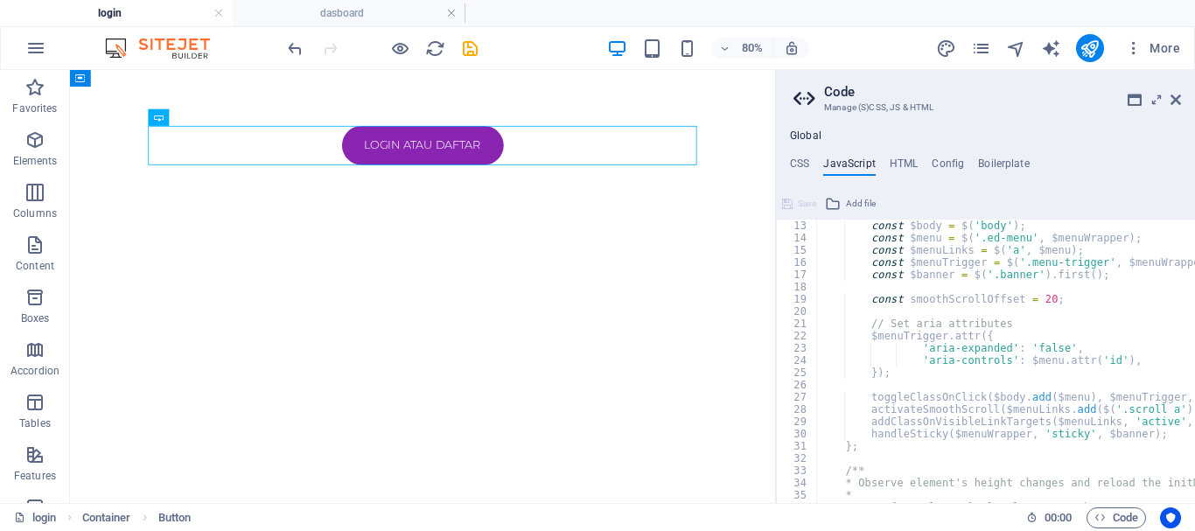
scroll to position [0, 0]
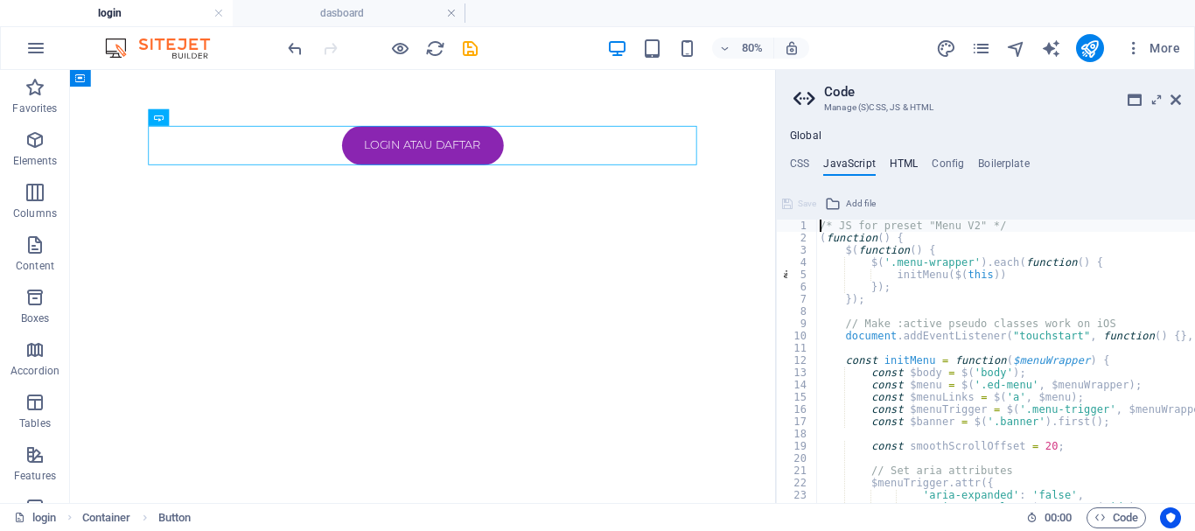
click at [906, 160] on h4 "HTML" at bounding box center [904, 167] width 29 height 19
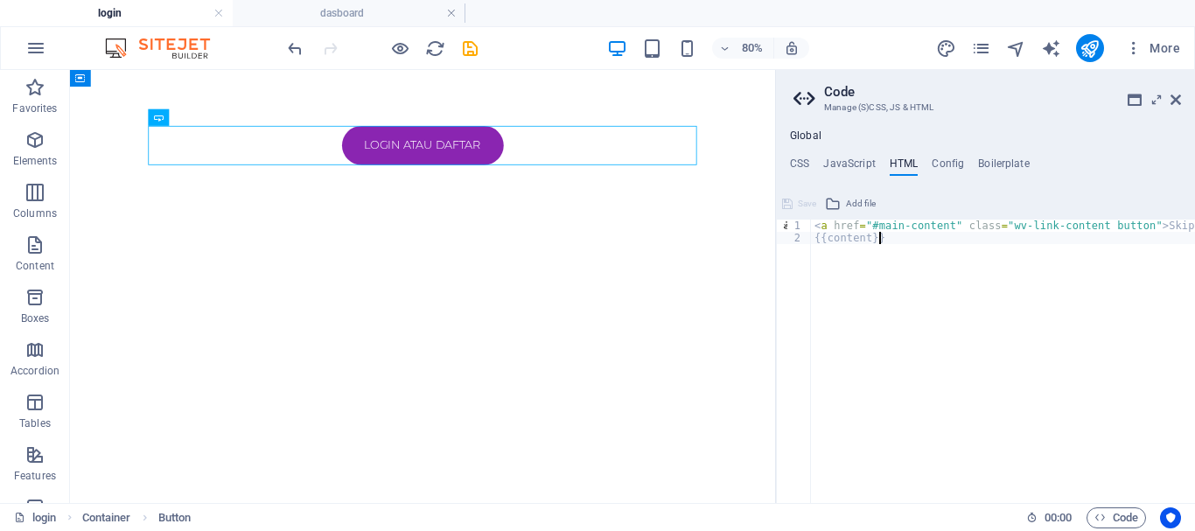
click at [952, 248] on div "< a href = "#main-content" class = "wv-link-content button" > Skip to main cont…" at bounding box center [1047, 374] width 473 height 308
type textarea "{{content}}"
click at [804, 157] on div "Global CSS JavaScript HTML Config Boilerplate /*-------------------------------…" at bounding box center [985, 317] width 419 height 374
click at [806, 163] on h4 "CSS" at bounding box center [799, 167] width 19 height 19
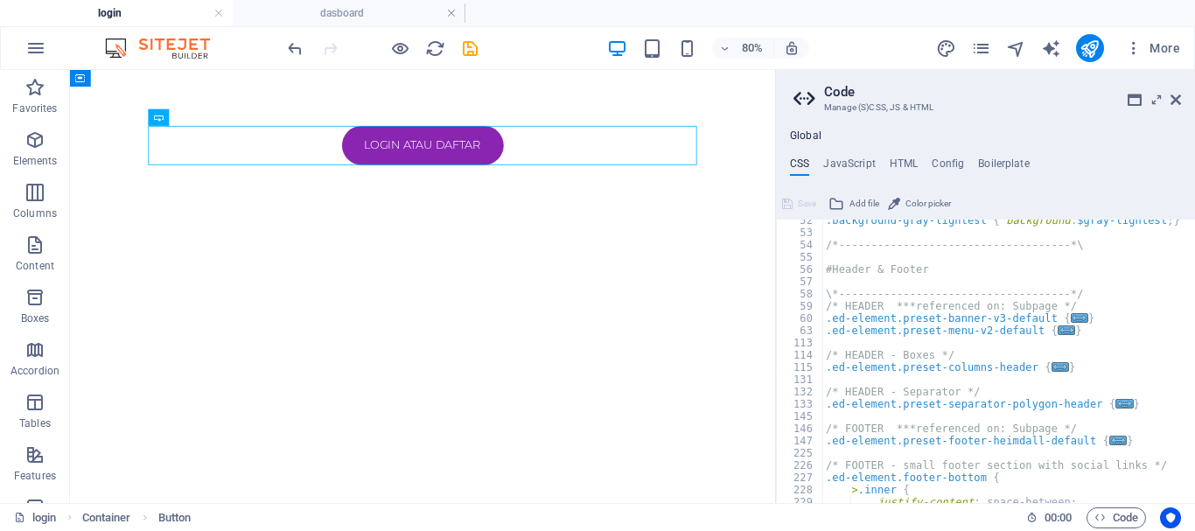
scroll to position [630, 0]
click at [894, 159] on h4 "HTML" at bounding box center [904, 167] width 29 height 19
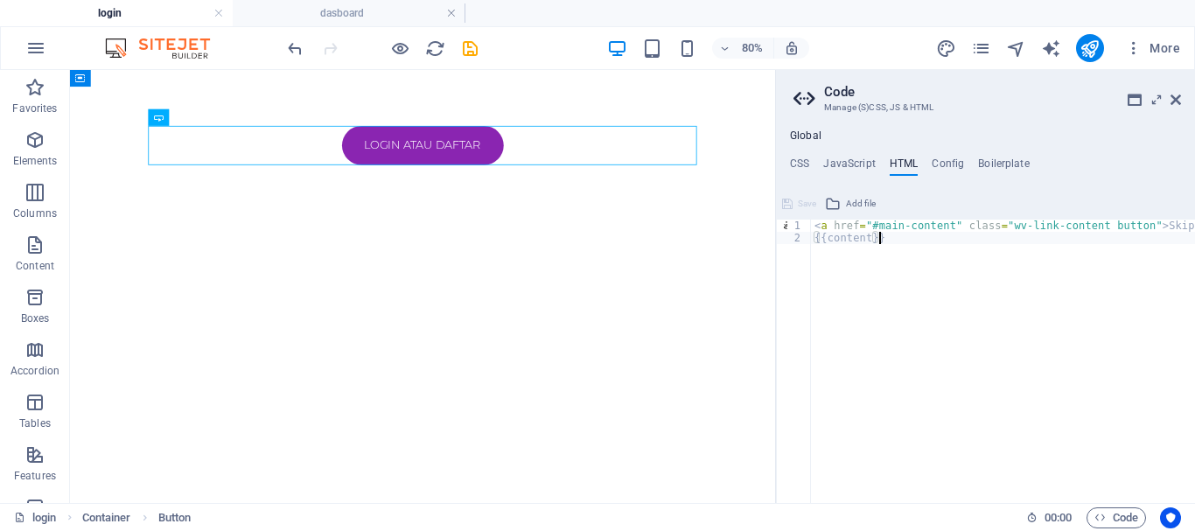
click at [864, 203] on span "Add file" at bounding box center [861, 203] width 30 height 21
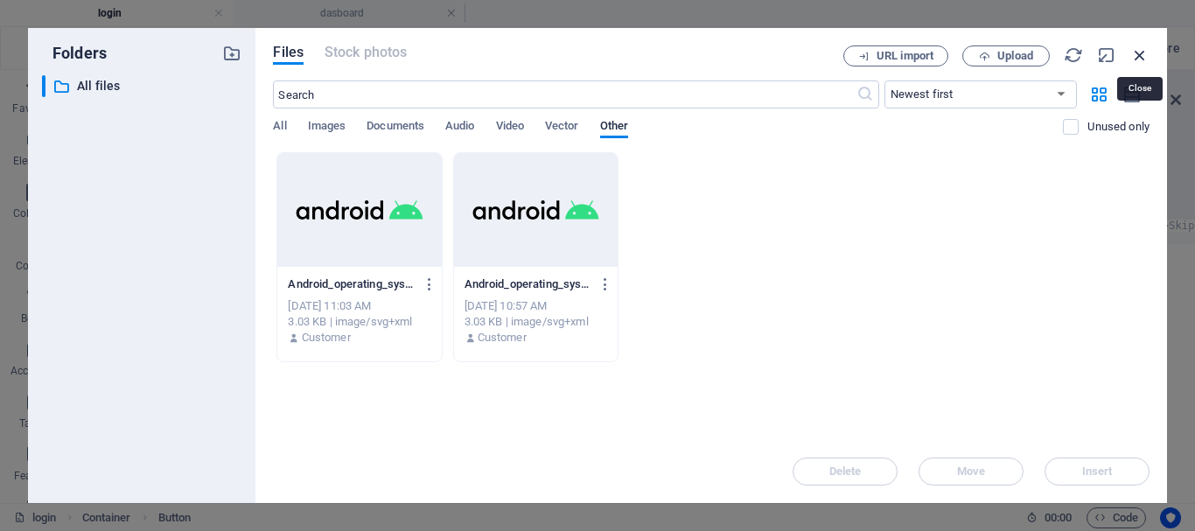
click at [1138, 53] on icon "button" at bounding box center [1140, 55] width 19 height 19
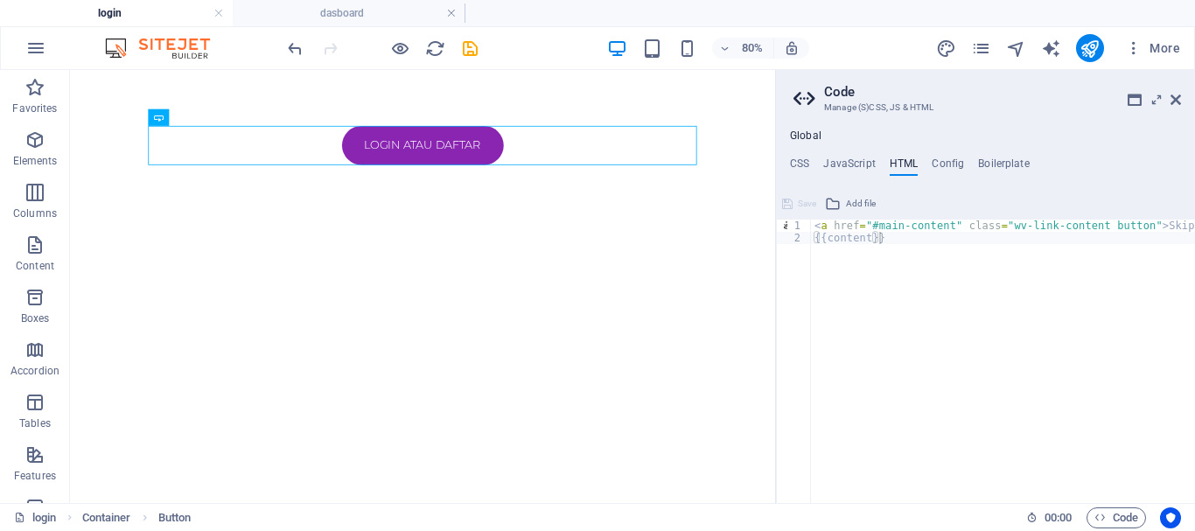
click at [907, 249] on div "< a href = "#main-content" class = "wv-link-content button" > Skip to main cont…" at bounding box center [1047, 374] width 473 height 308
click at [948, 162] on h4 "Config" at bounding box center [948, 167] width 32 height 19
type textarea "$color-background: #ffffff;"
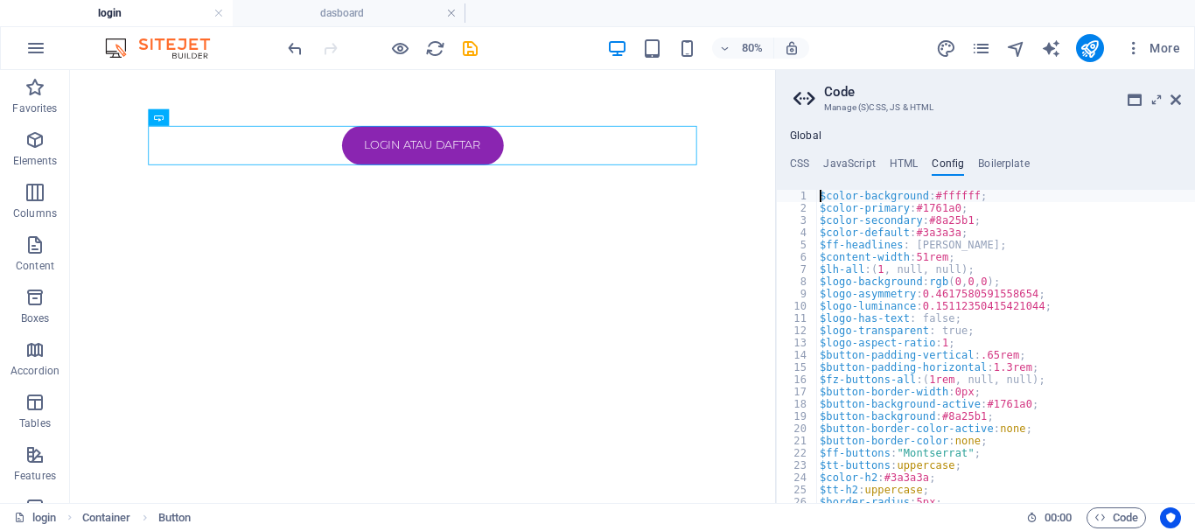
scroll to position [0, 0]
click at [878, 167] on ul "CSS JavaScript HTML Config Boilerplate" at bounding box center [985, 167] width 419 height 19
click at [864, 161] on h4 "JavaScript" at bounding box center [849, 167] width 52 height 19
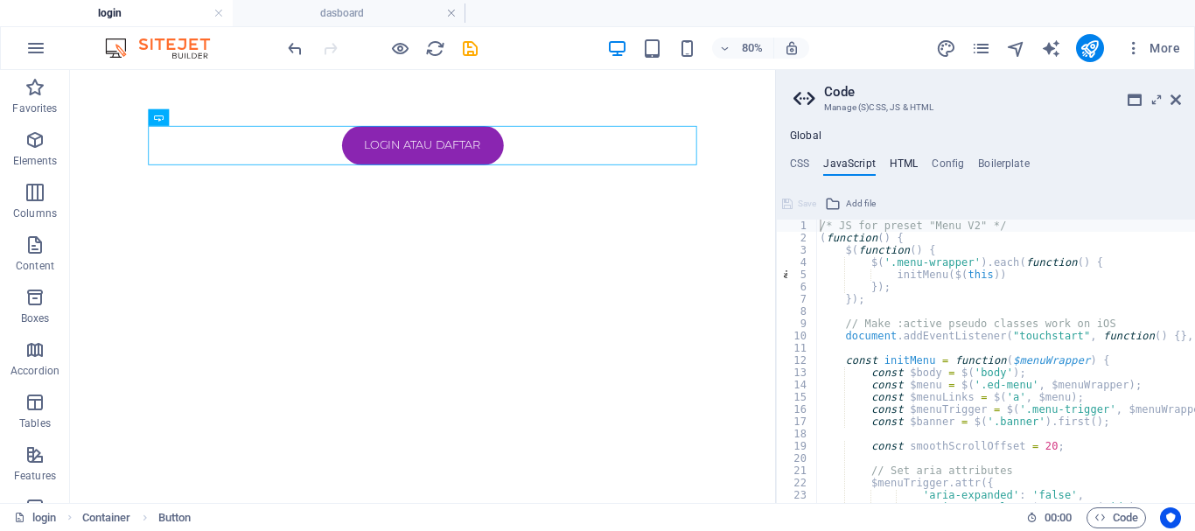
click at [906, 168] on h4 "HTML" at bounding box center [904, 167] width 29 height 19
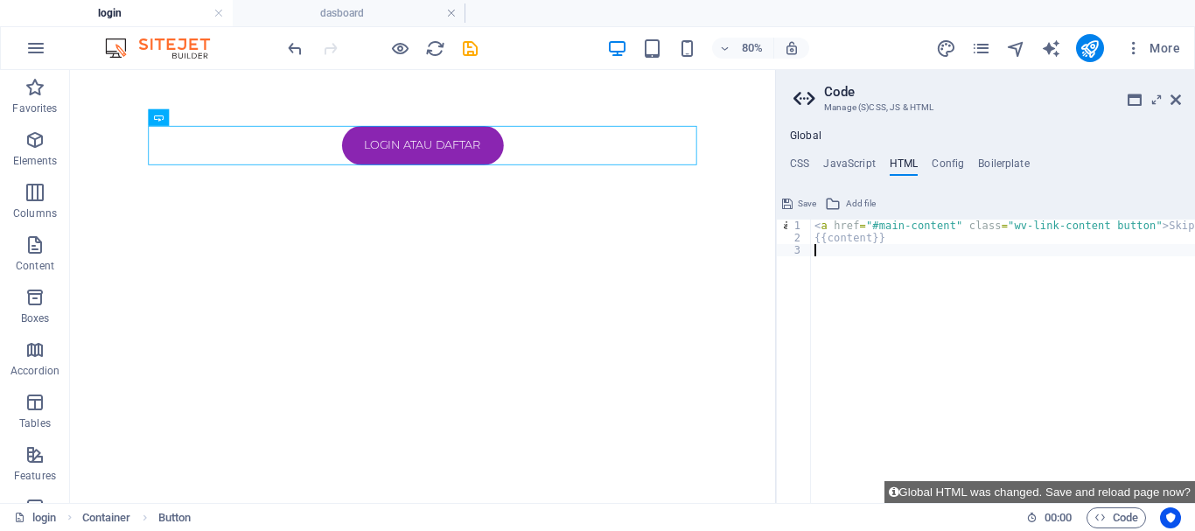
paste textarea "crossorigin="anonymous"></script>"
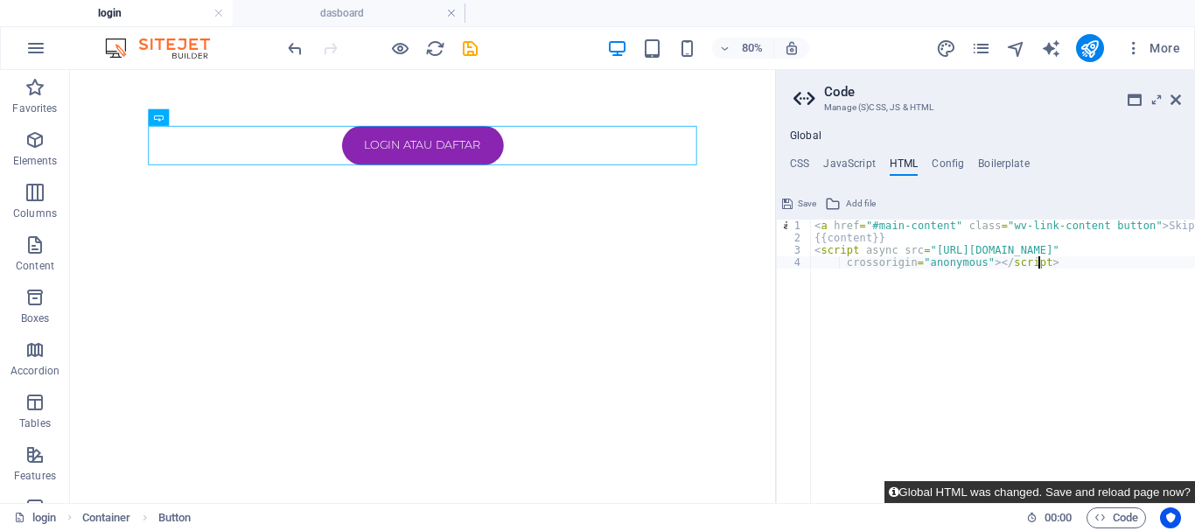
type textarea "crossorigin="anonymous"></script>"
click at [1142, 489] on button "Global HTML was changed. Save and reload page now?" at bounding box center [1040, 492] width 311 height 22
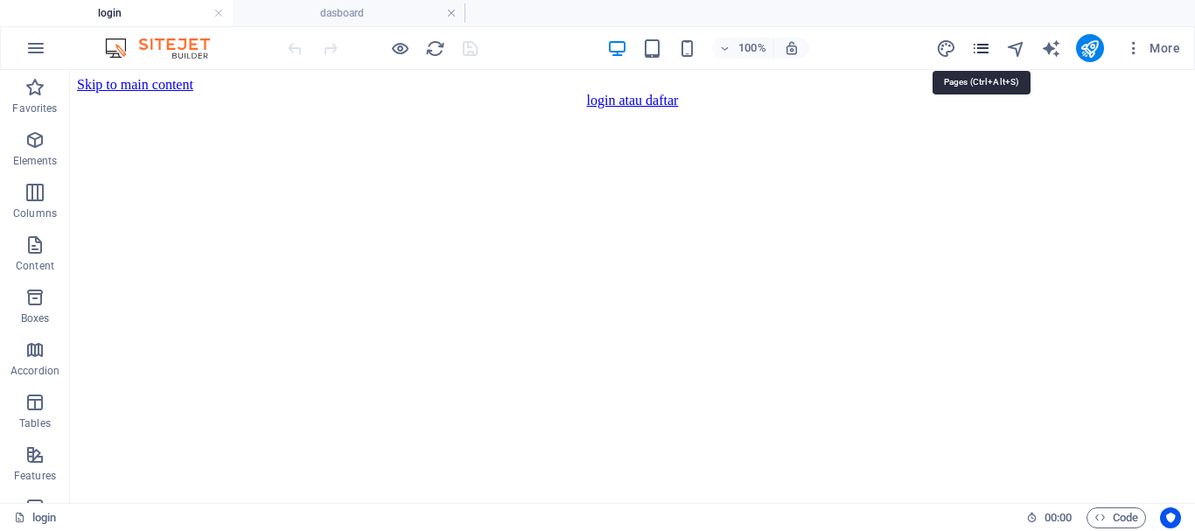
click at [975, 49] on icon "pages" at bounding box center [981, 49] width 20 height 20
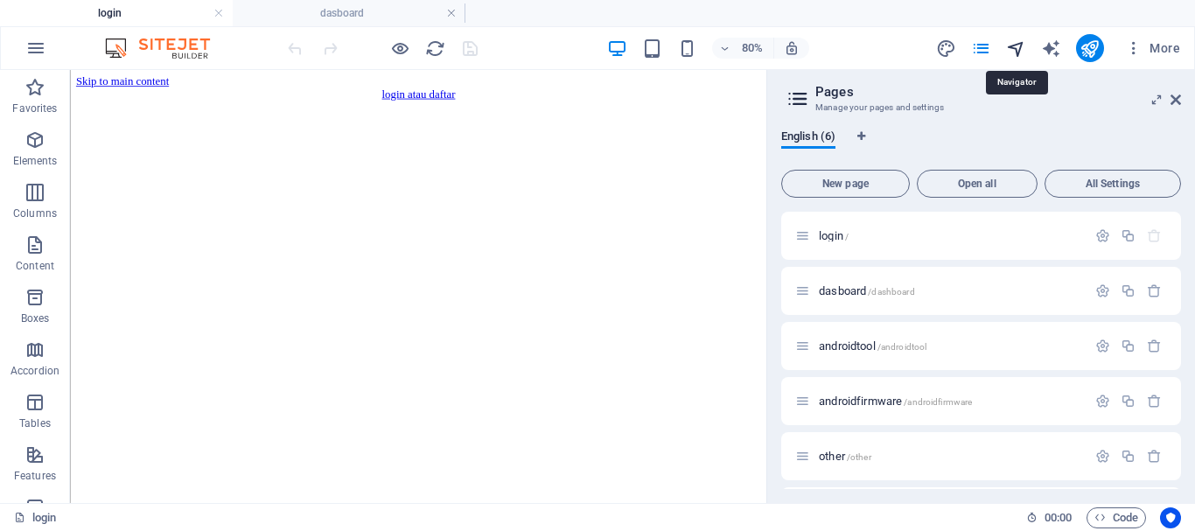
click at [1025, 54] on icon "navigator" at bounding box center [1016, 49] width 20 height 20
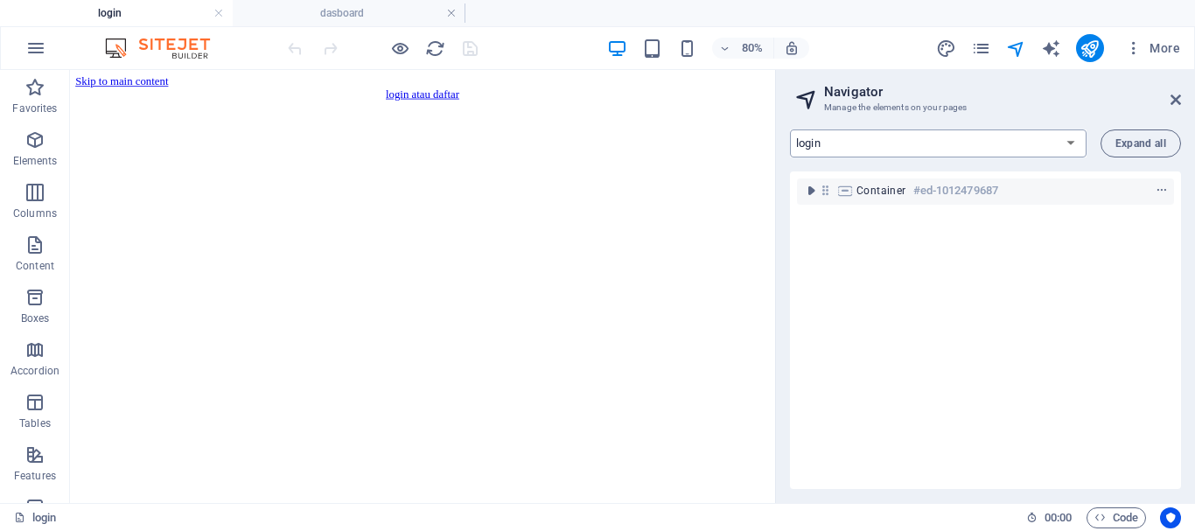
click at [790, 130] on select "login dasboard androidtool androidfirmware other IOSTOOL" at bounding box center [938, 144] width 297 height 28
click option "dasboard" at bounding box center [0, 0] width 0 height 0
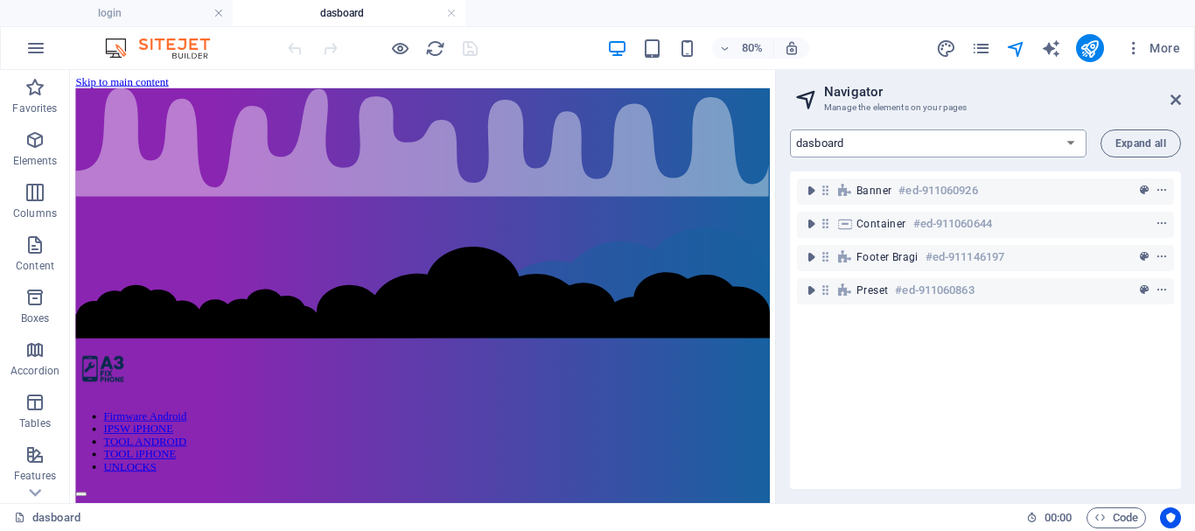
click at [790, 130] on select "login dasboard androidtool androidfirmware other IOSTOOL" at bounding box center [938, 144] width 297 height 28
select select "18219819-en"
click option "login" at bounding box center [0, 0] width 0 height 0
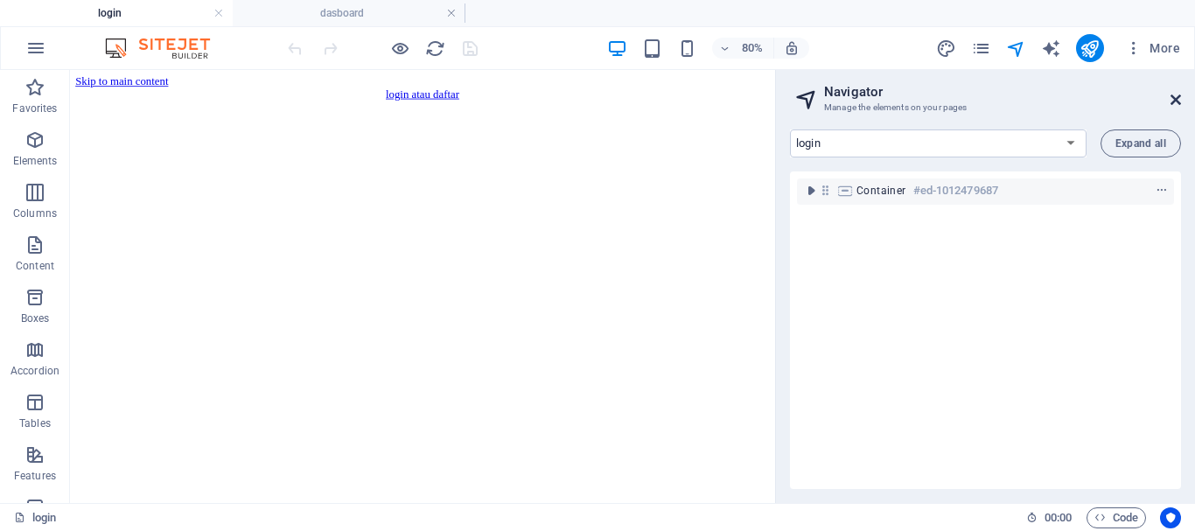
click at [1180, 101] on icon at bounding box center [1176, 100] width 11 height 14
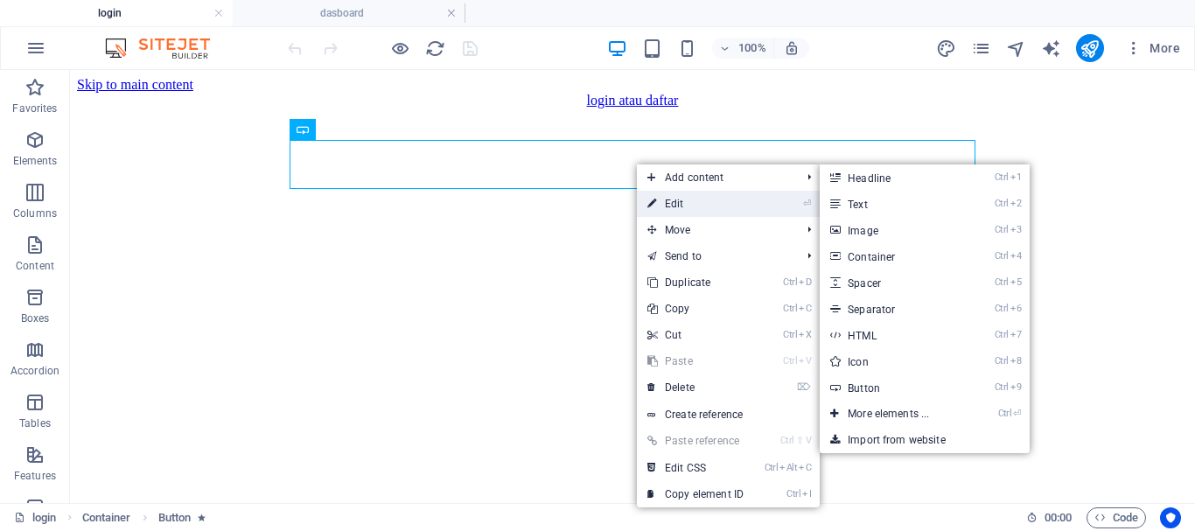
click at [653, 196] on icon at bounding box center [652, 204] width 9 height 26
select select
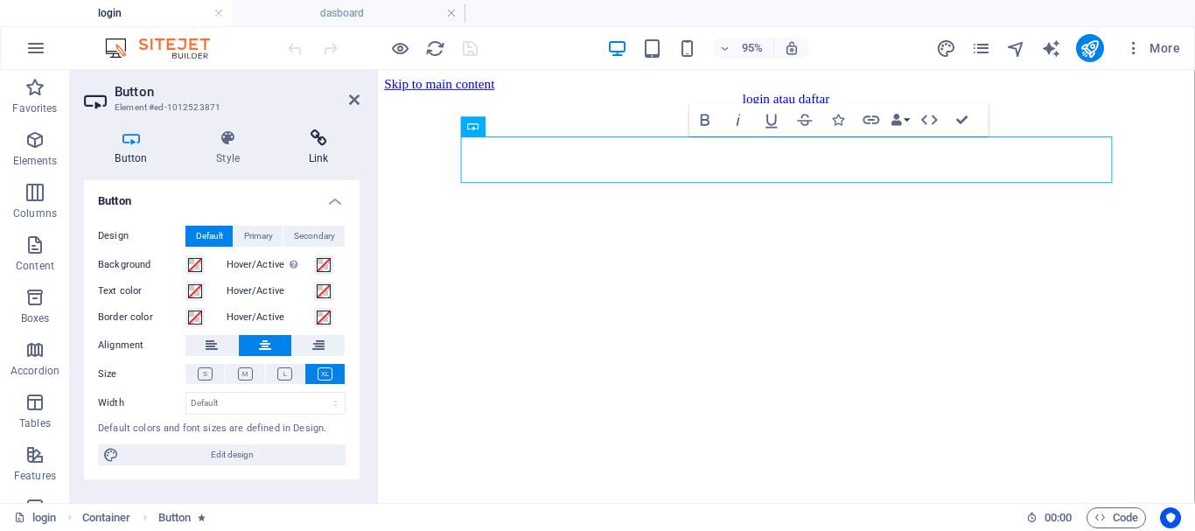
click at [309, 143] on icon at bounding box center [318, 139] width 82 height 18
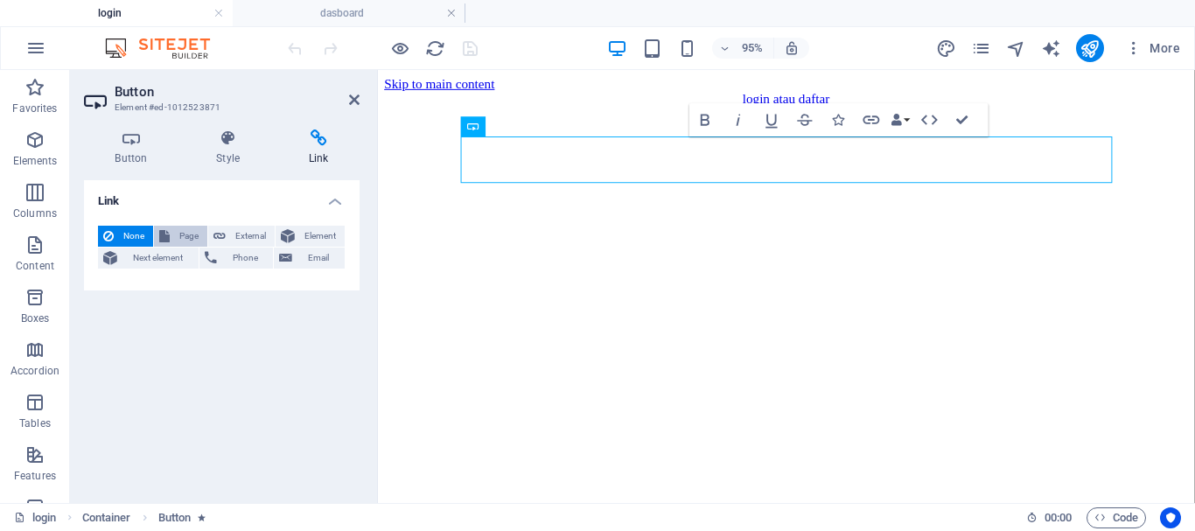
click at [195, 229] on span "Page" at bounding box center [188, 236] width 27 height 21
select select
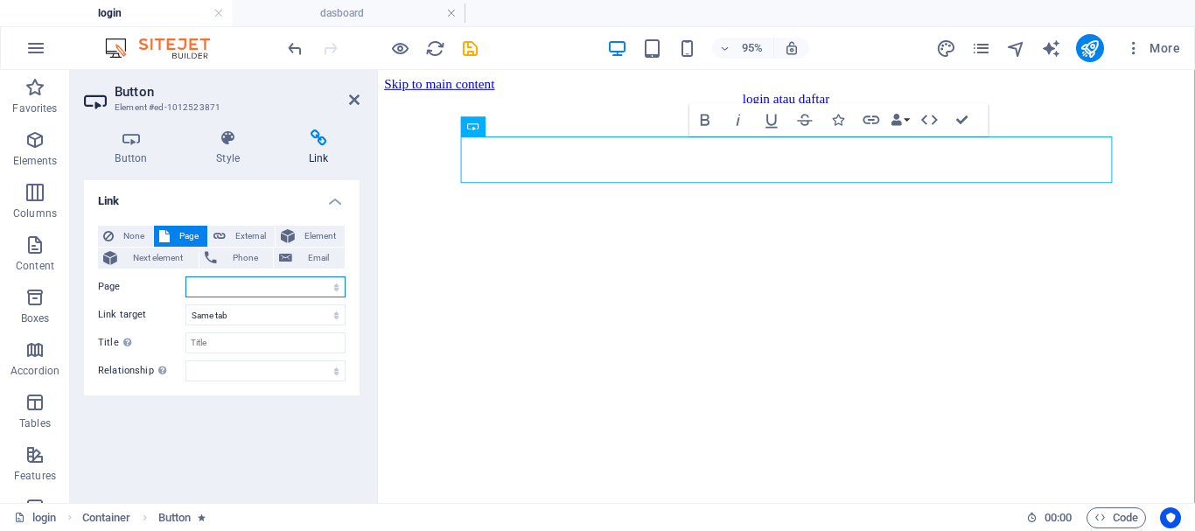
click at [186, 277] on select "login dasboard androidtool androidfirmware other IOSTOOL" at bounding box center [266, 287] width 160 height 21
click at [336, 291] on select "login dasboard androidtool androidfirmware other IOSTOOL" at bounding box center [266, 287] width 160 height 21
